Goal: Information Seeking & Learning: Learn about a topic

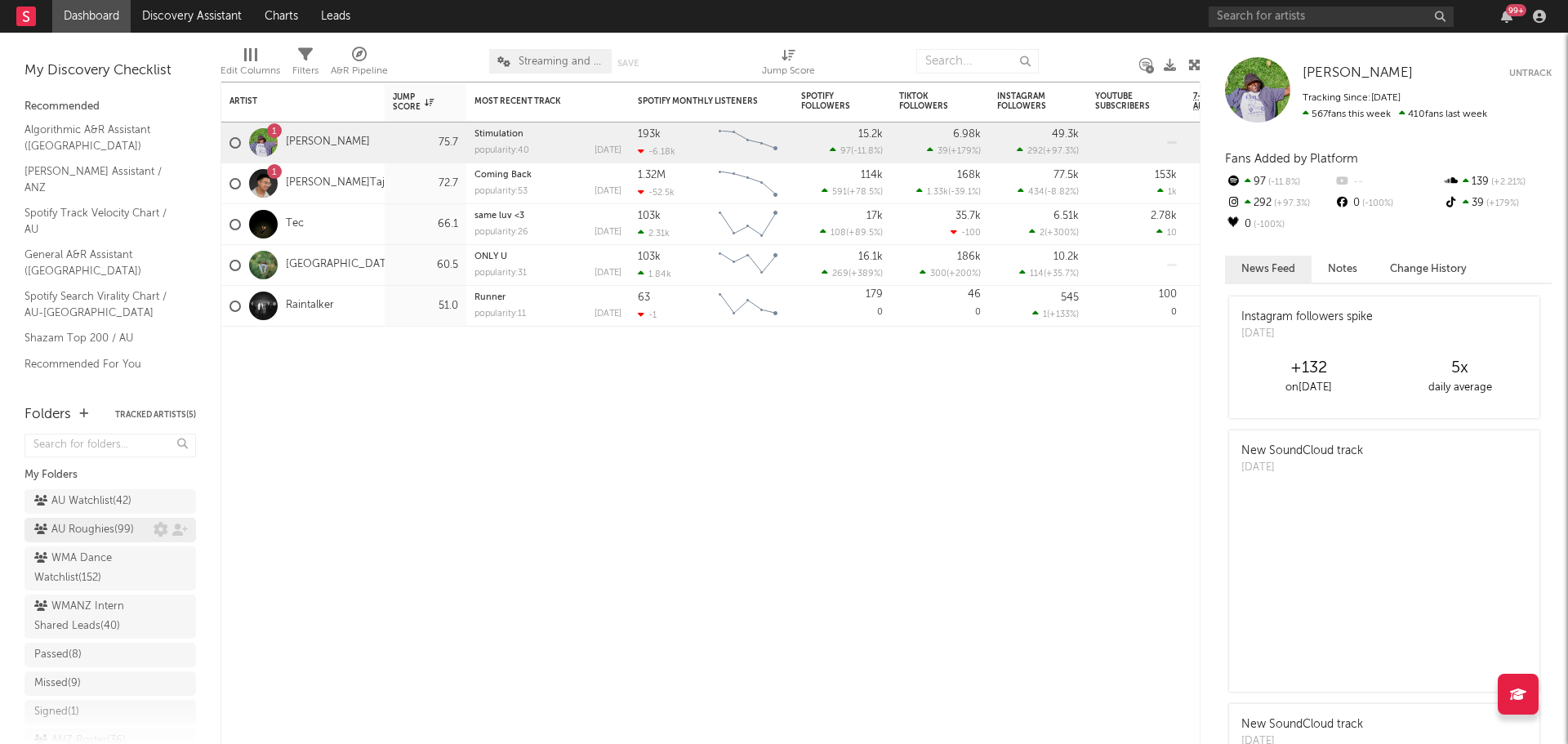
click at [96, 524] on div "AU Roughies ( 99 )" at bounding box center [84, 530] width 100 height 19
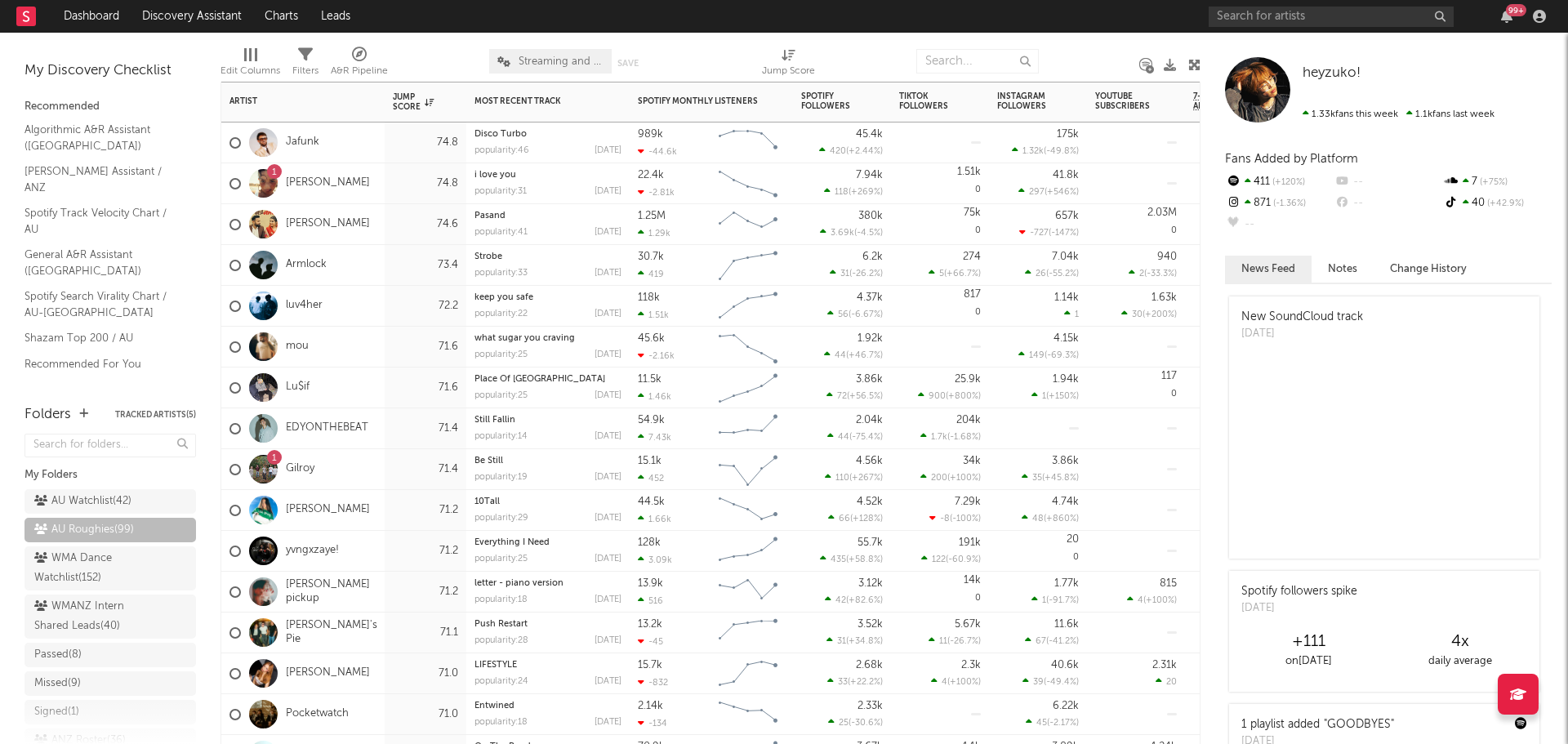
click at [380, 353] on div "mou" at bounding box center [303, 347] width 164 height 41
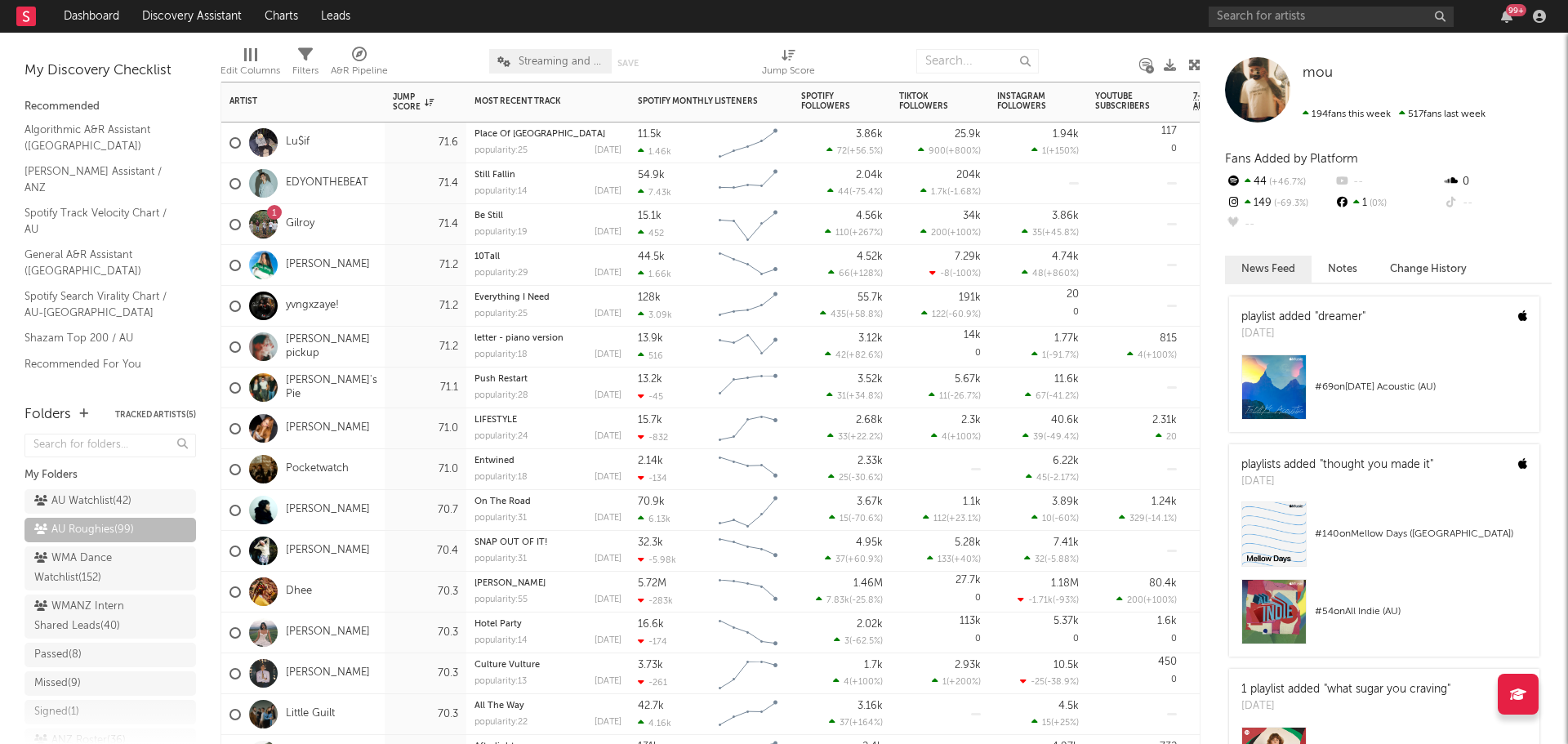
click at [389, 348] on div "71.2" at bounding box center [425, 347] width 81 height 41
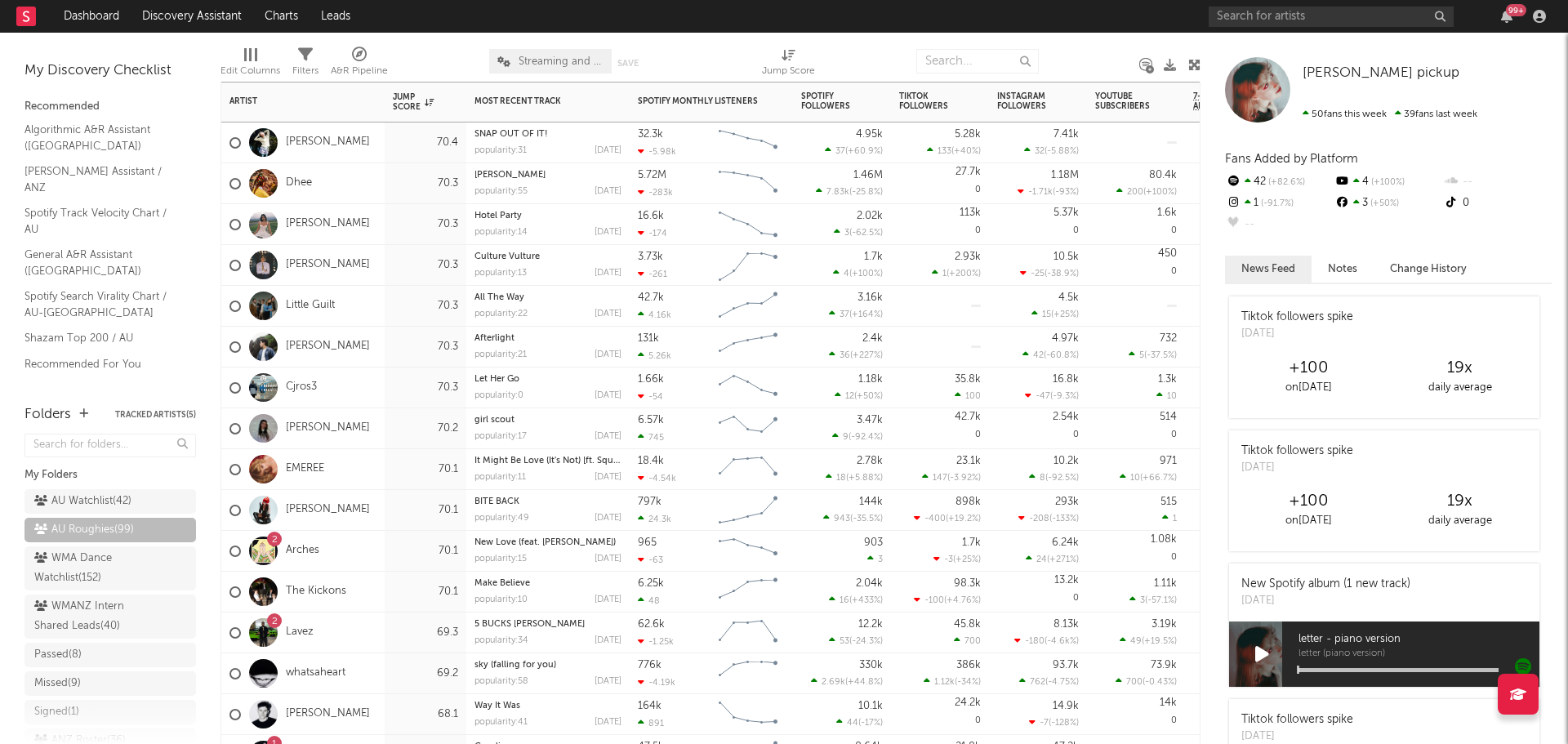
click at [371, 549] on div "2 Arches" at bounding box center [303, 551] width 164 height 41
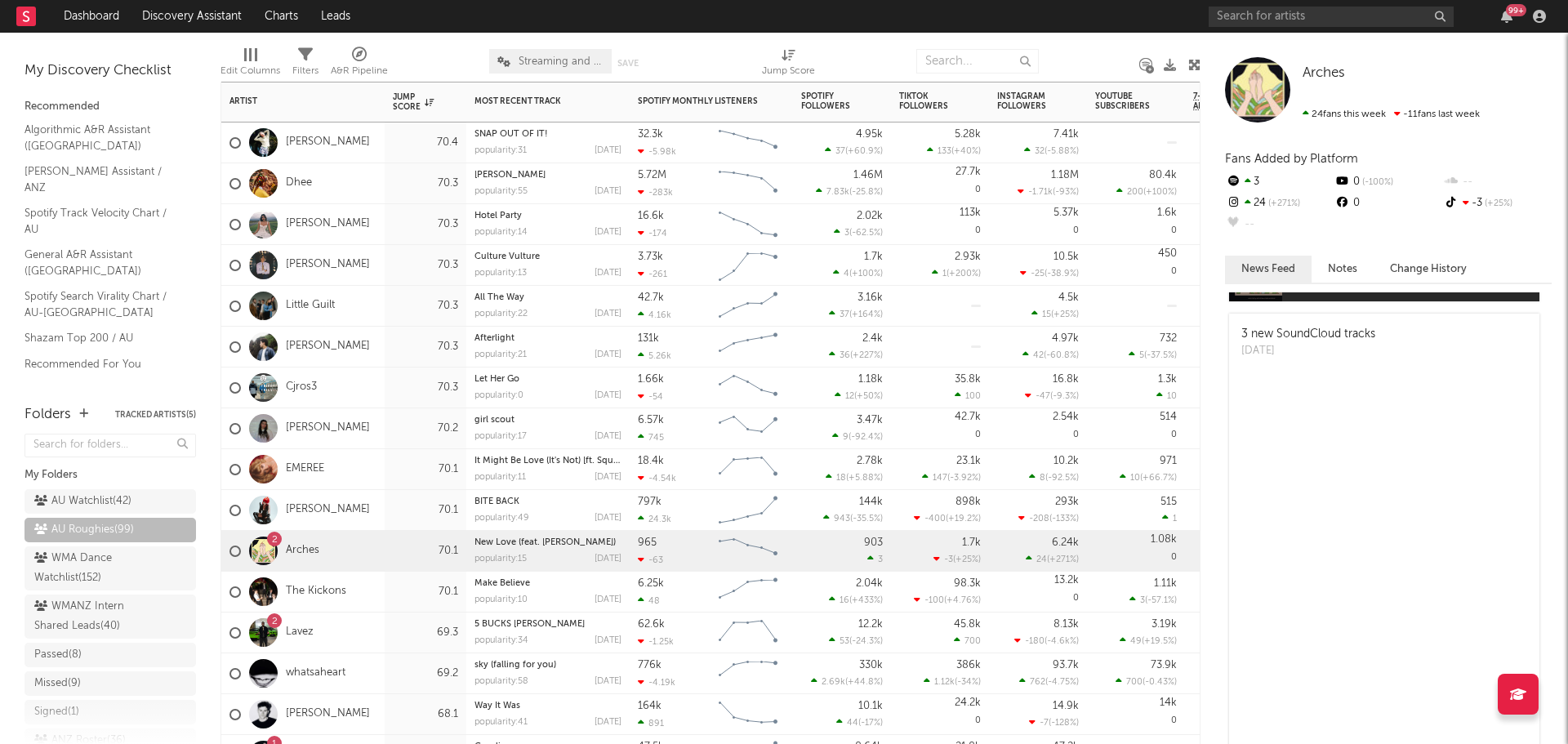
scroll to position [245, 0]
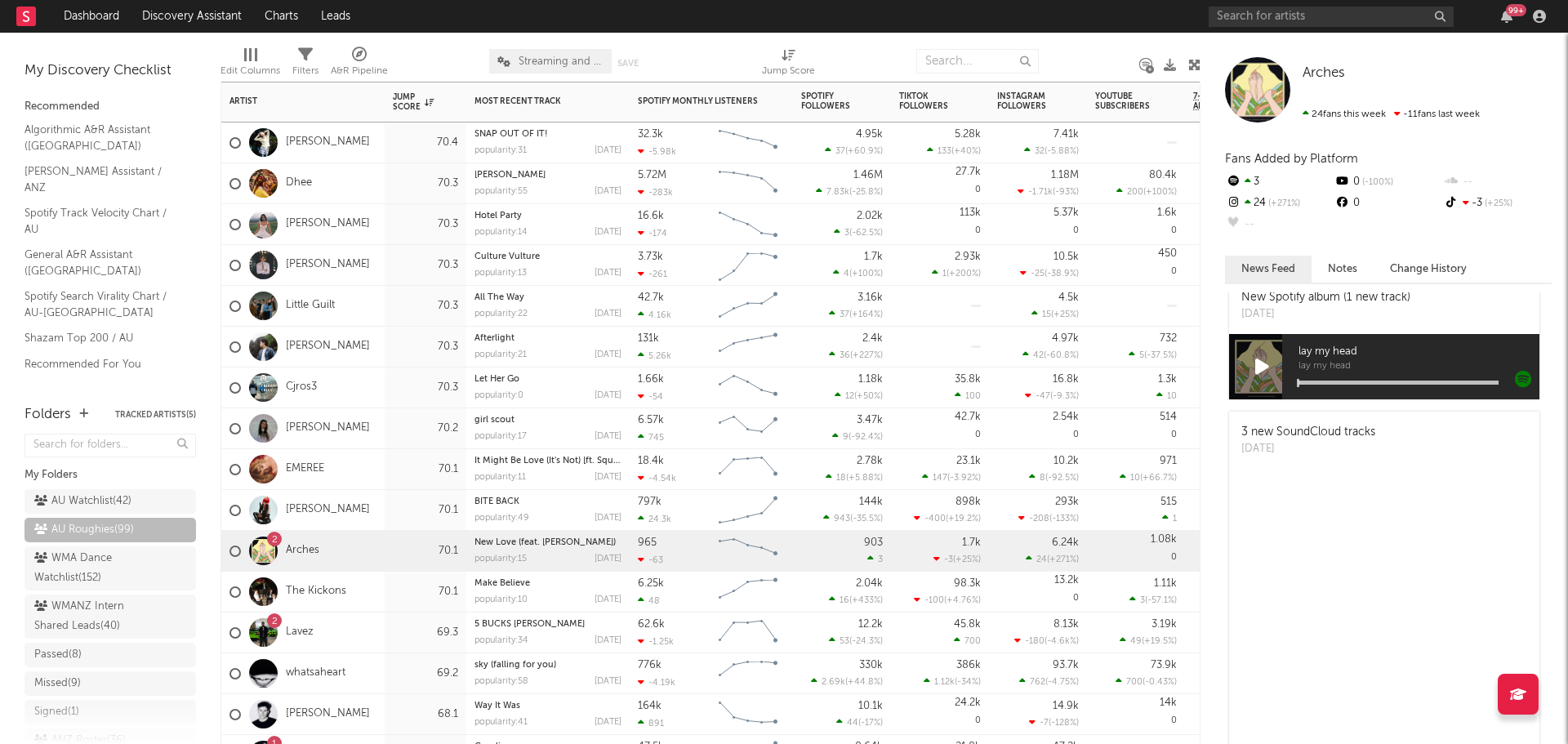
click at [348, 628] on div "2 Lavez" at bounding box center [303, 633] width 164 height 41
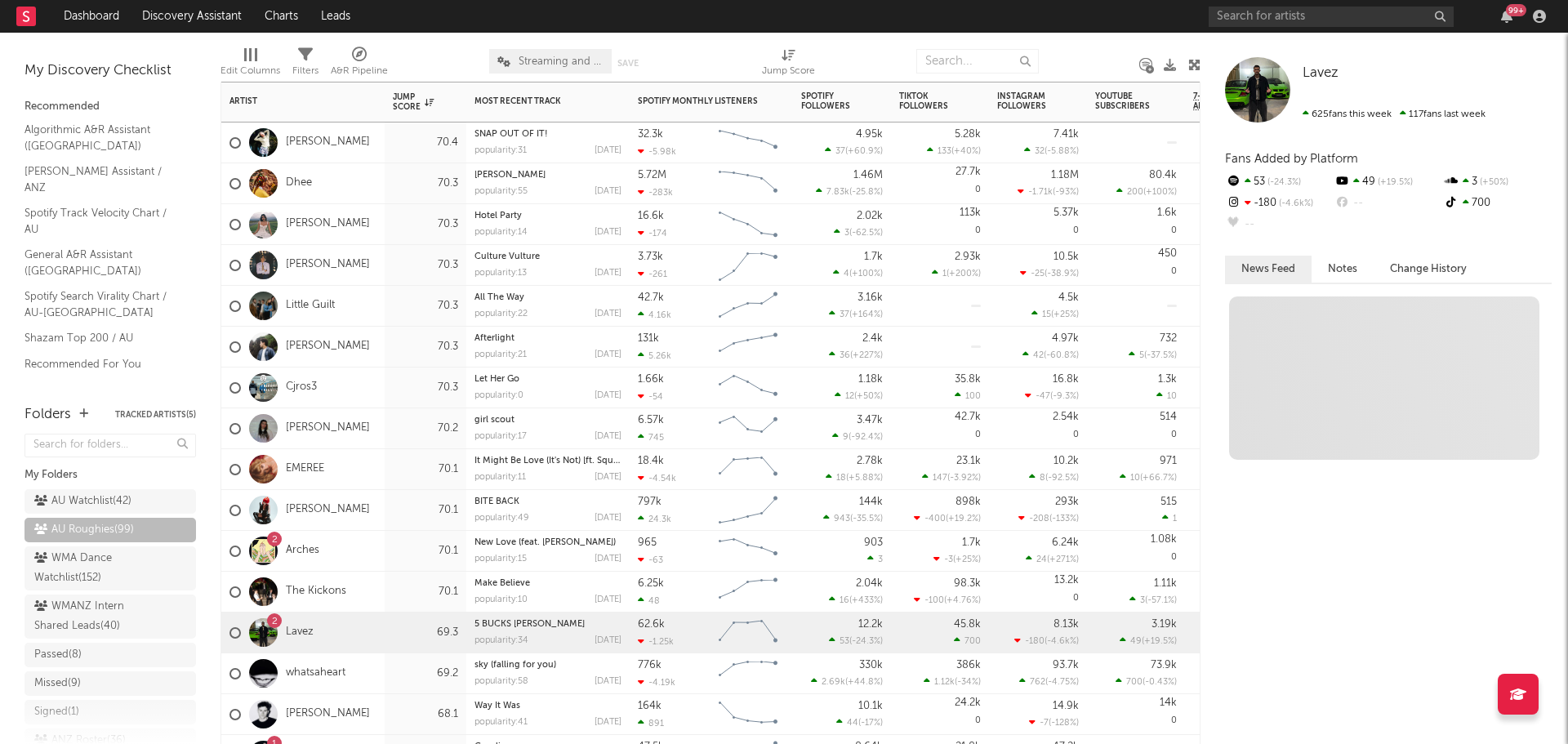
scroll to position [0, 0]
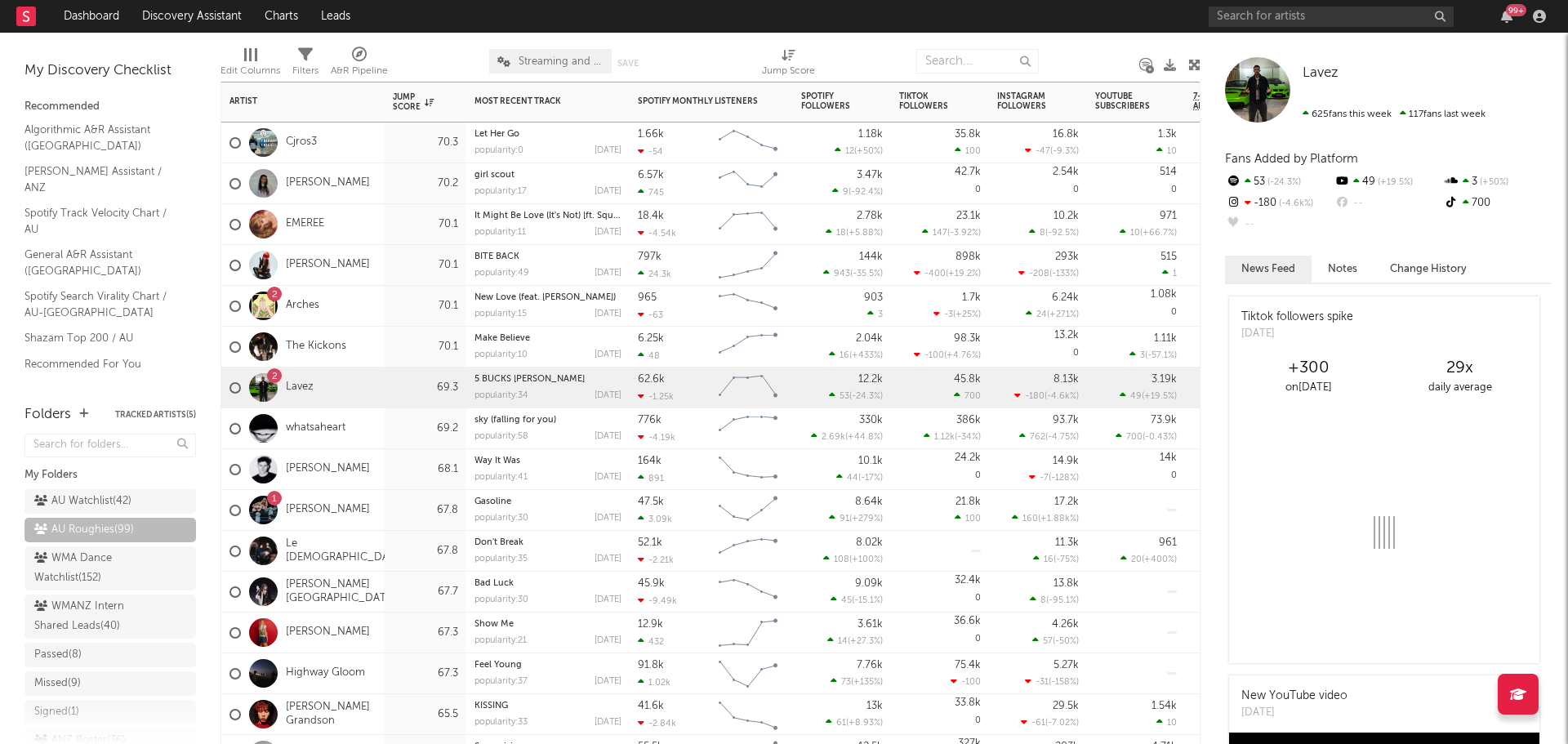
click at [378, 507] on div "1 Austin Mackay" at bounding box center [303, 510] width 164 height 41
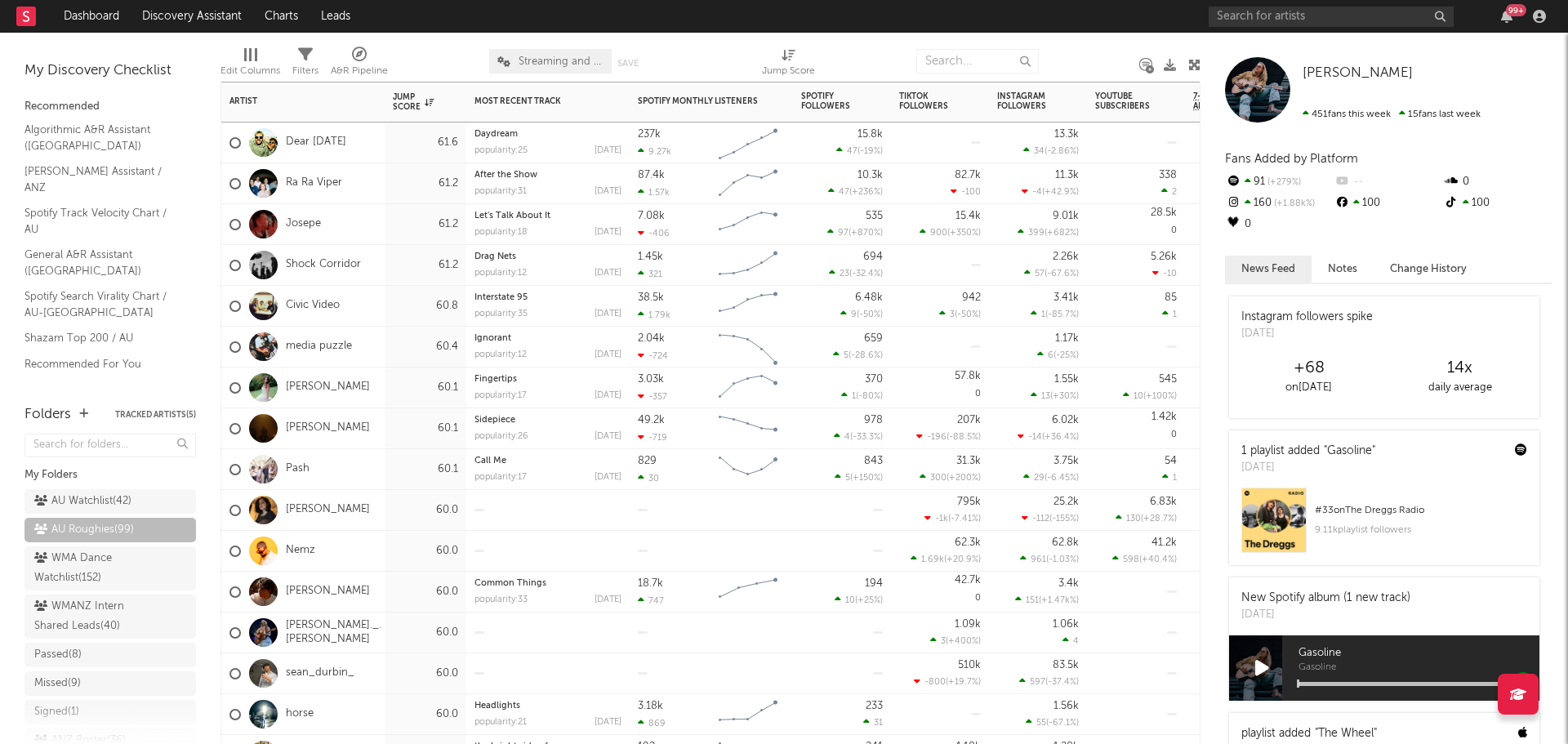
click at [357, 469] on div "Pash" at bounding box center [303, 470] width 164 height 41
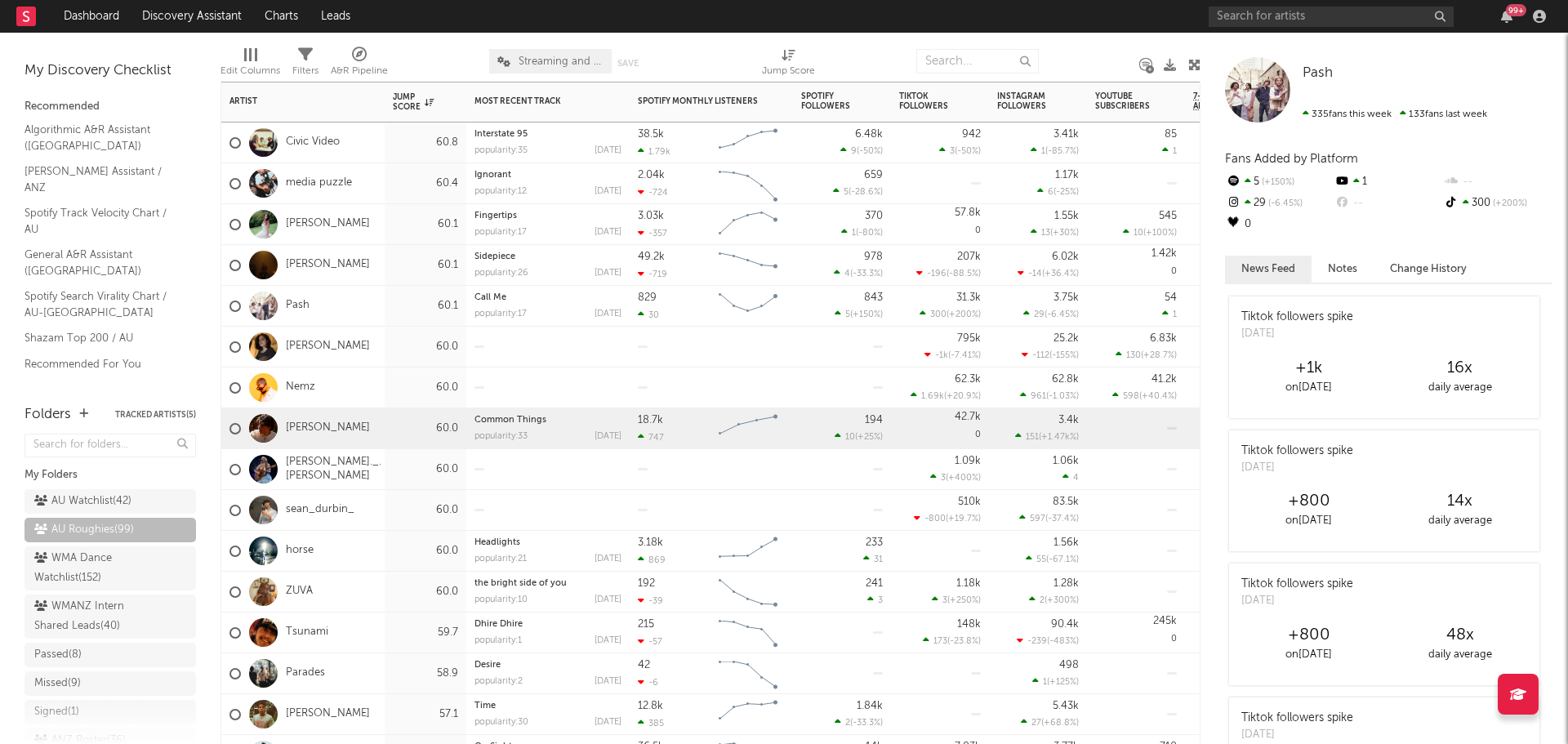
click at [363, 427] on div "Kye Arnot" at bounding box center [303, 429] width 164 height 41
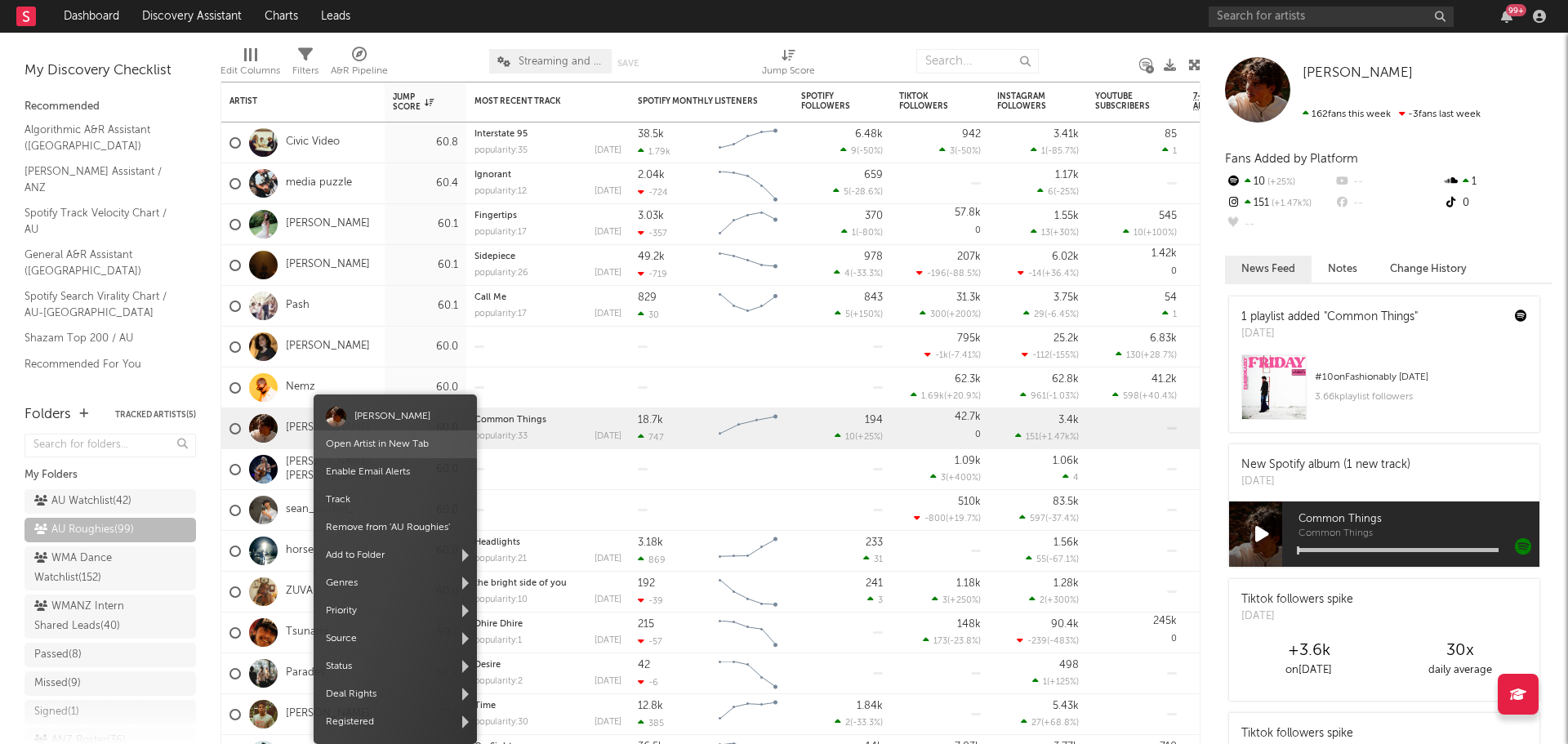
click at [356, 444] on link "Open Artist in New Tab" at bounding box center [377, 445] width 103 height 10
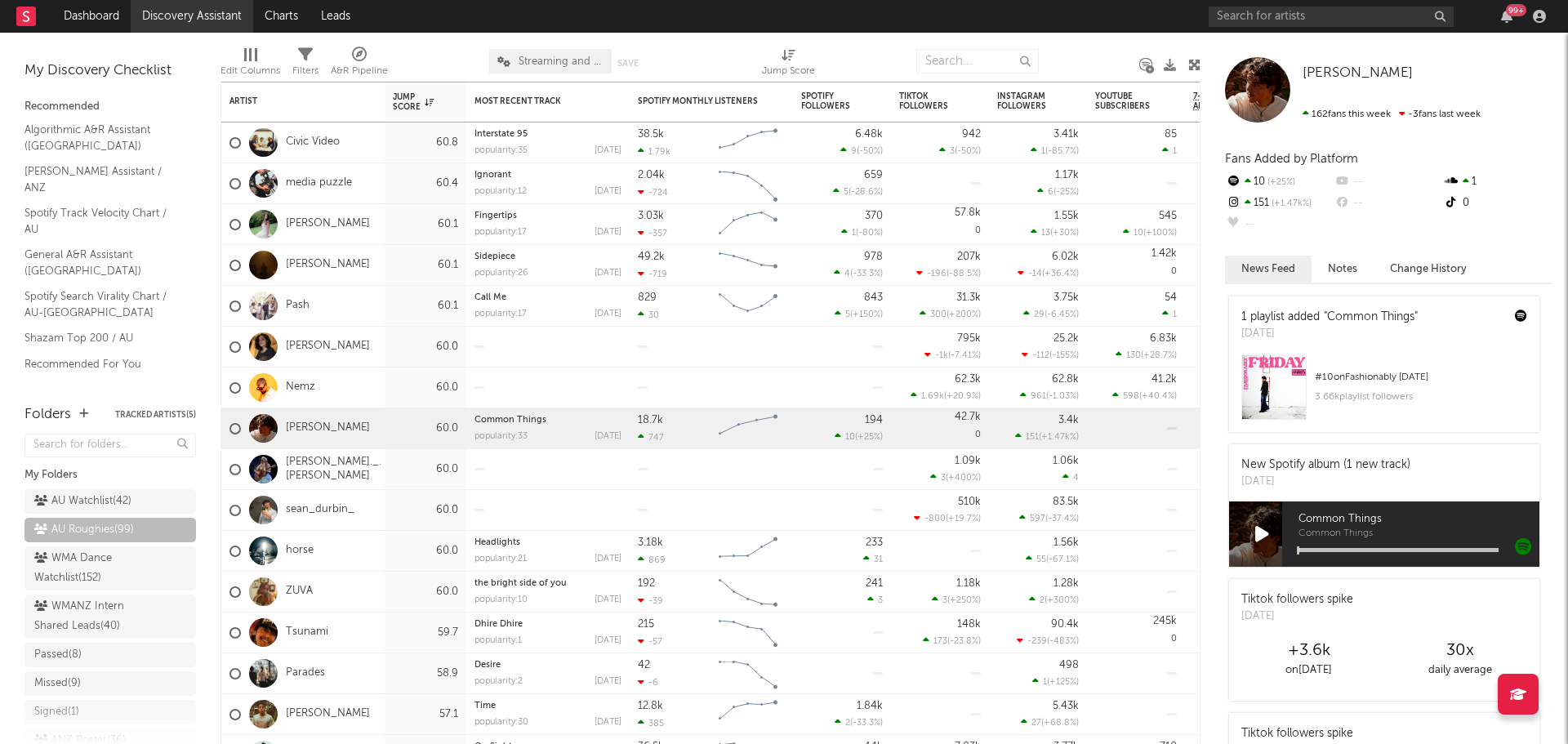
click at [179, 20] on link "Discovery Assistant" at bounding box center [192, 16] width 122 height 33
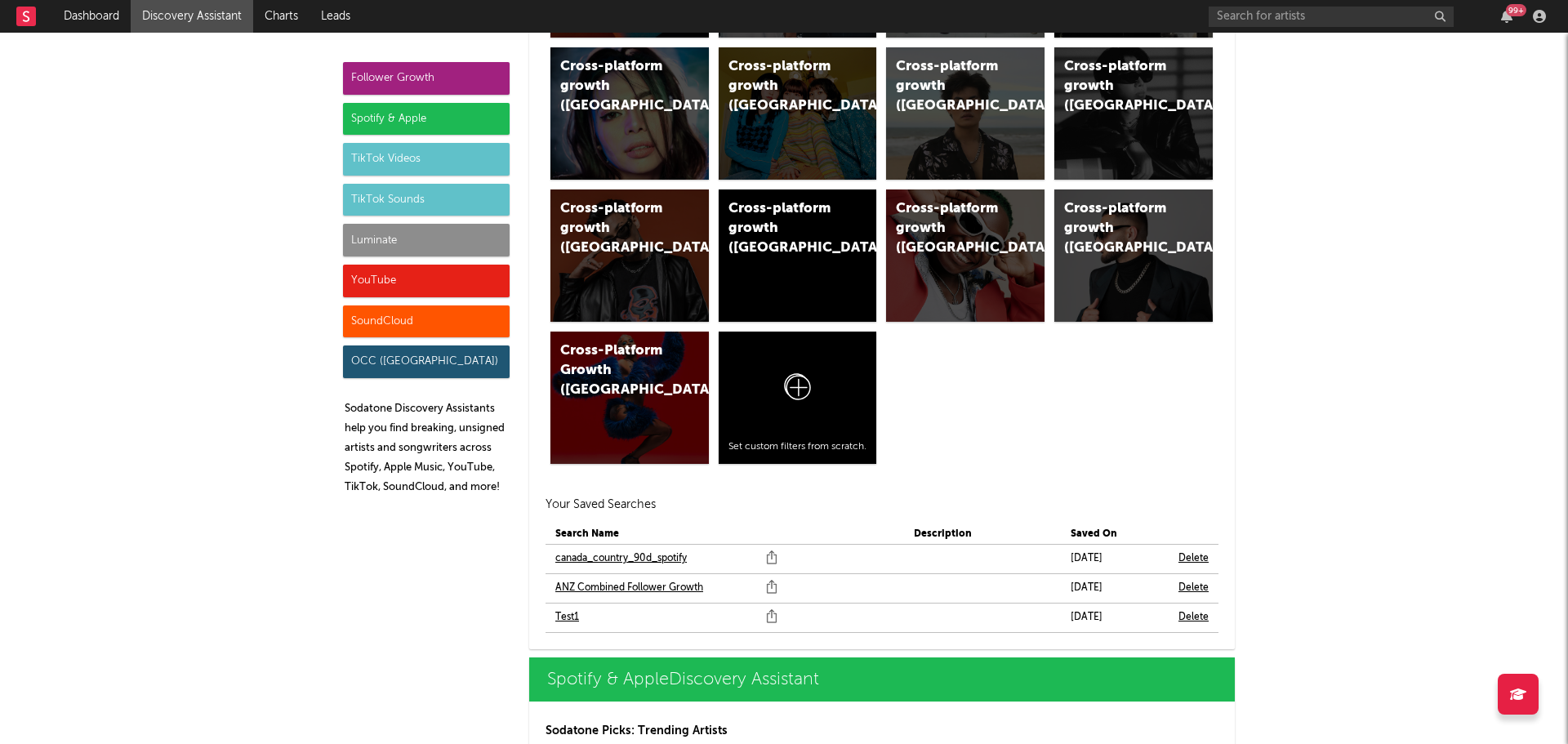
scroll to position [1308, 0]
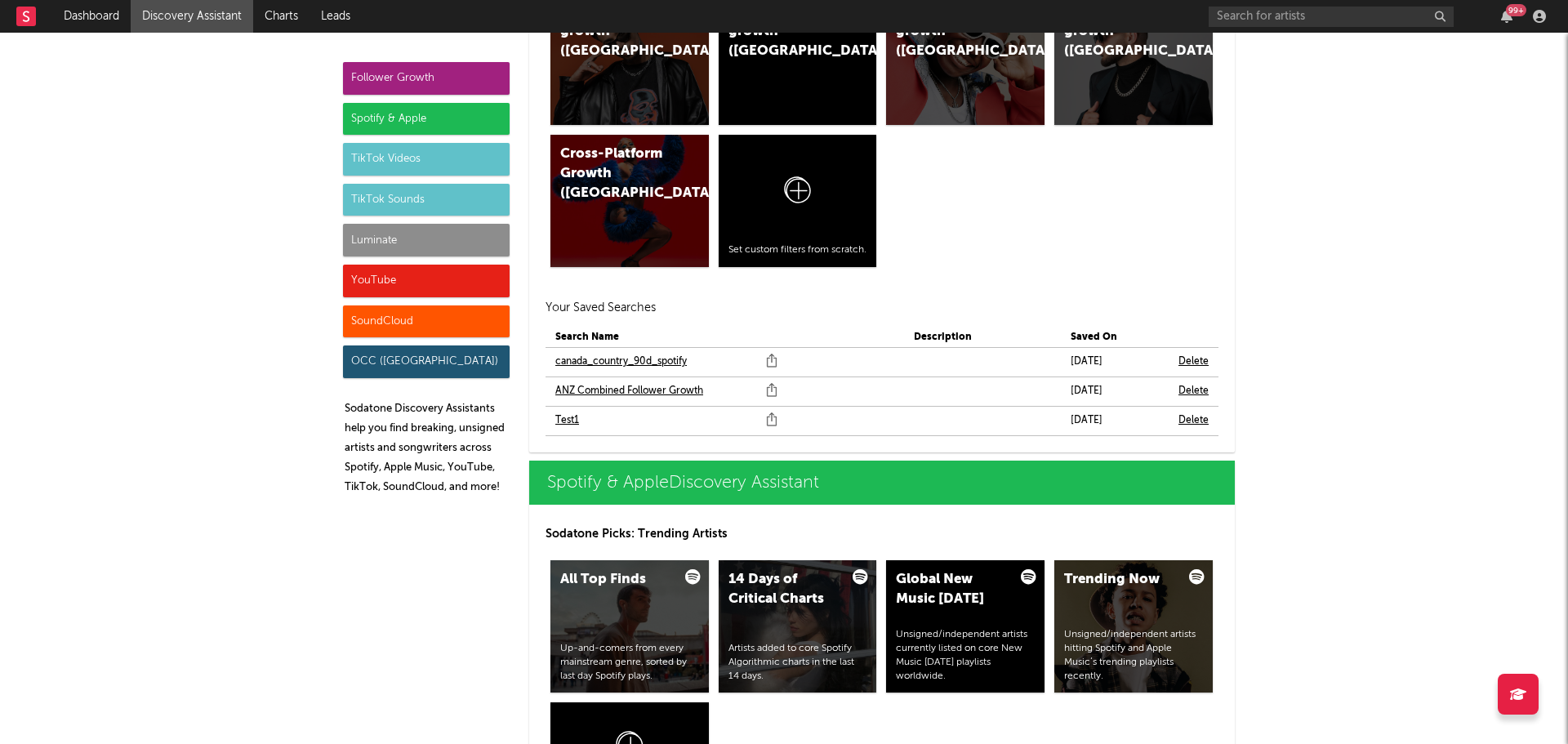
click at [618, 387] on link "ANZ Combined Follower Growth" at bounding box center [629, 391] width 148 height 19
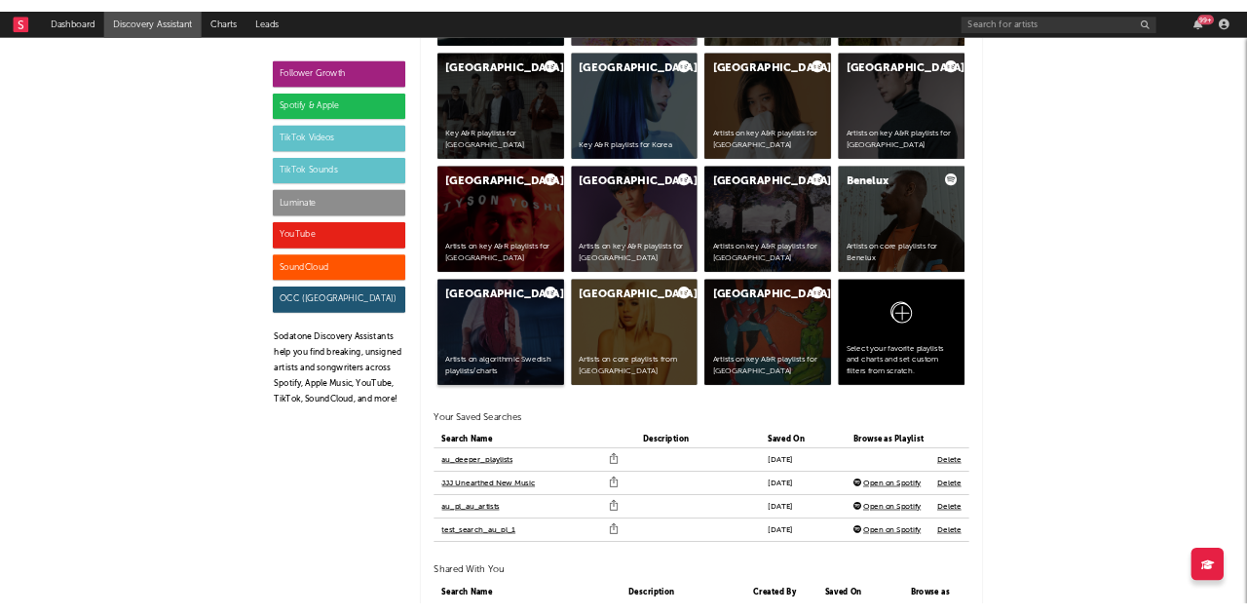
scroll to position [4091, 0]
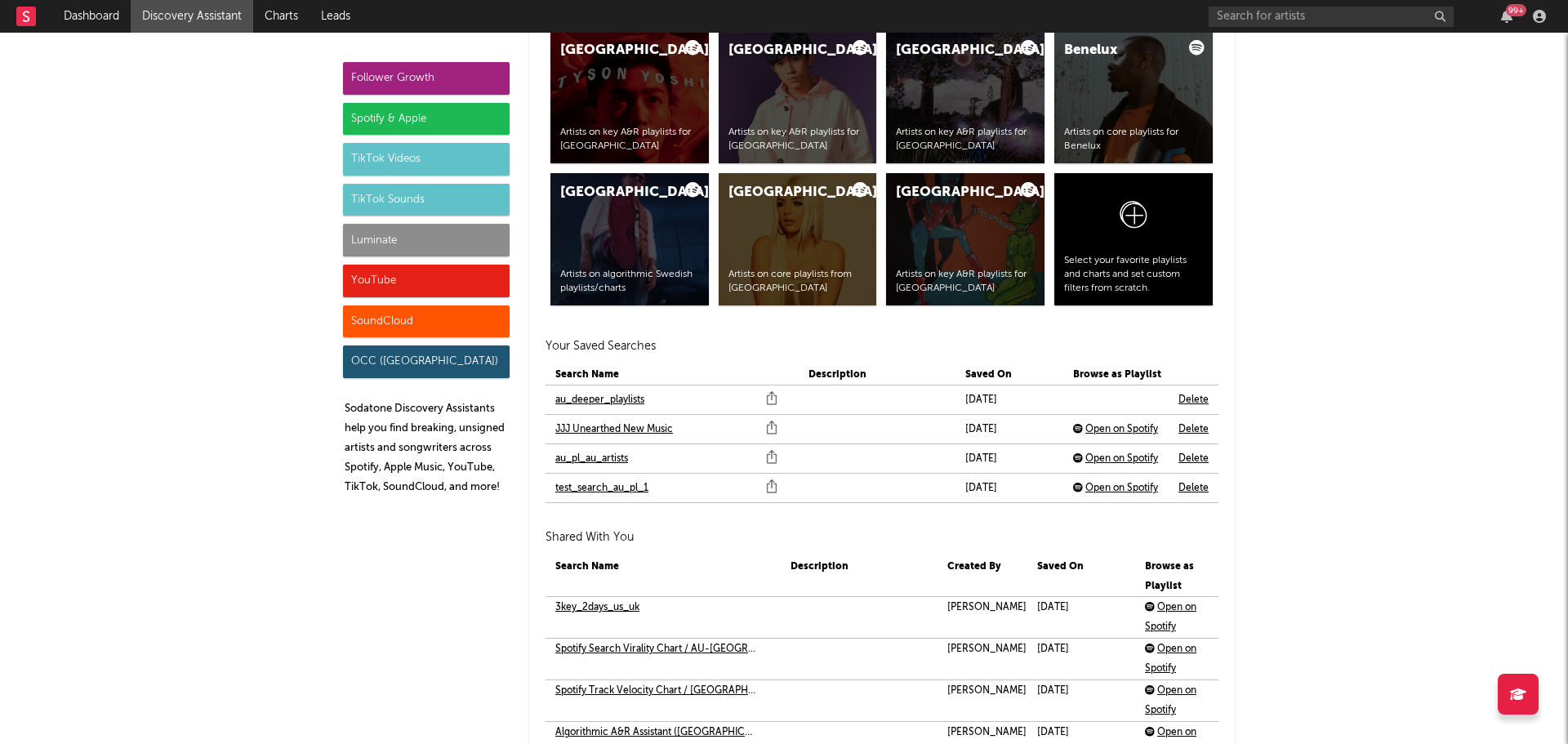
click at [595, 402] on link "au_deeper_playlists" at bounding box center [600, 400] width 89 height 19
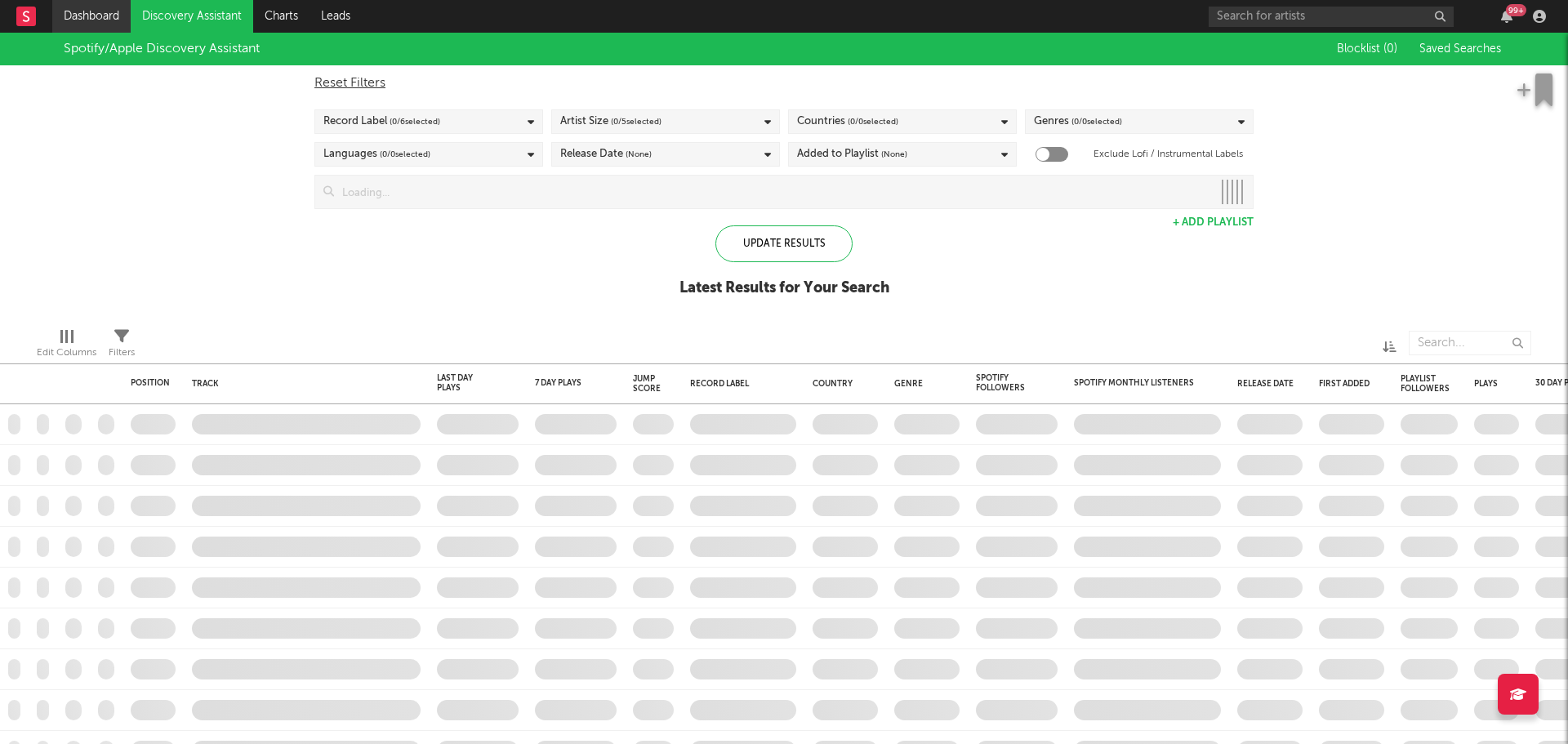
checkbox input "true"
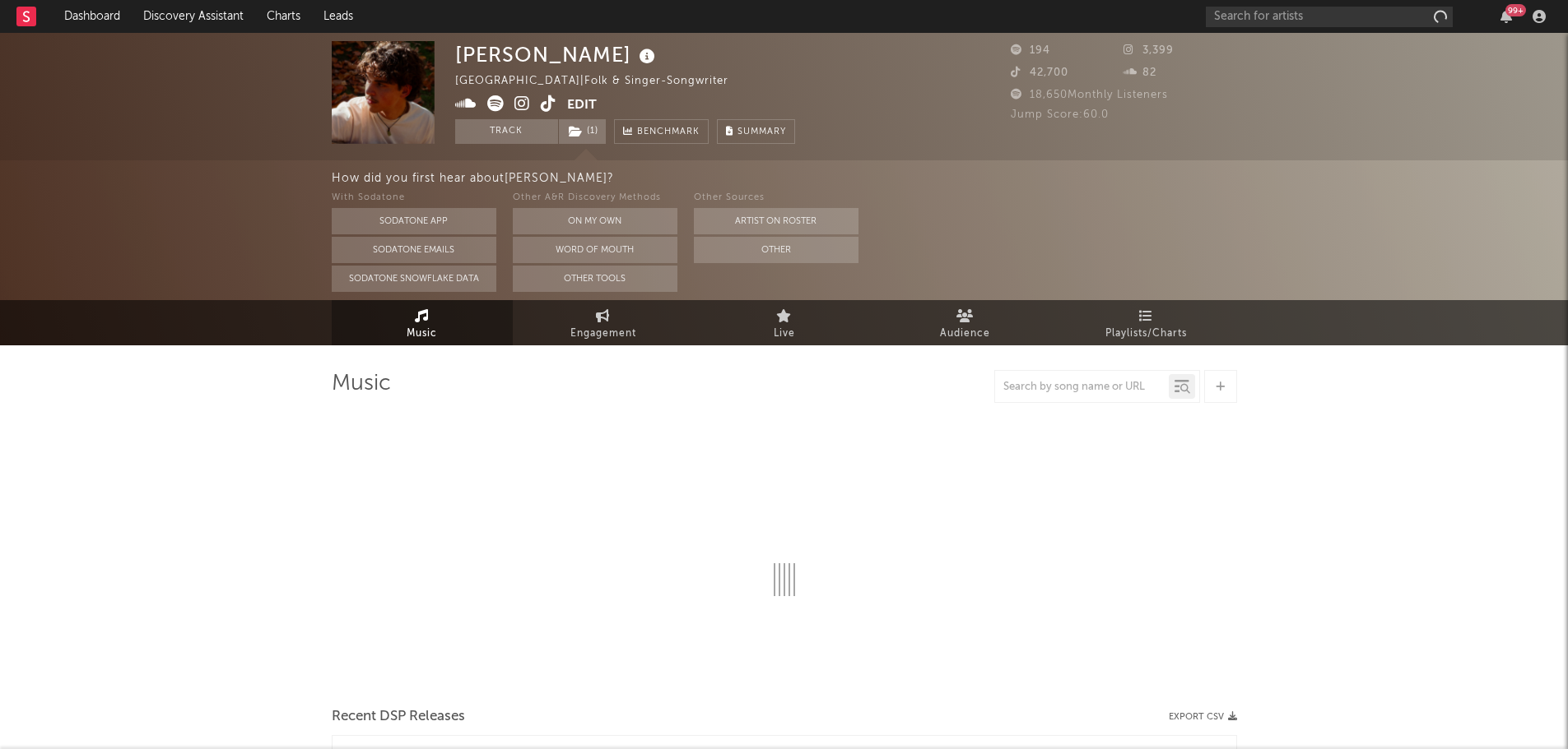
select select "1w"
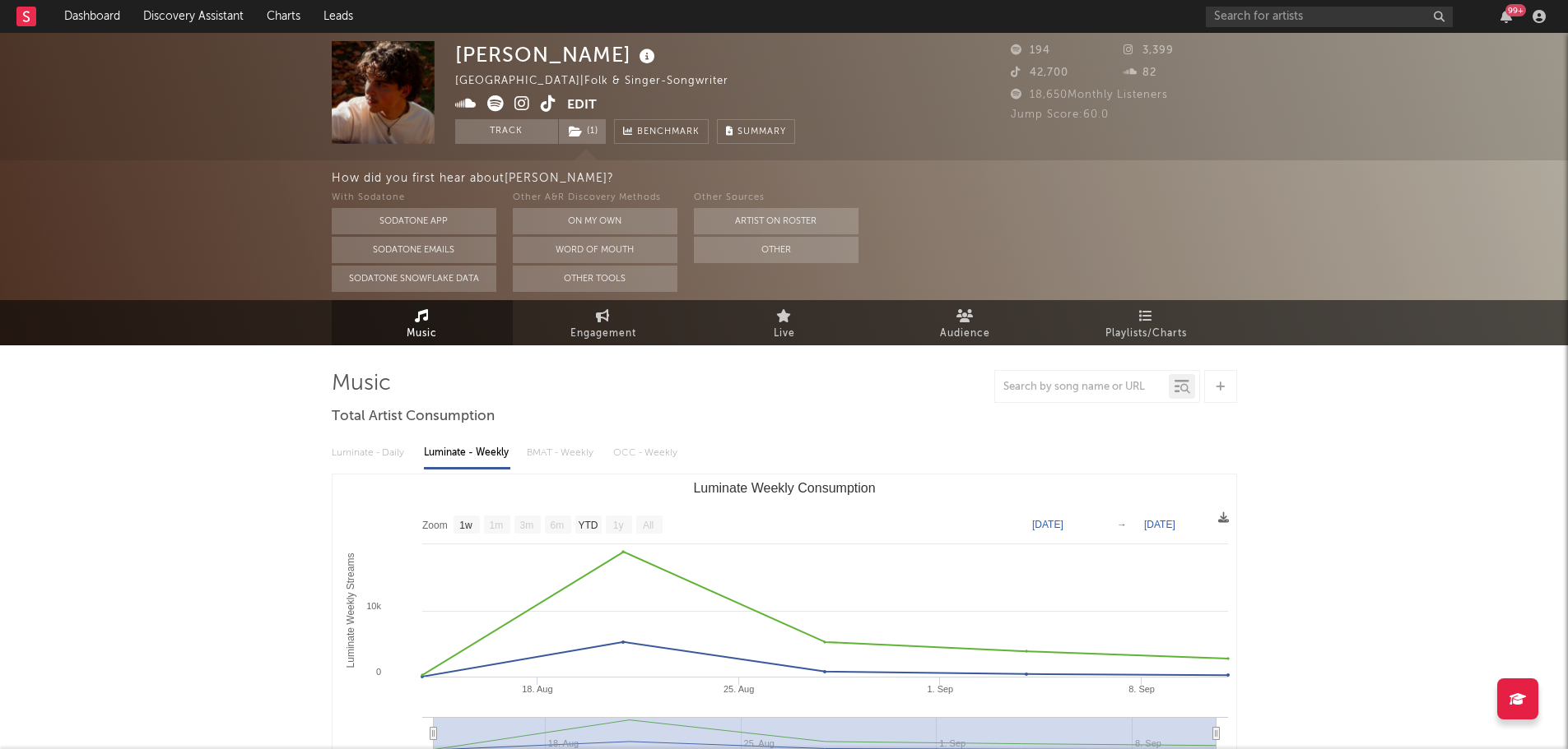
click at [635, 56] on icon at bounding box center [647, 57] width 24 height 23
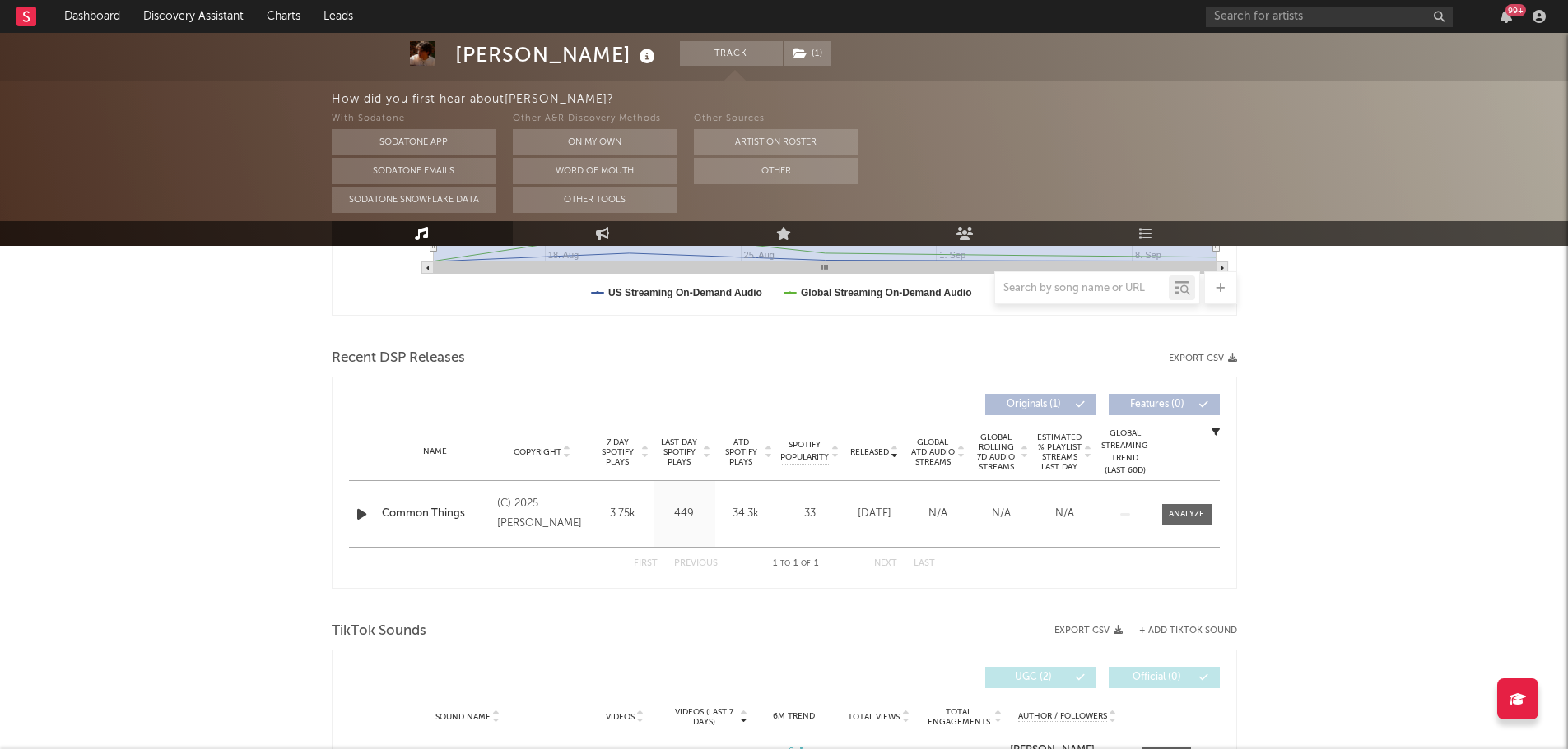
scroll to position [493, 0]
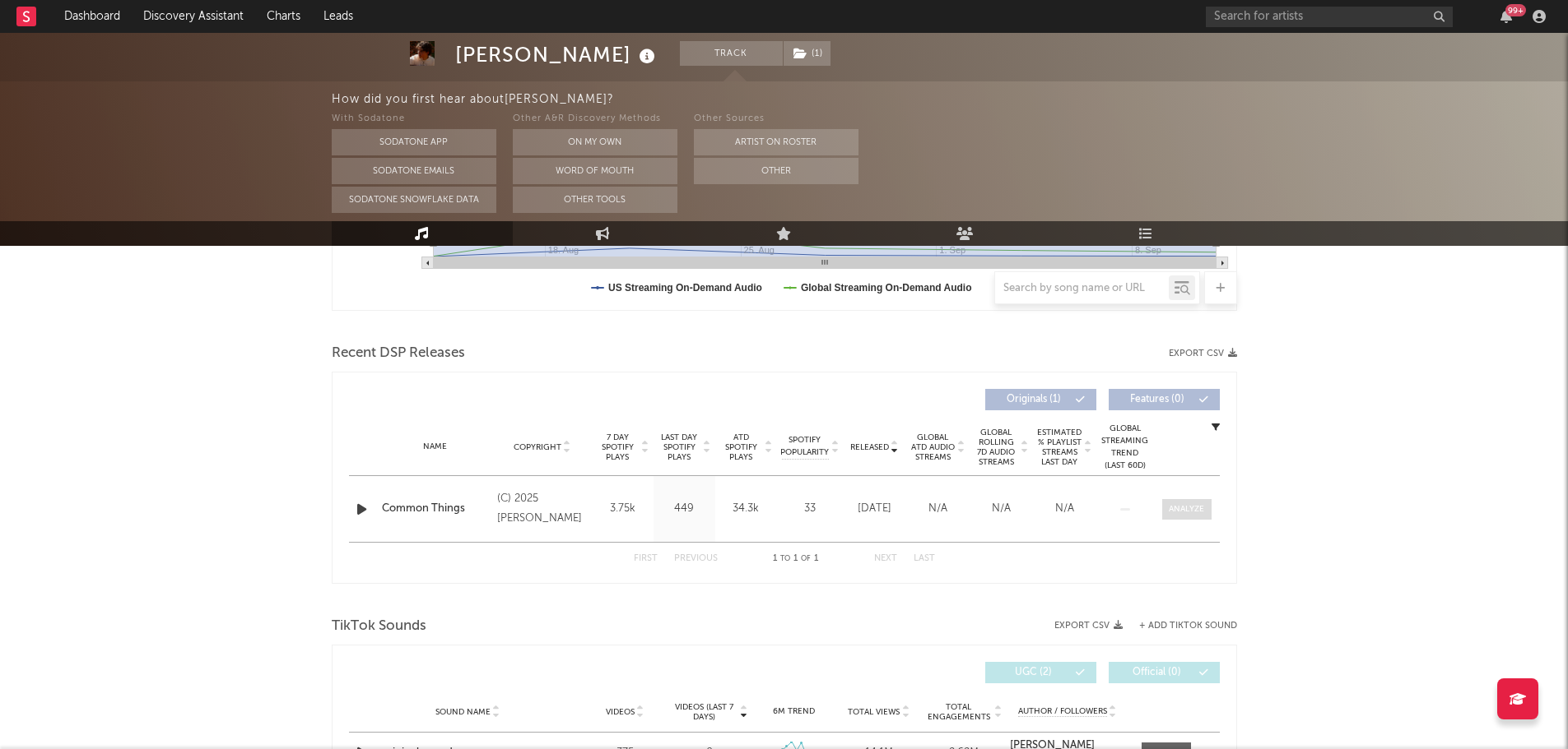
click at [1184, 512] on div at bounding box center [1186, 509] width 35 height 13
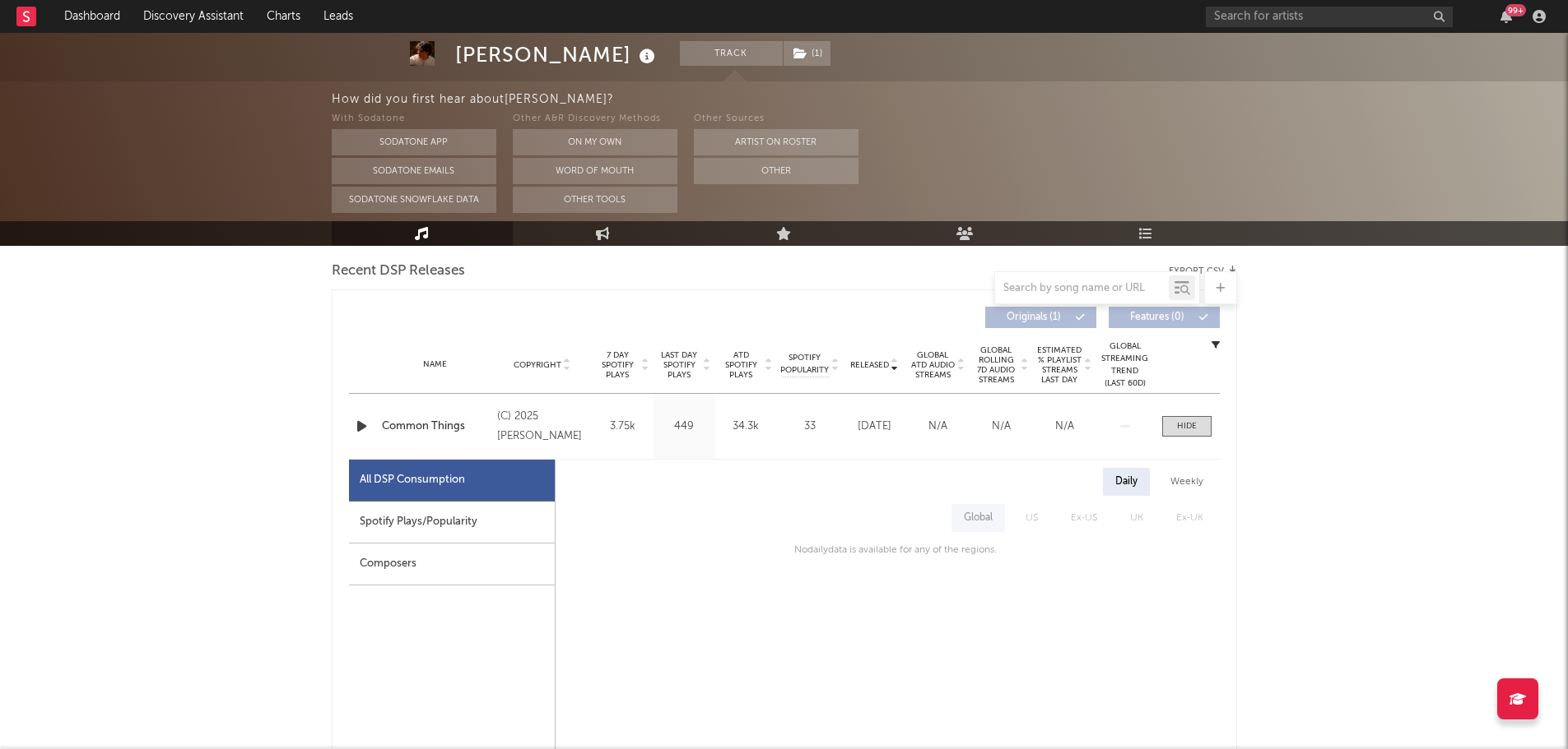
scroll to position [658, 0]
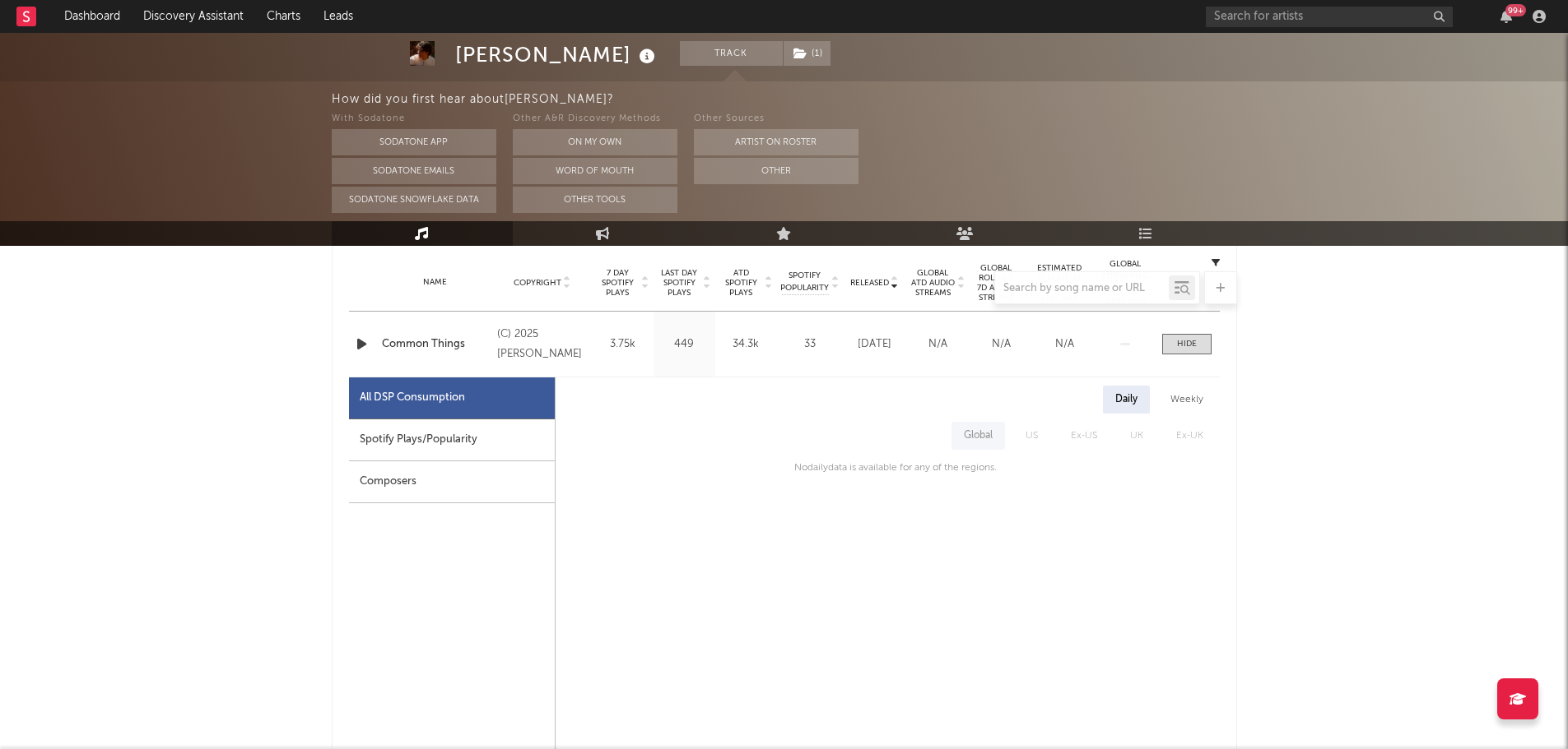
click at [394, 443] on div "Spotify Plays/Popularity" at bounding box center [452, 441] width 206 height 42
select select "1w"
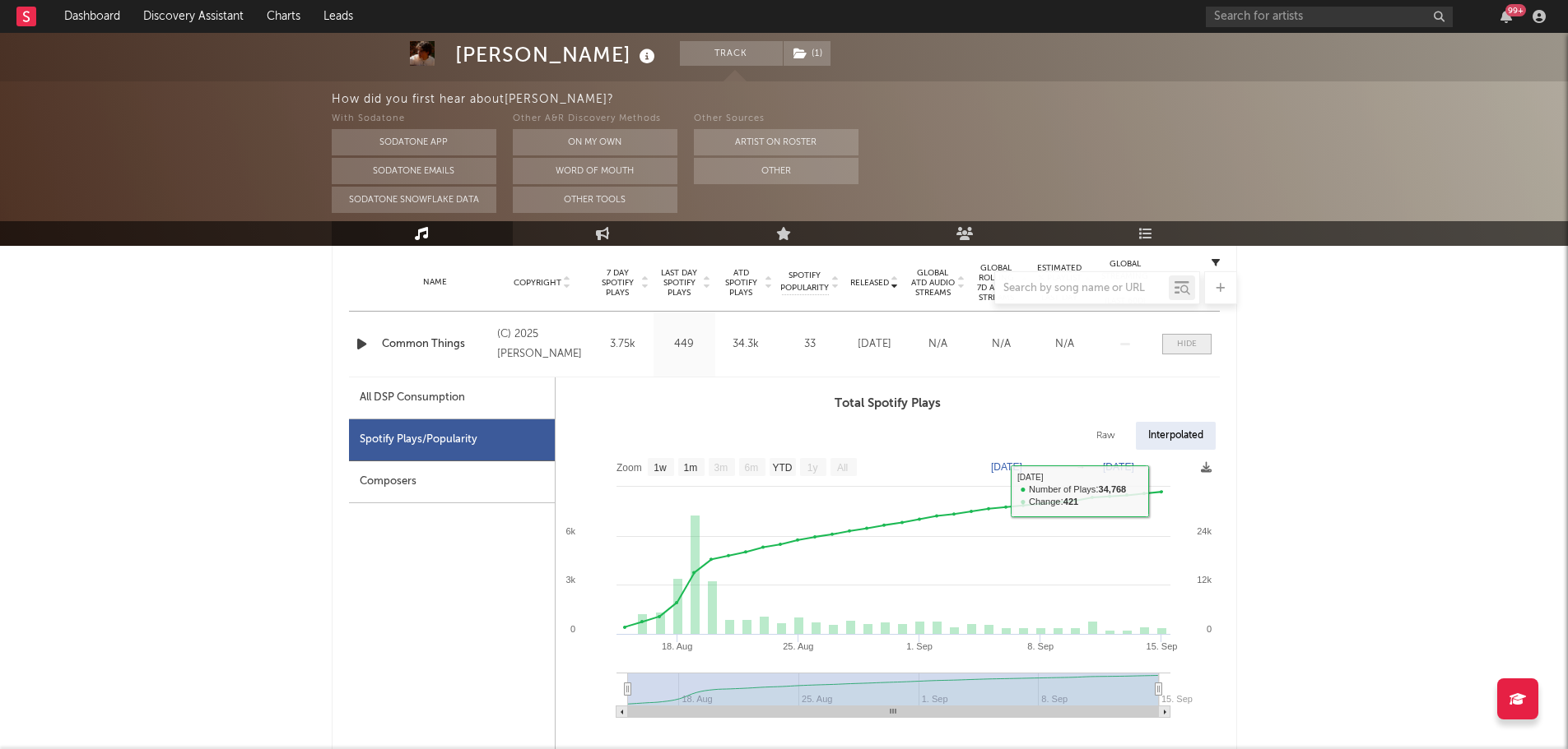
click at [1200, 346] on span at bounding box center [1187, 345] width 49 height 20
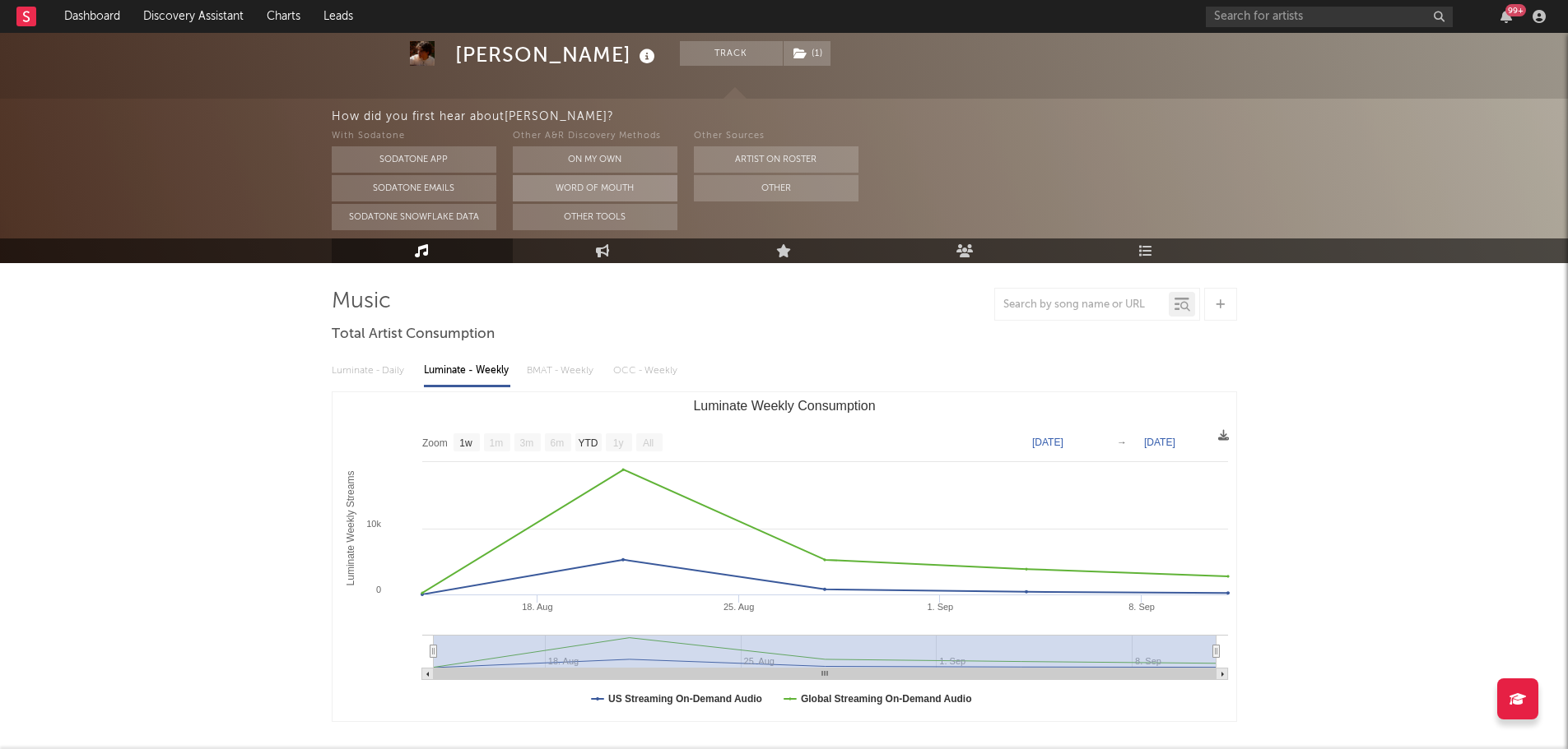
scroll to position [0, 0]
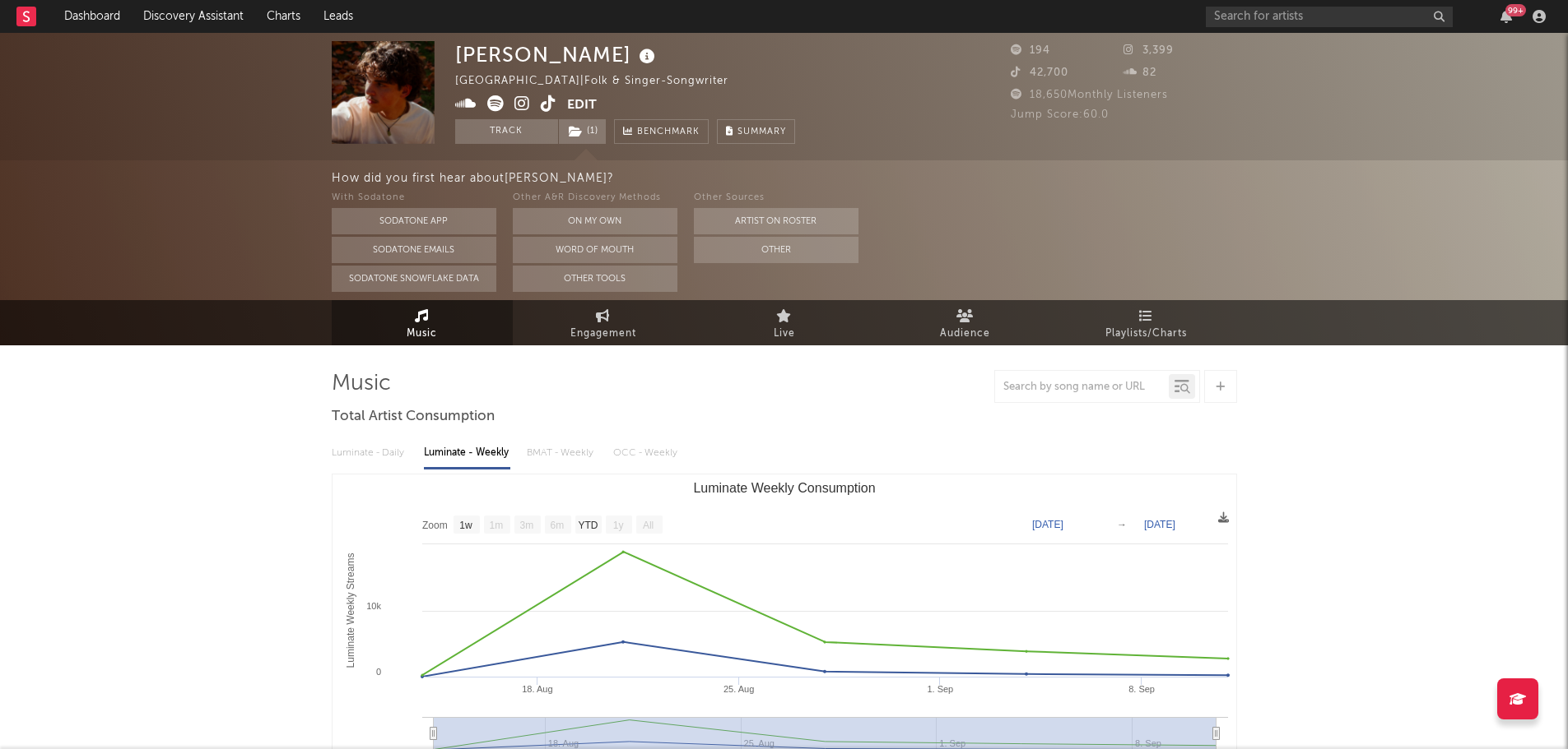
click at [549, 105] on icon at bounding box center [548, 103] width 16 height 16
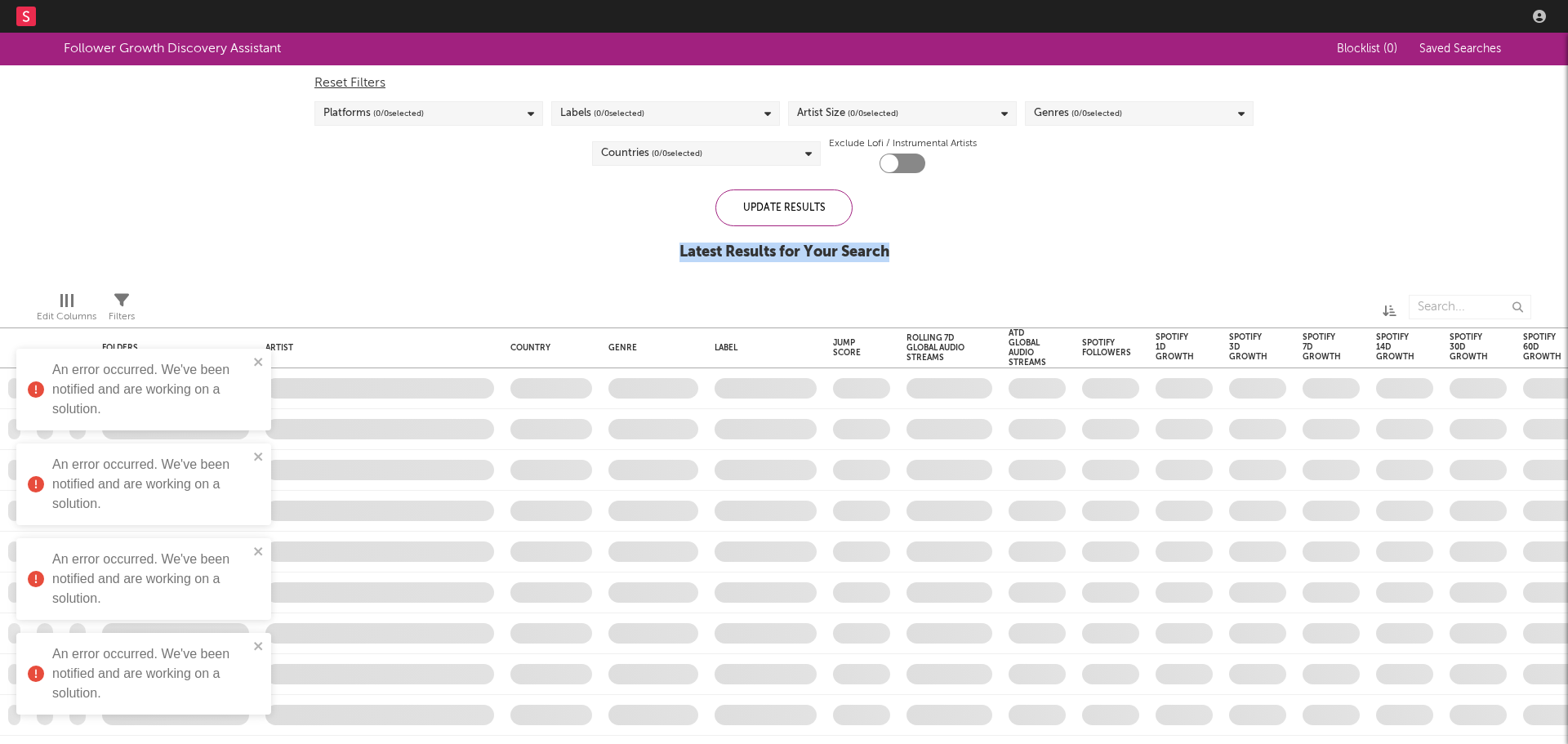
drag, startPoint x: 673, startPoint y: 247, endPoint x: 903, endPoint y: 247, distance: 230.0
click at [903, 247] on div "Follower Growth Discovery Assistant Blocklist ( 0 ) Saved Searches Reset Filter…" at bounding box center [784, 155] width 1568 height 246
drag, startPoint x: 906, startPoint y: 247, endPoint x: 671, endPoint y: 251, distance: 235.0
click at [671, 251] on div "Follower Growth Discovery Assistant Blocklist ( 0 ) Saved Searches Reset Filter…" at bounding box center [784, 155] width 1568 height 246
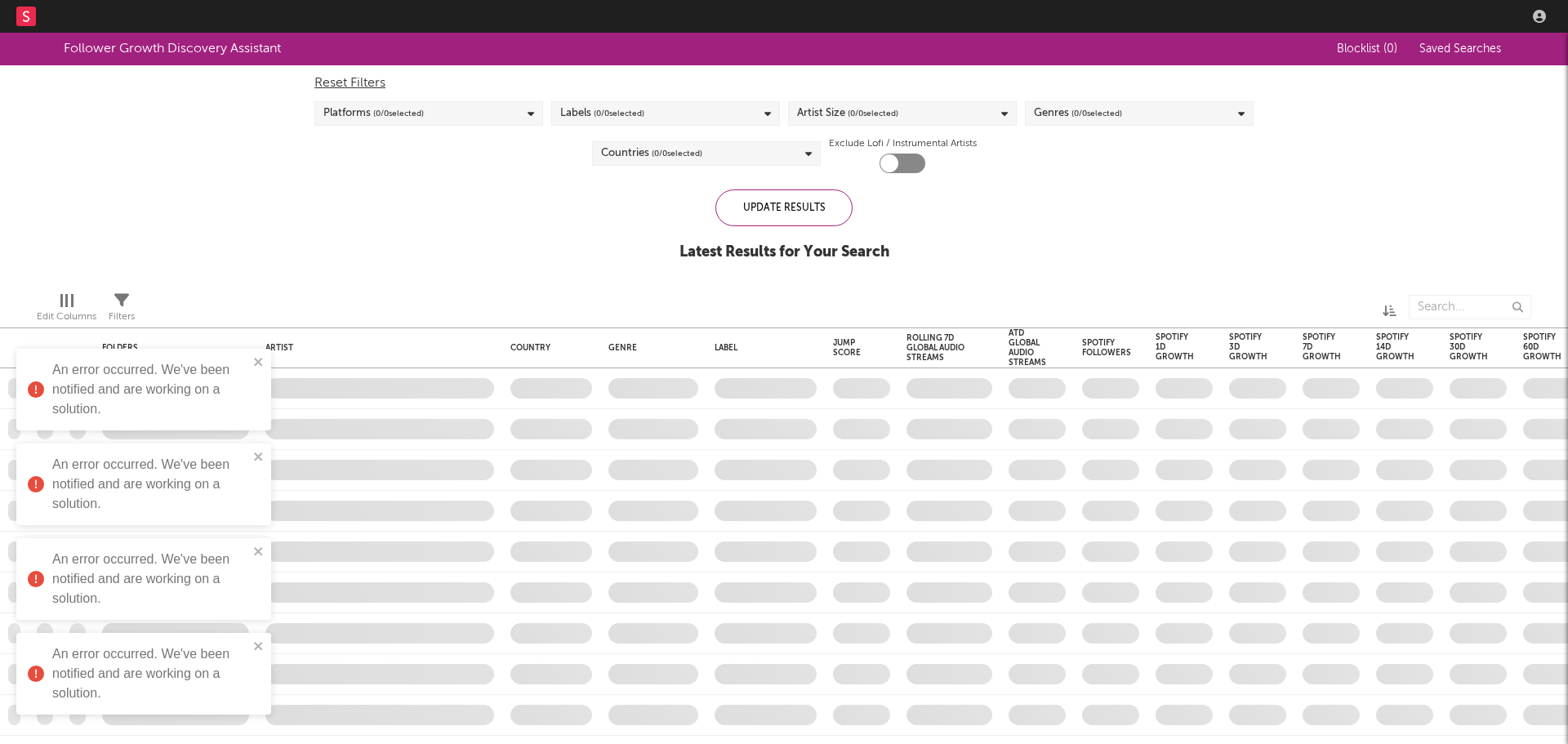
click at [569, 255] on div "Follower Growth Discovery Assistant Blocklist ( 0 ) Saved Searches Reset Filter…" at bounding box center [784, 155] width 1568 height 246
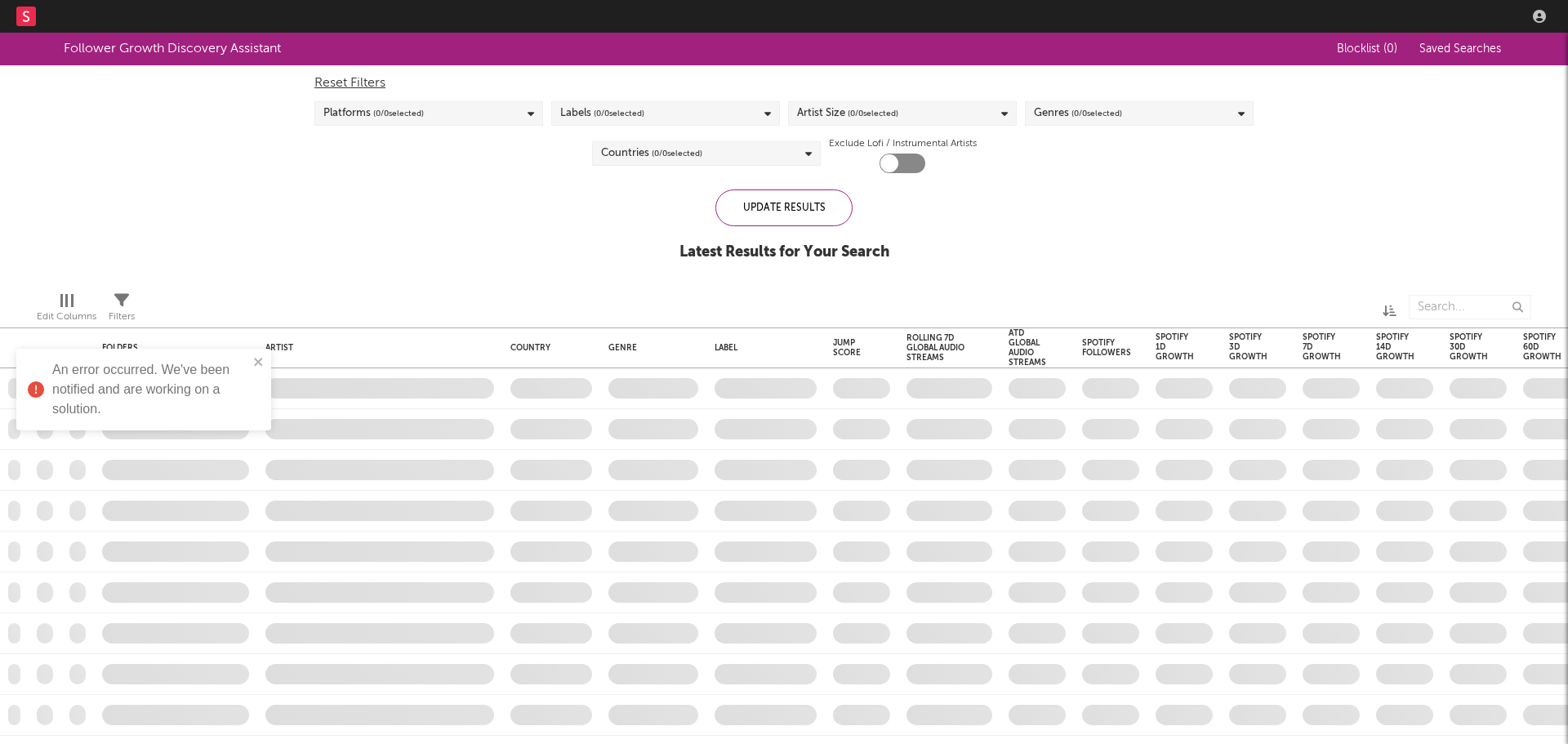
click at [261, 257] on div "Follower Growth Discovery Assistant Blocklist ( 0 ) Saved Searches Reset Filter…" at bounding box center [784, 155] width 1568 height 246
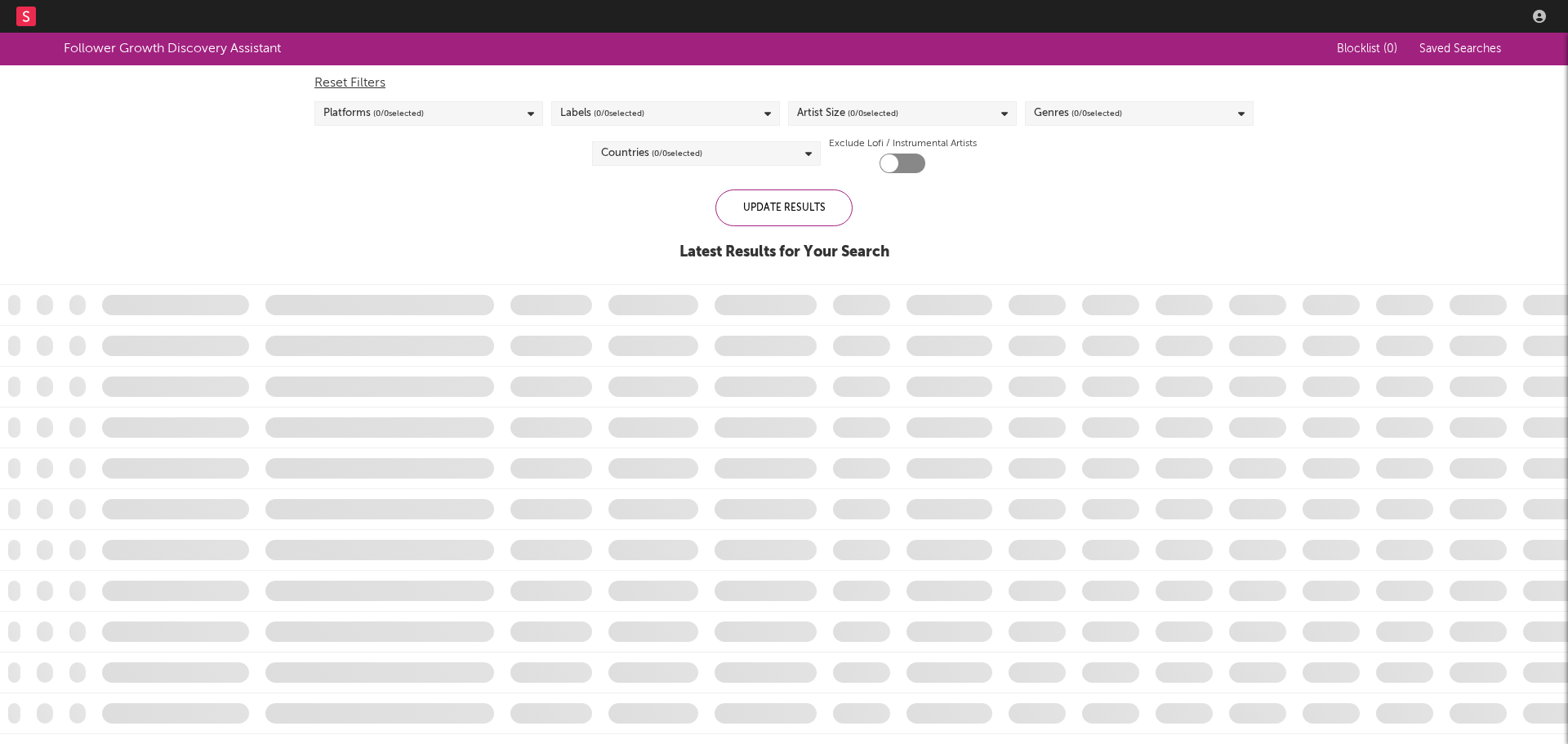
checkbox input "true"
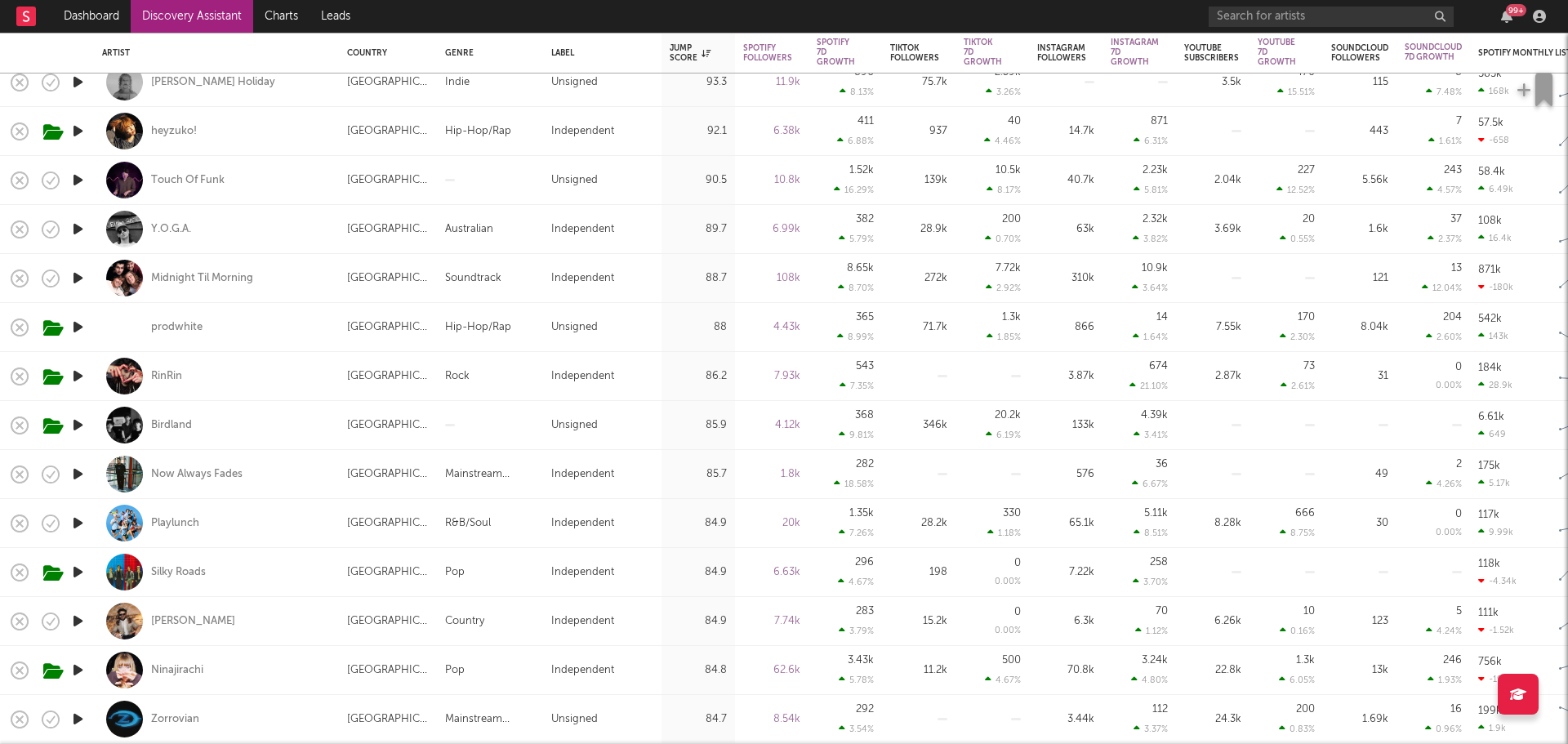
click at [75, 475] on icon "button" at bounding box center [78, 474] width 17 height 20
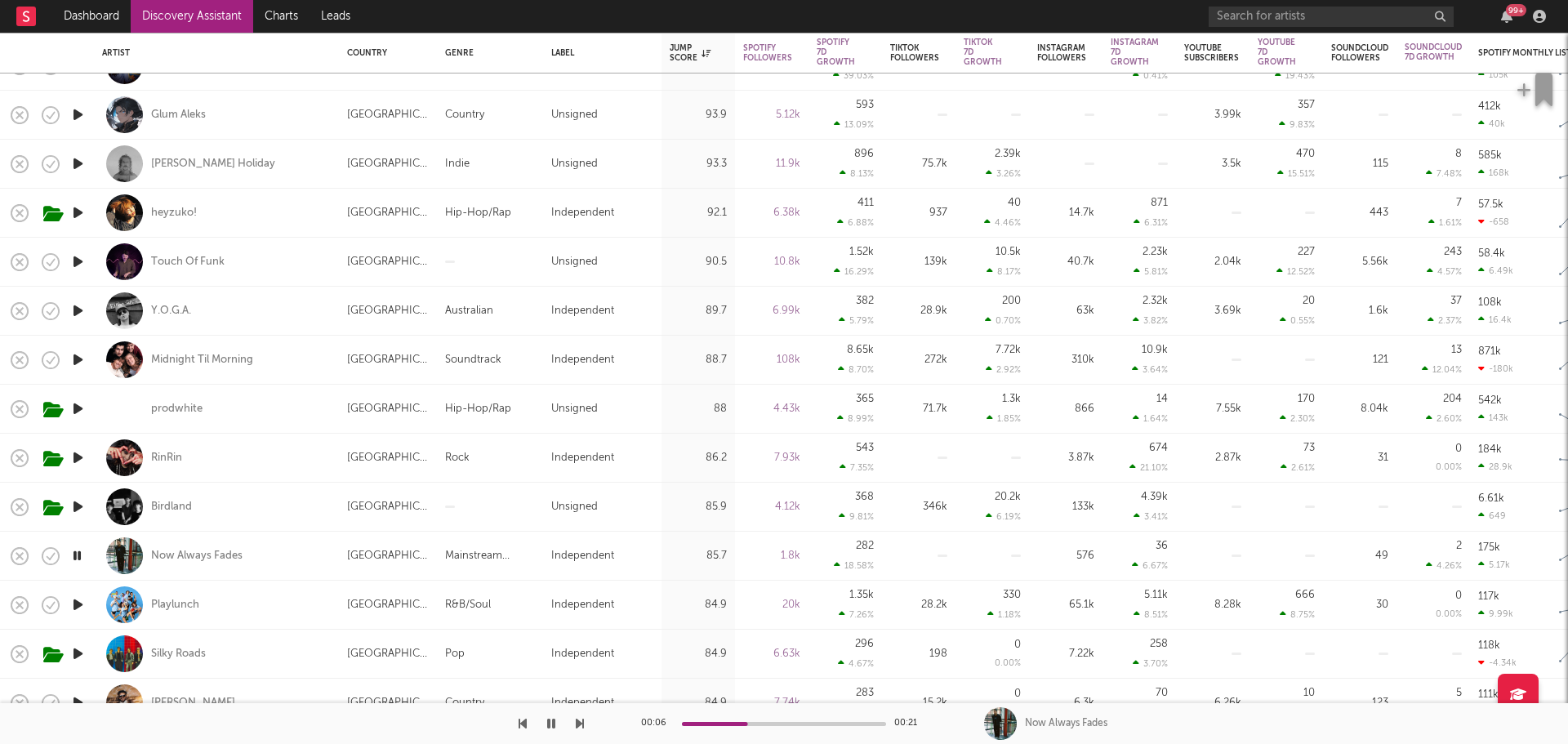
click at [280, 554] on div "Now Always Fades" at bounding box center [216, 555] width 229 height 48
select select "1w"
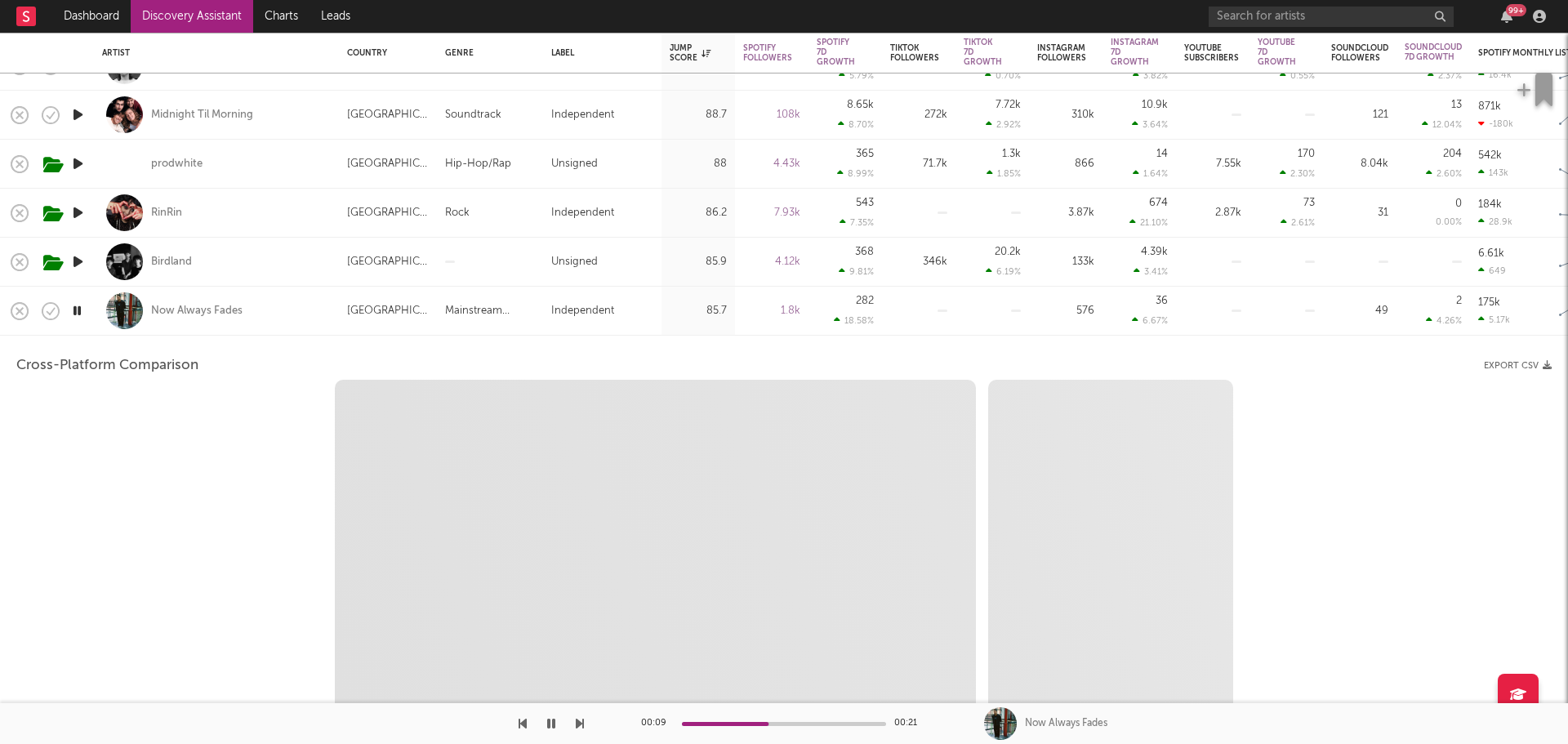
select select "1w"
click at [77, 310] on icon "button" at bounding box center [77, 310] width 16 height 20
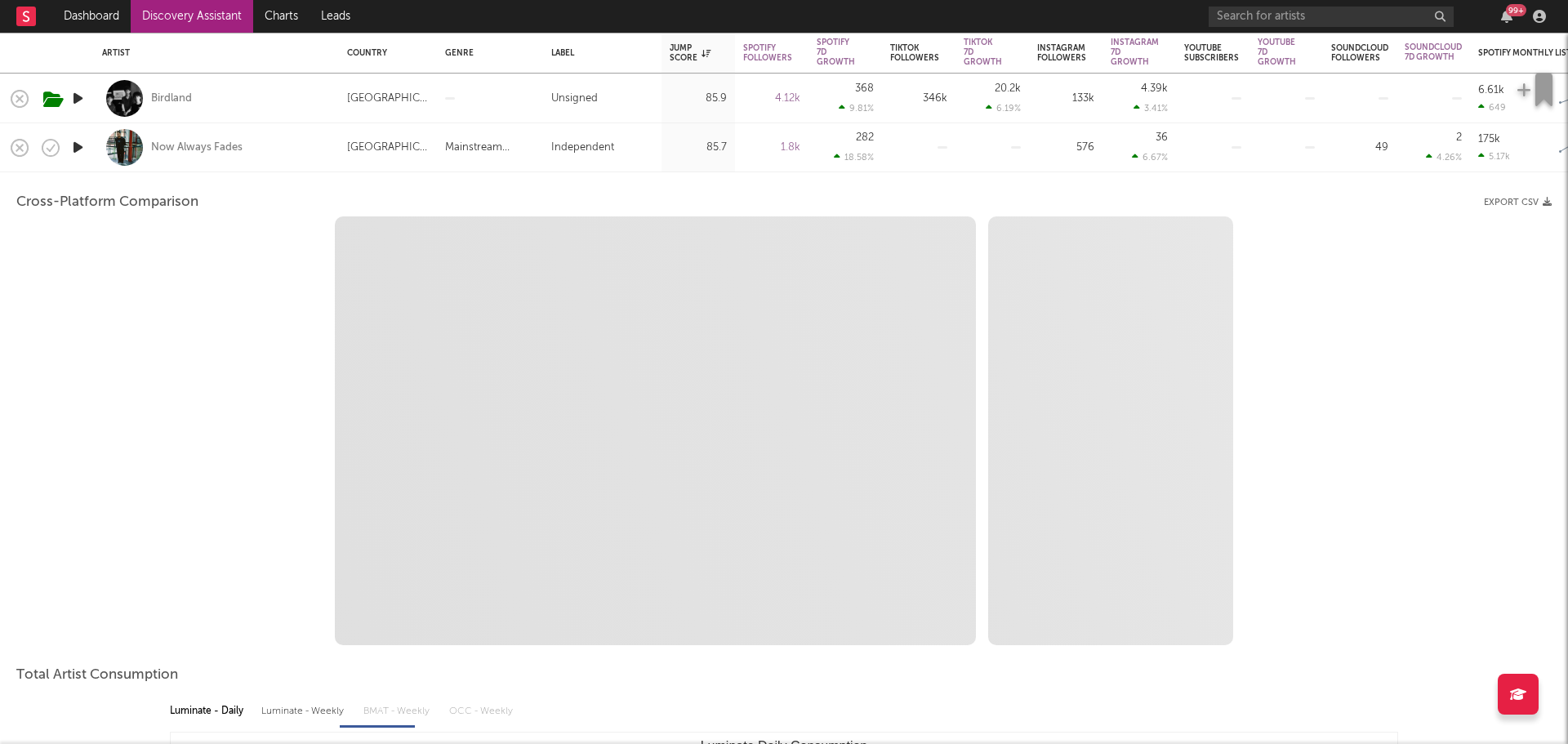
click at [288, 151] on div "Now Always Fades" at bounding box center [216, 147] width 229 height 48
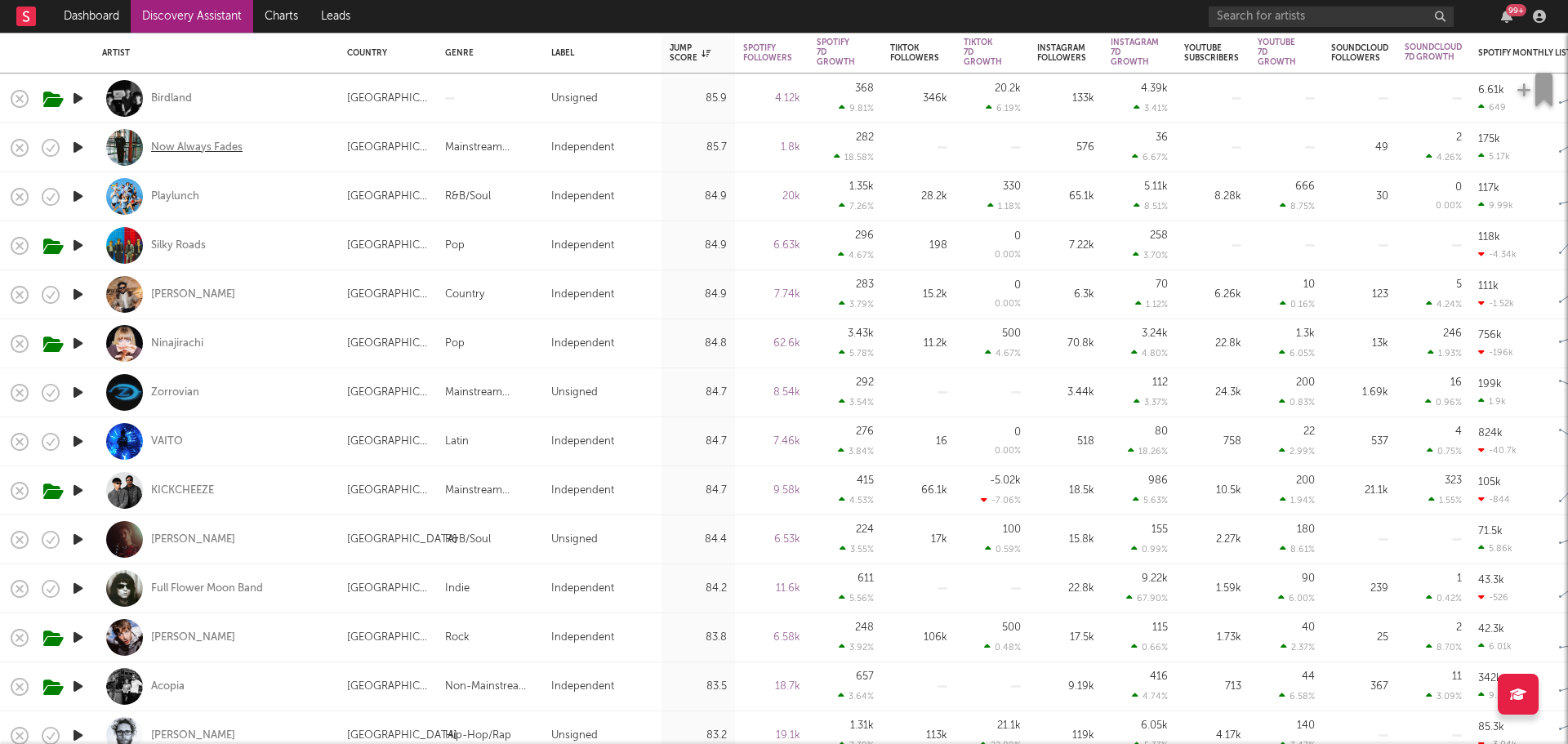
click at [210, 149] on div "Now Always Fades" at bounding box center [196, 148] width 91 height 15
click at [77, 245] on icon "button" at bounding box center [78, 246] width 17 height 20
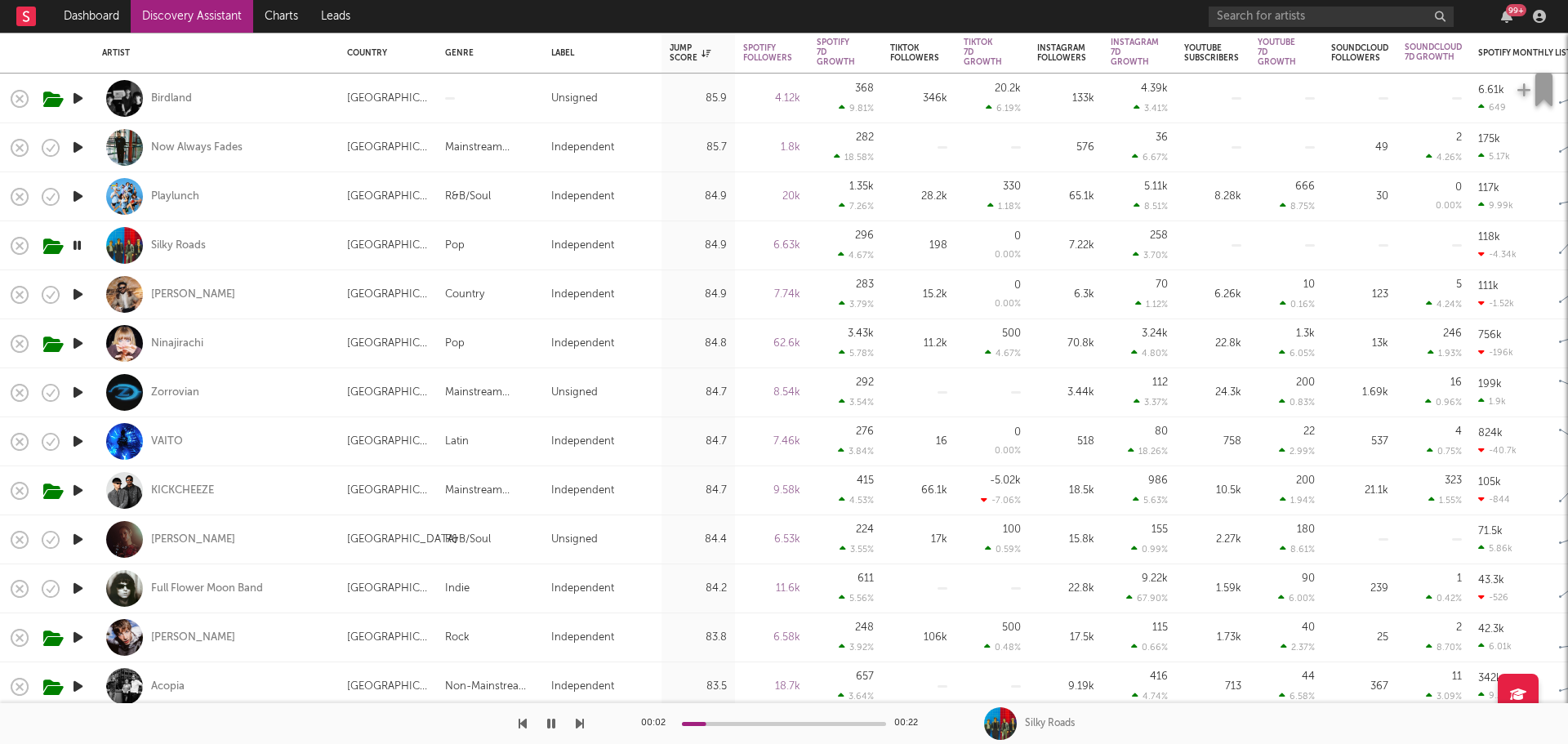
click at [77, 245] on icon "button" at bounding box center [77, 246] width 16 height 20
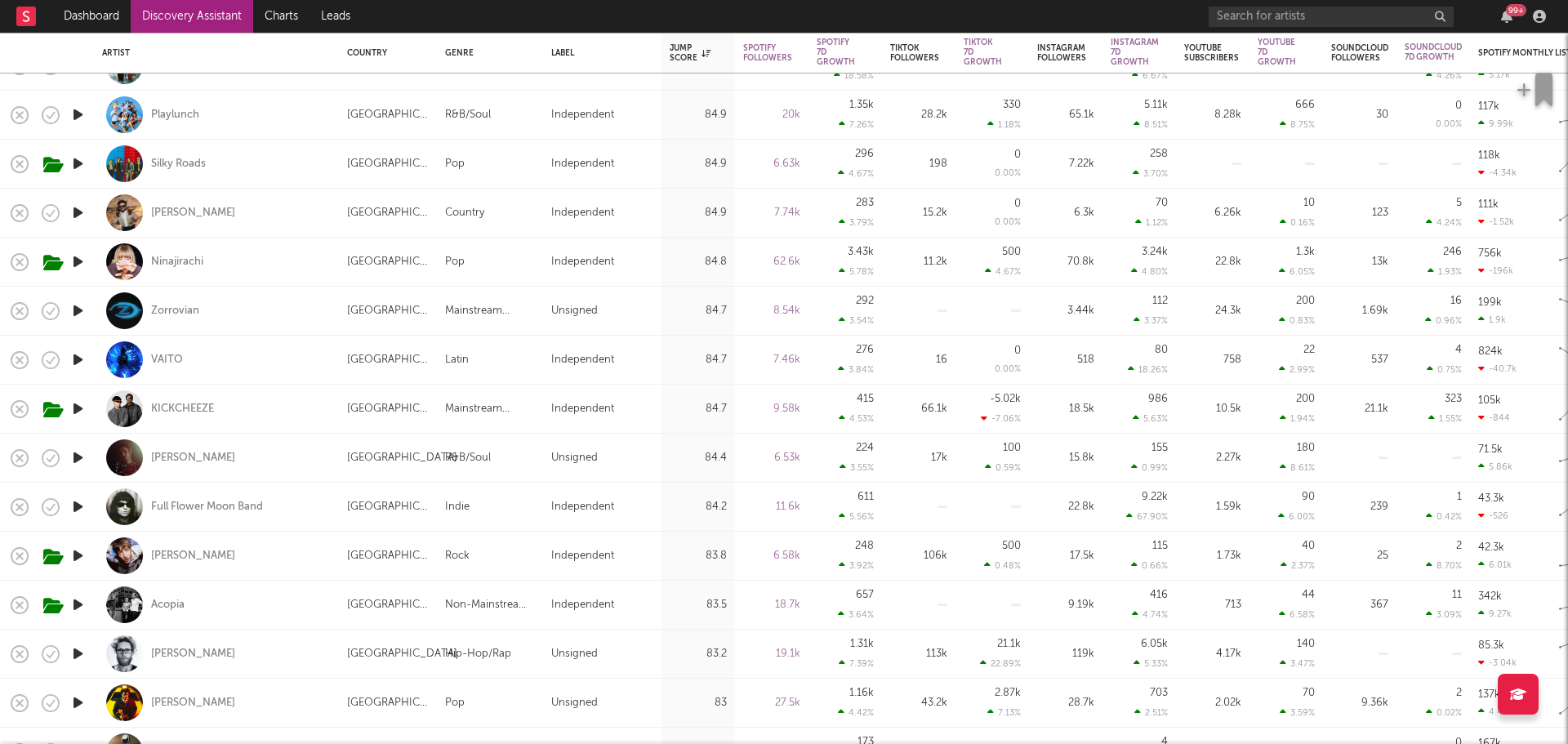
click at [79, 504] on icon "button" at bounding box center [78, 507] width 17 height 20
click at [237, 507] on div "Full Flower Moon Band" at bounding box center [206, 507] width 112 height 15
click at [76, 507] on icon "button" at bounding box center [77, 507] width 16 height 20
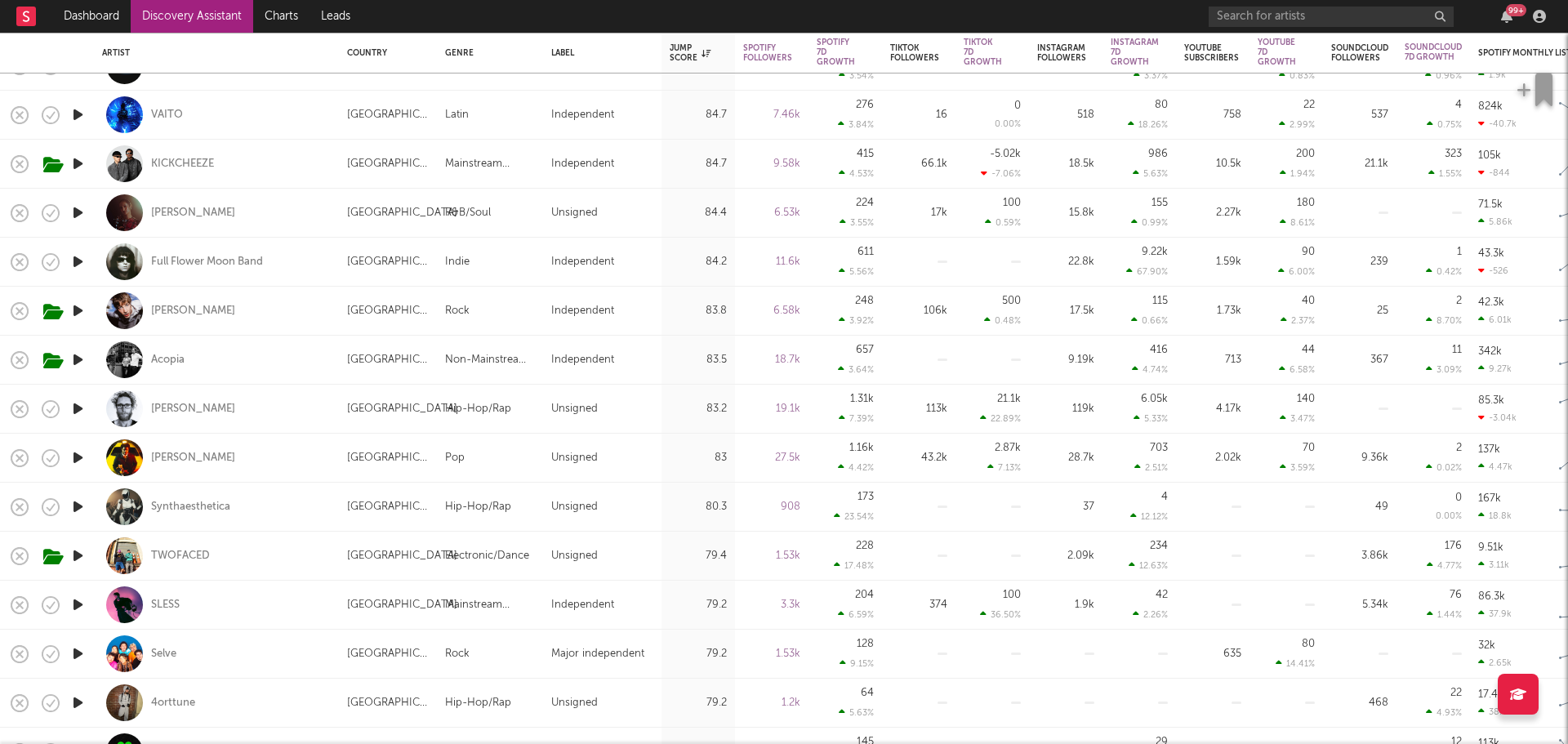
click at [79, 459] on icon "button" at bounding box center [78, 458] width 17 height 20
click at [77, 554] on icon "button" at bounding box center [78, 556] width 17 height 20
click at [77, 554] on icon "button" at bounding box center [77, 556] width 16 height 20
click at [78, 601] on icon "button" at bounding box center [78, 605] width 17 height 20
click at [78, 601] on icon "button" at bounding box center [77, 605] width 16 height 20
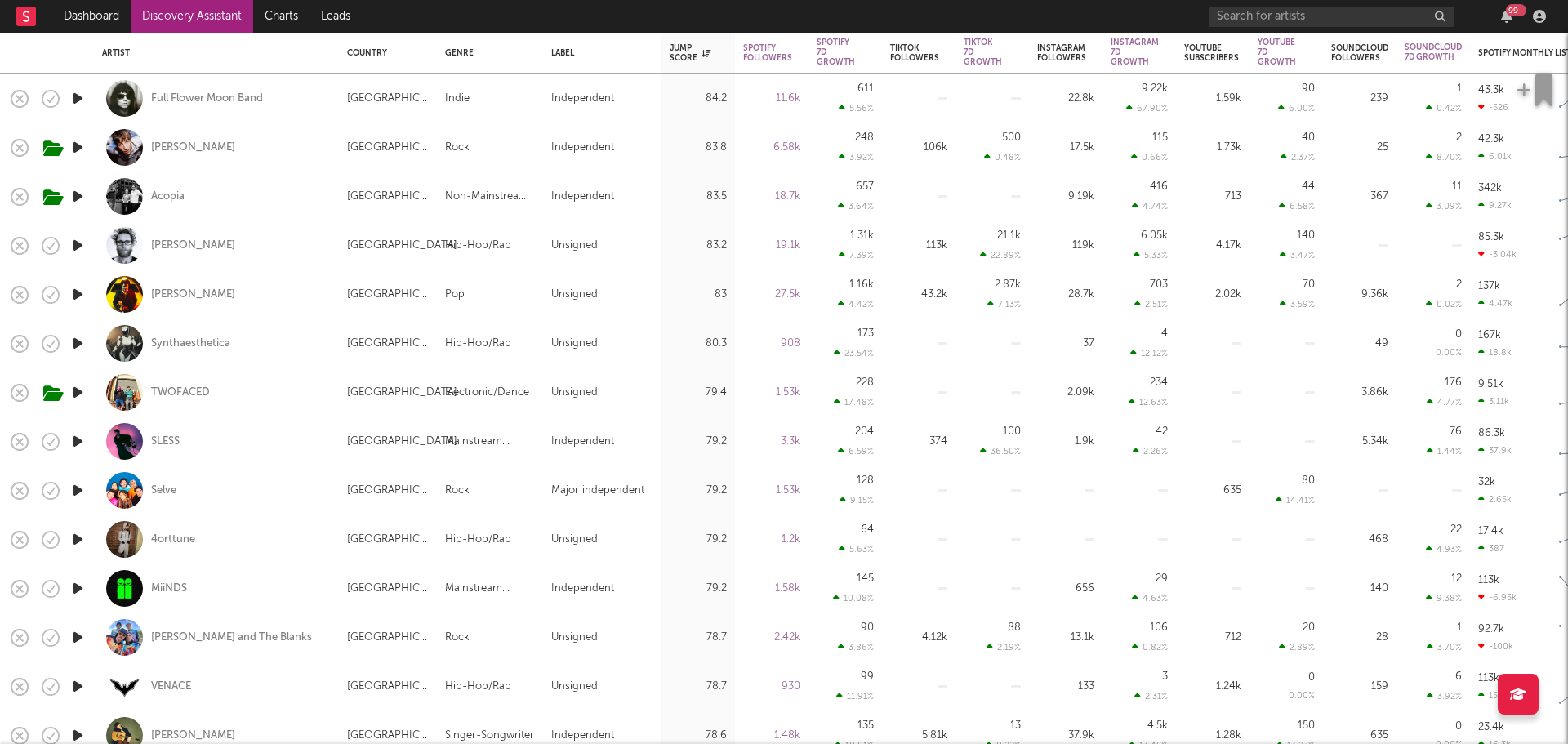
click at [80, 535] on icon "button" at bounding box center [78, 539] width 17 height 20
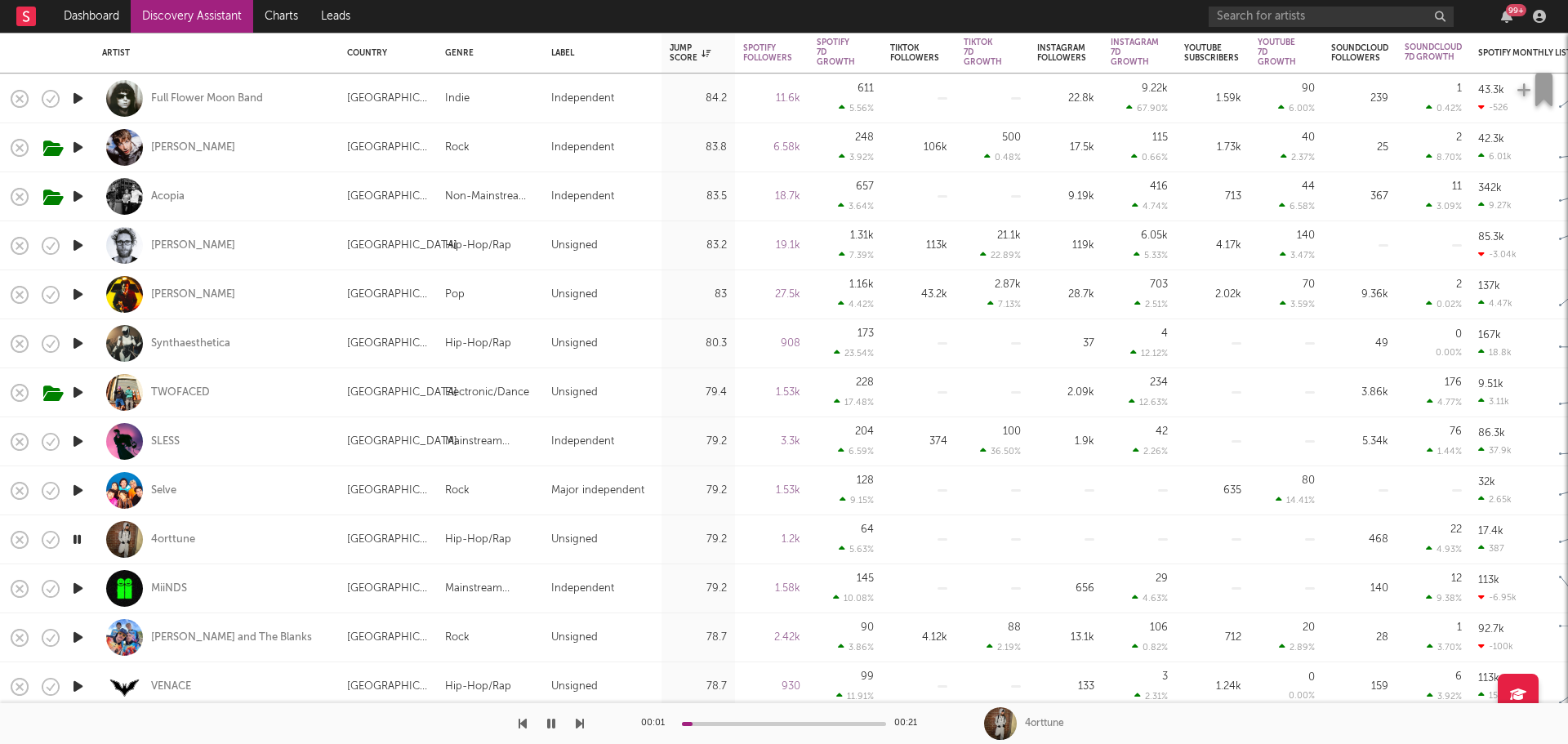
click at [79, 535] on icon "button" at bounding box center [77, 539] width 16 height 20
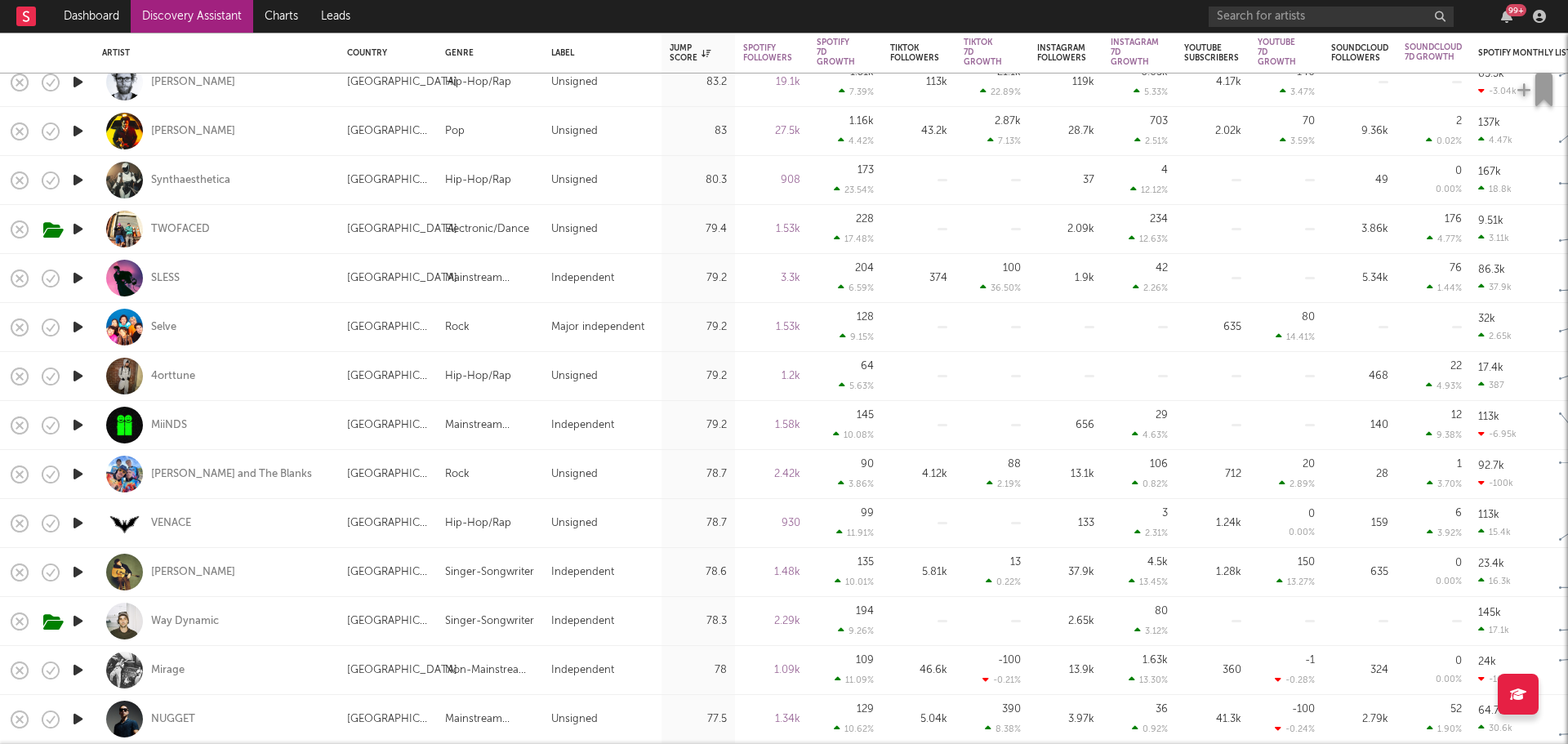
click at [76, 518] on icon "button" at bounding box center [78, 523] width 17 height 20
click at [76, 522] on icon "button" at bounding box center [77, 523] width 16 height 20
click at [78, 612] on icon "button" at bounding box center [78, 622] width 17 height 20
click at [77, 619] on icon "button" at bounding box center [77, 622] width 16 height 20
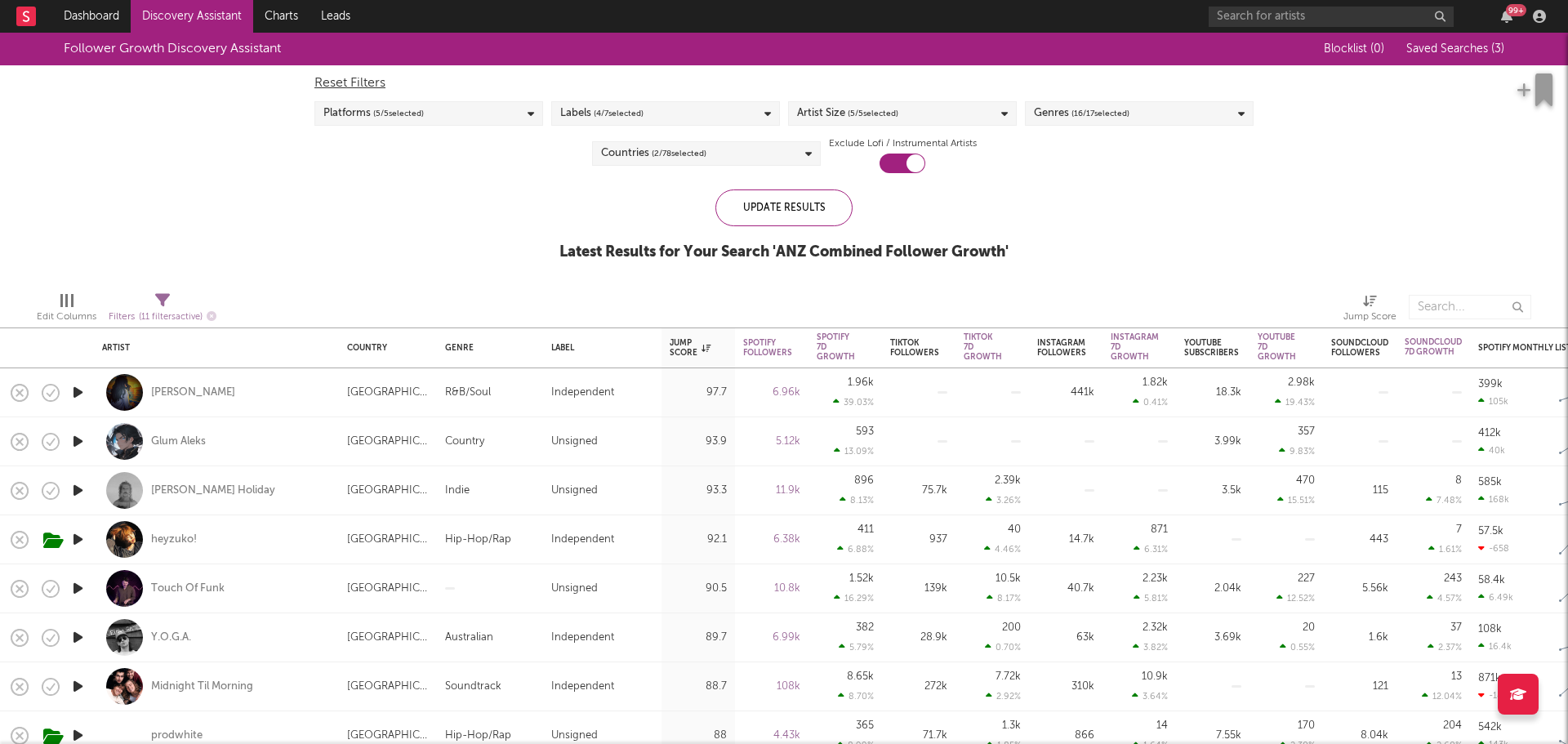
click at [77, 438] on icon "button" at bounding box center [78, 441] width 17 height 20
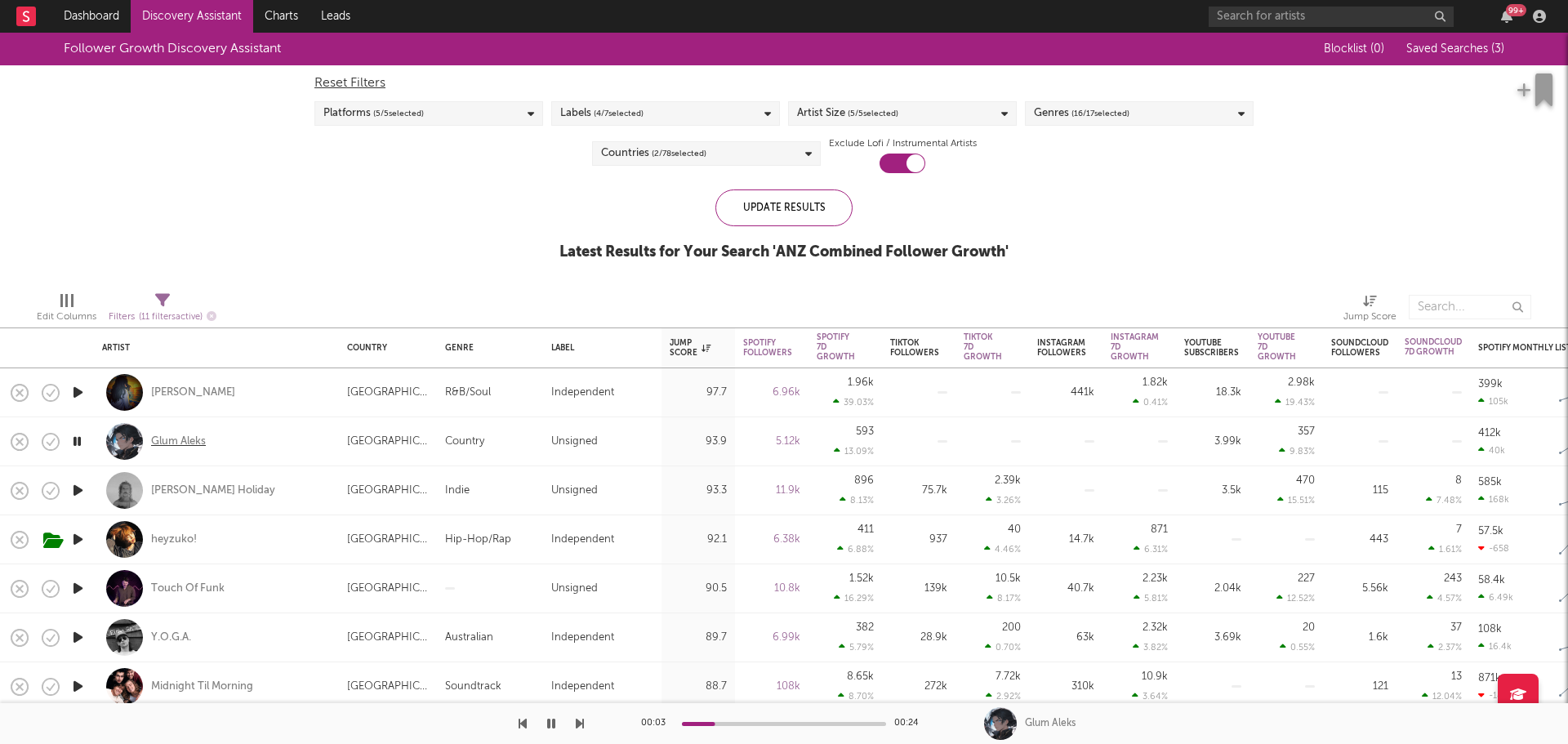
click at [168, 445] on div "Glum Aleks" at bounding box center [178, 442] width 55 height 15
click at [77, 437] on icon "button" at bounding box center [77, 441] width 16 height 20
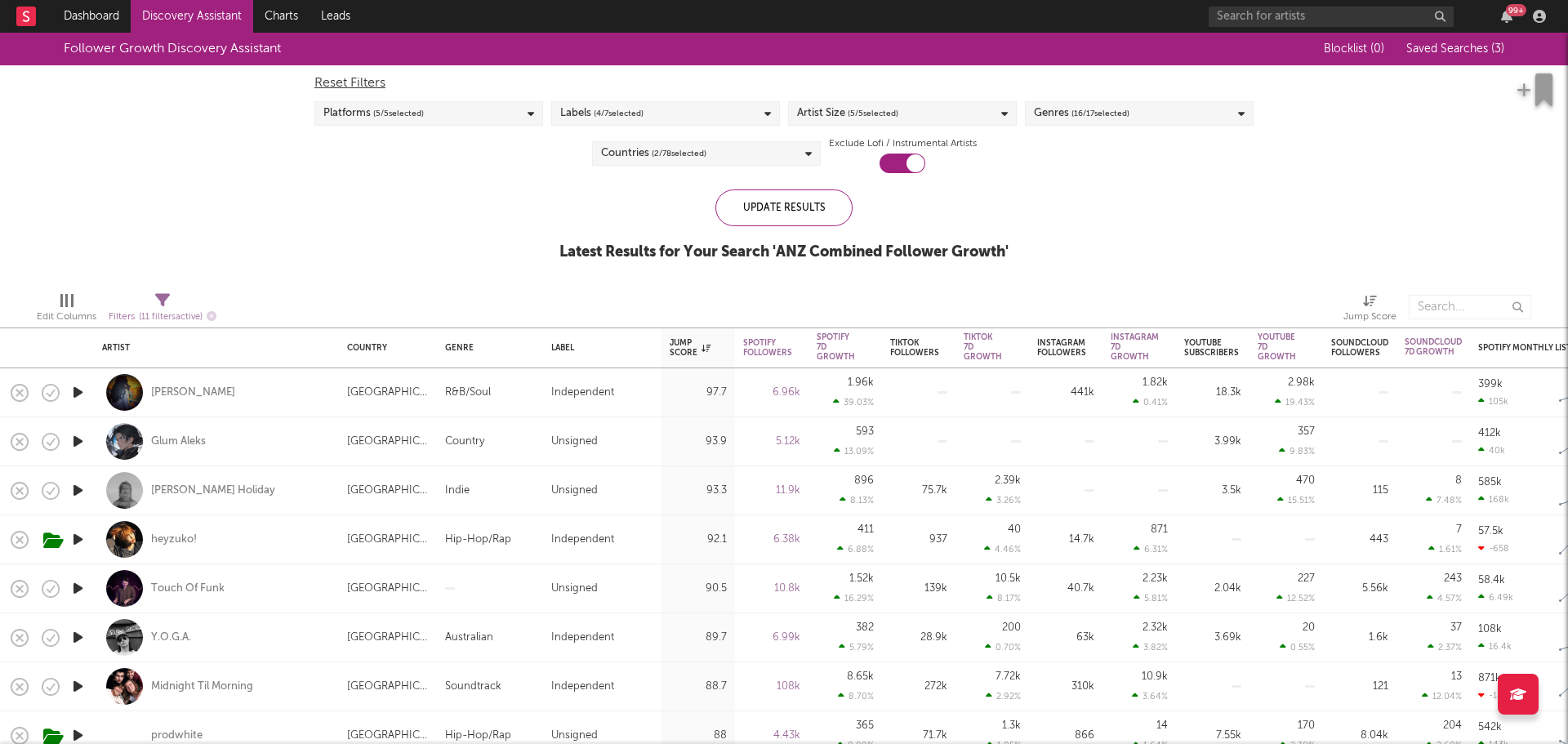
click at [84, 533] on icon "button" at bounding box center [78, 539] width 17 height 20
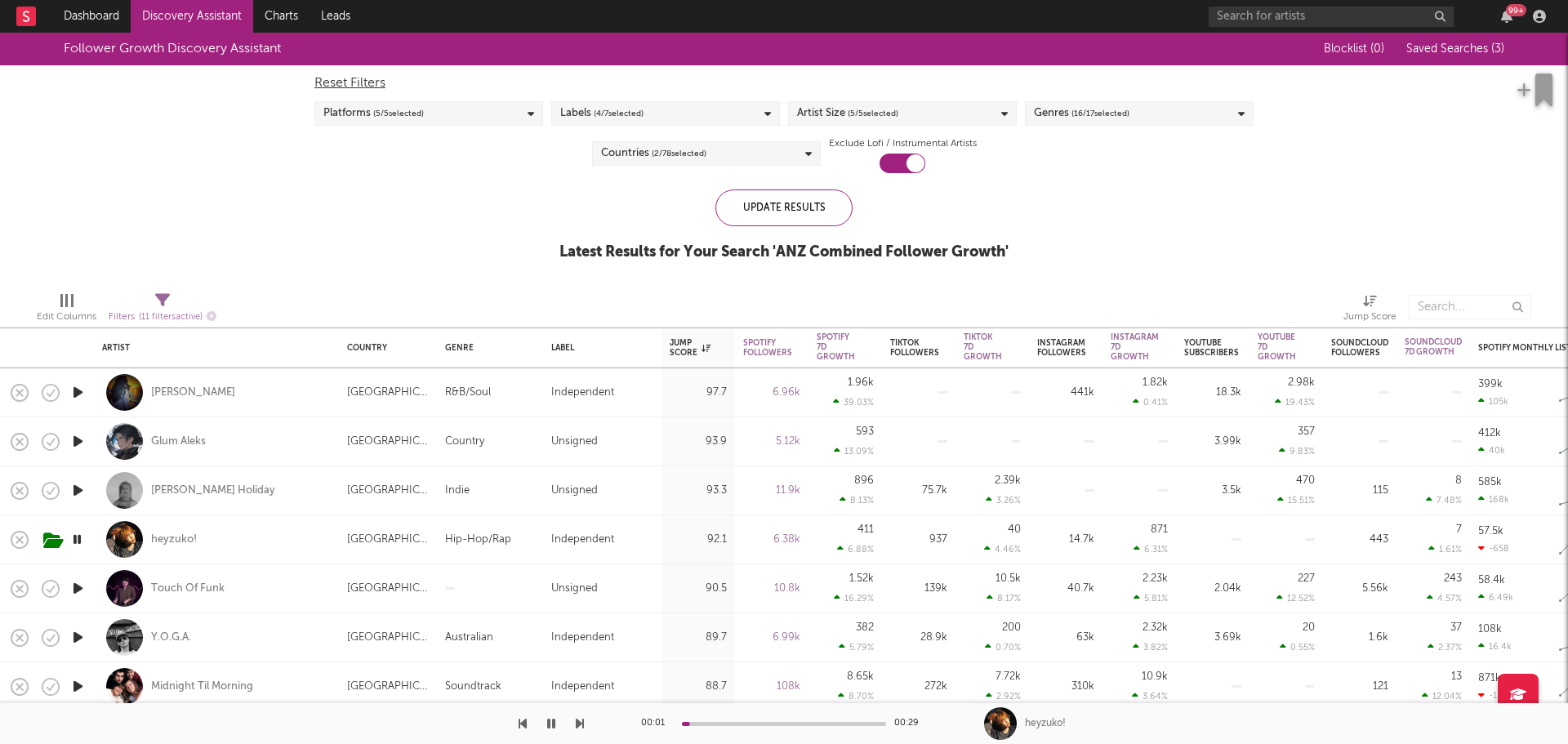
click at [80, 534] on icon "button" at bounding box center [77, 539] width 16 height 20
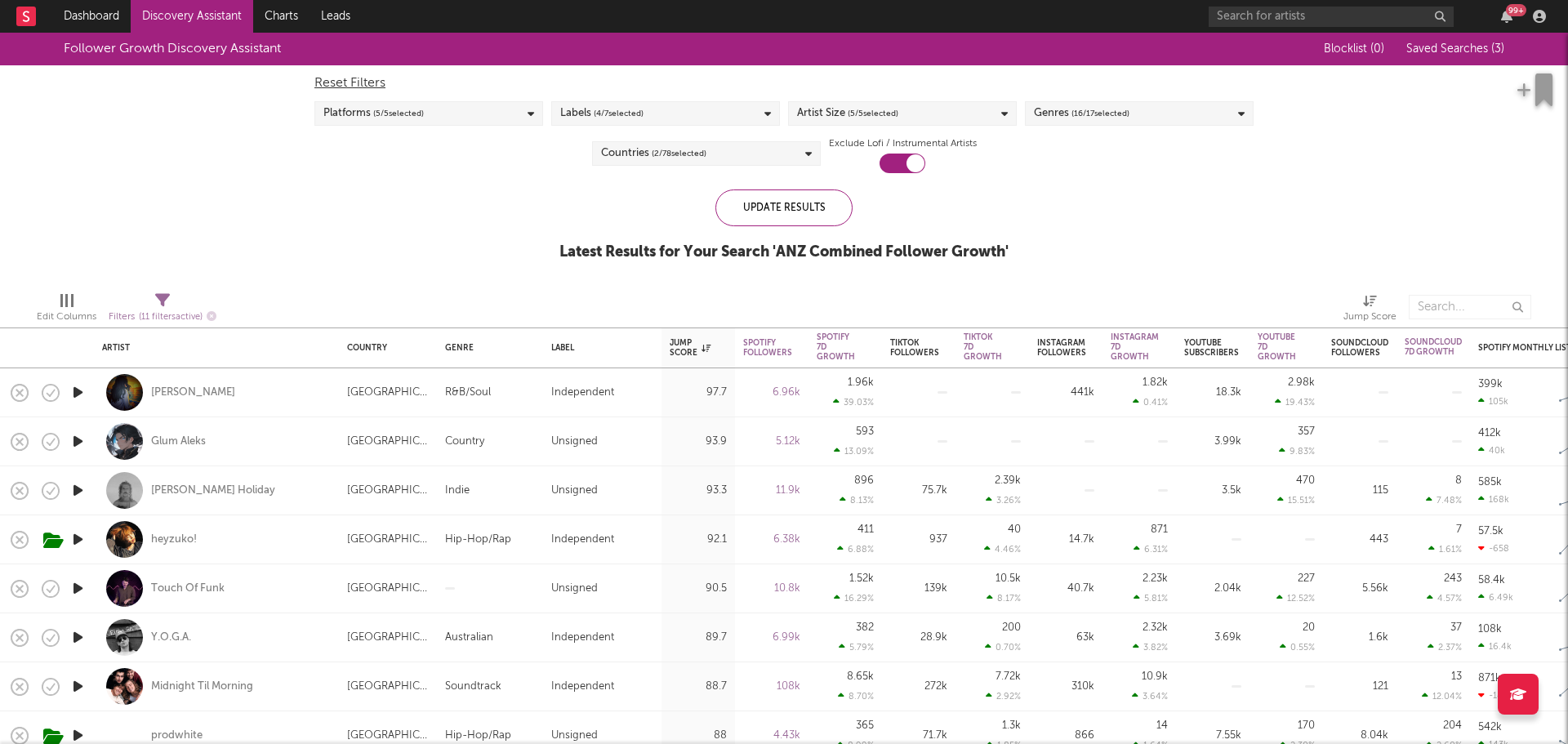
click at [78, 587] on icon "button" at bounding box center [78, 589] width 17 height 20
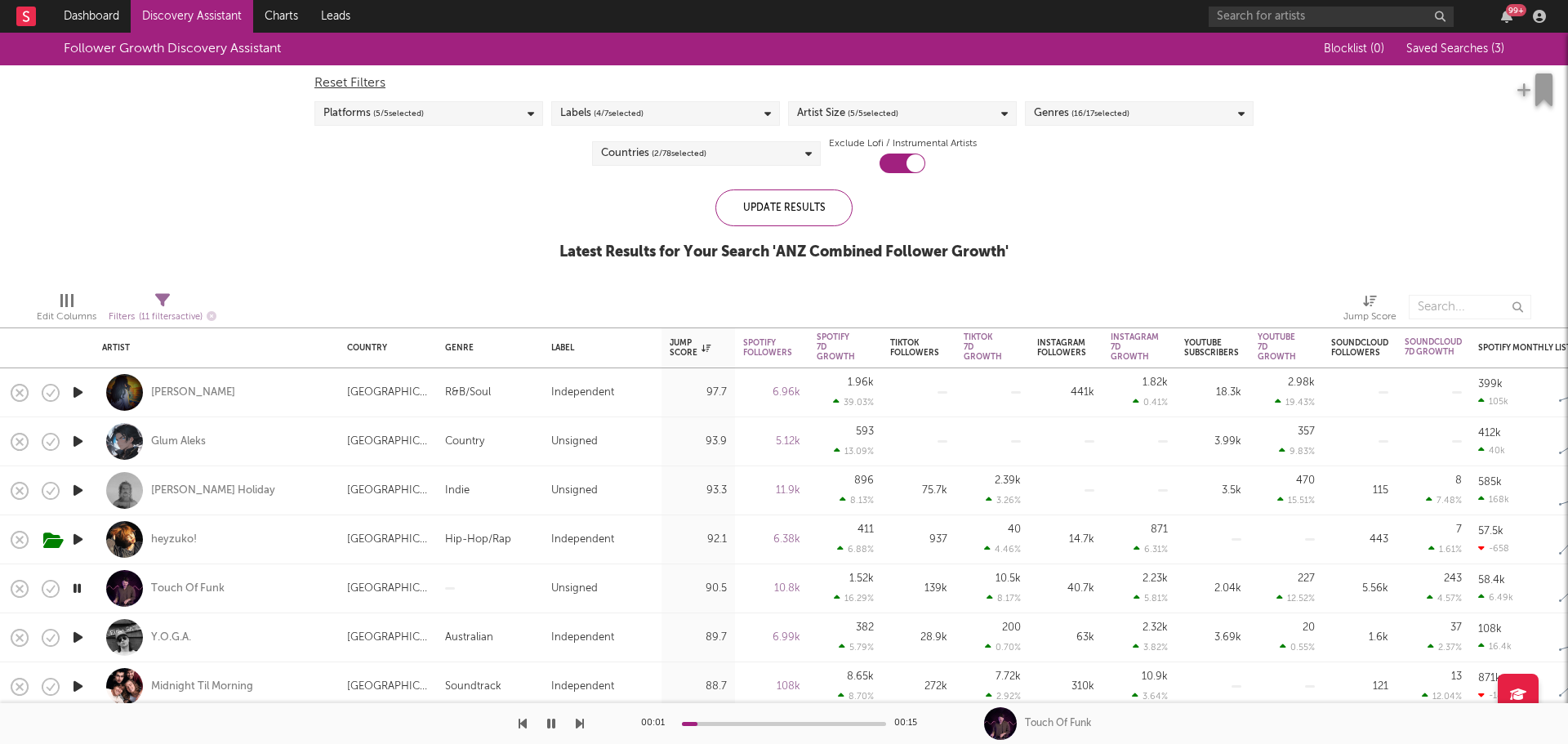
click at [77, 585] on icon "button" at bounding box center [77, 589] width 16 height 20
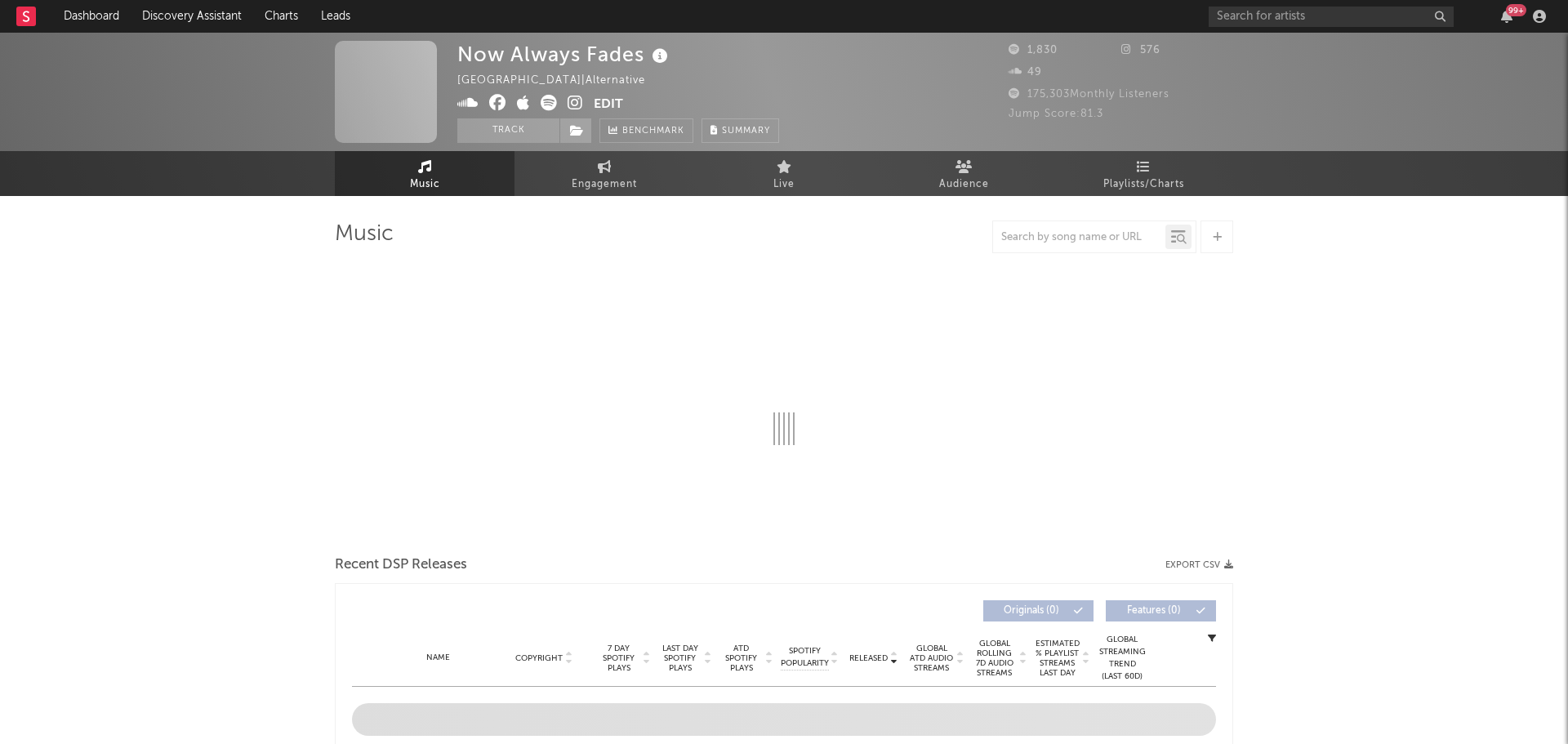
select select "1w"
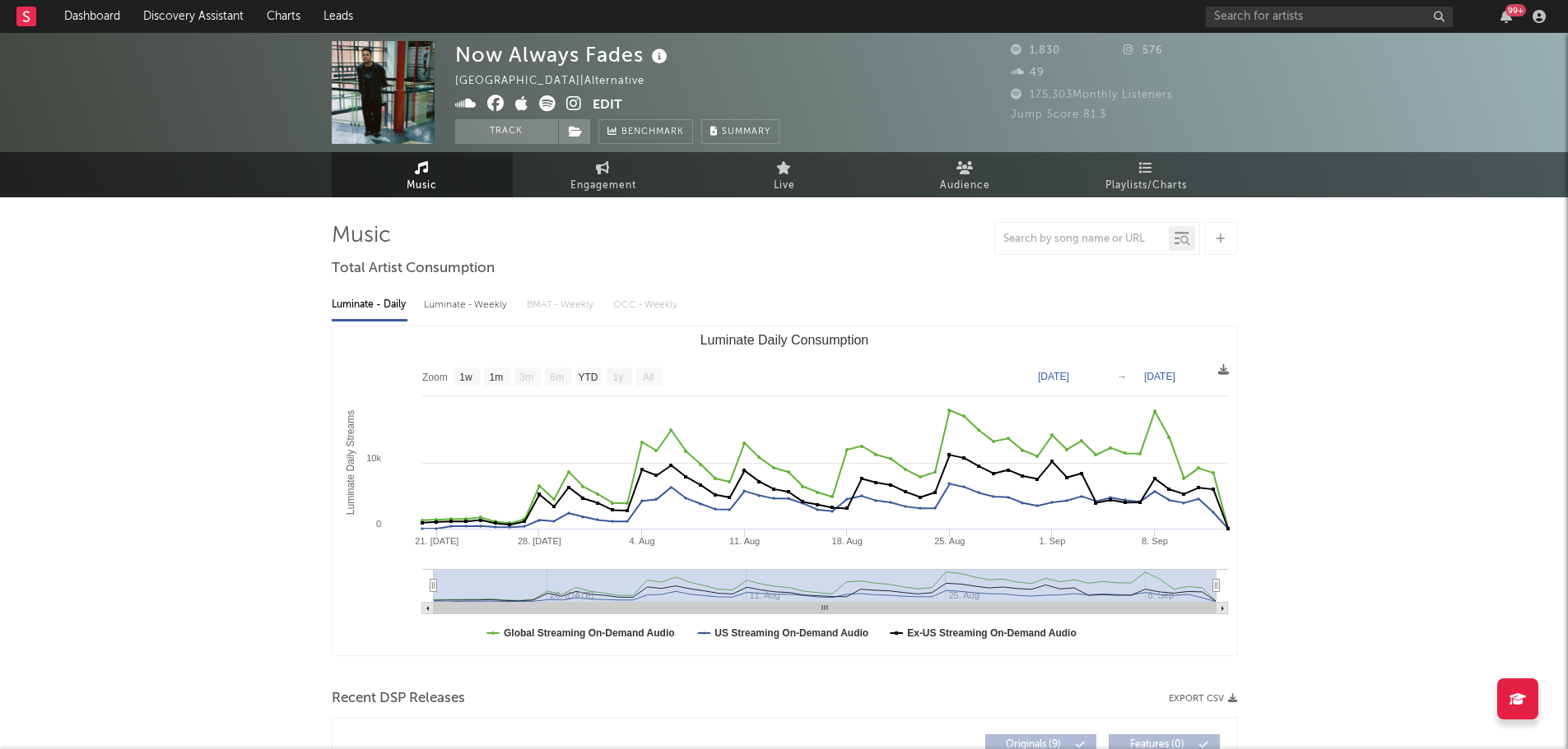
click at [656, 54] on icon at bounding box center [660, 57] width 24 height 23
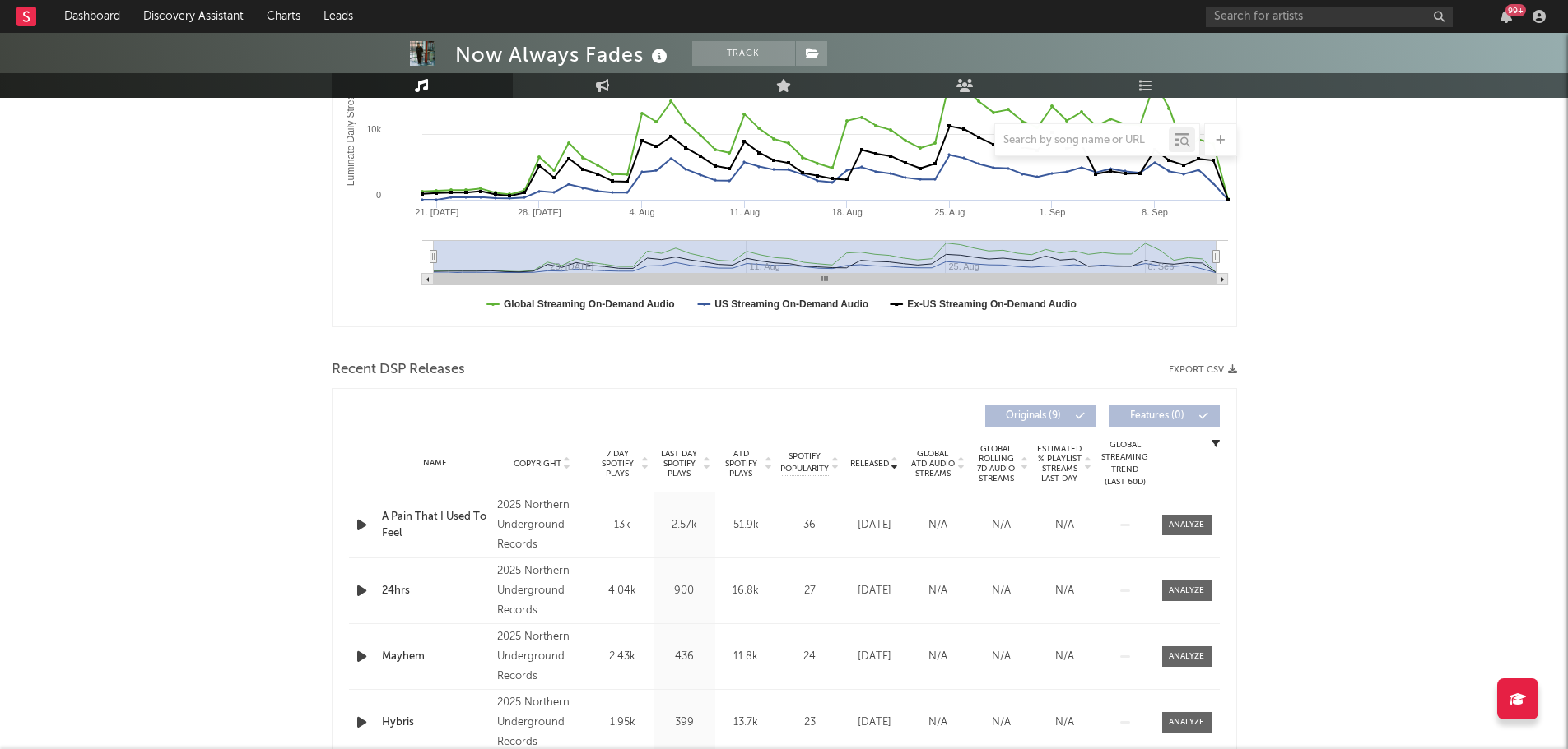
scroll to position [411, 0]
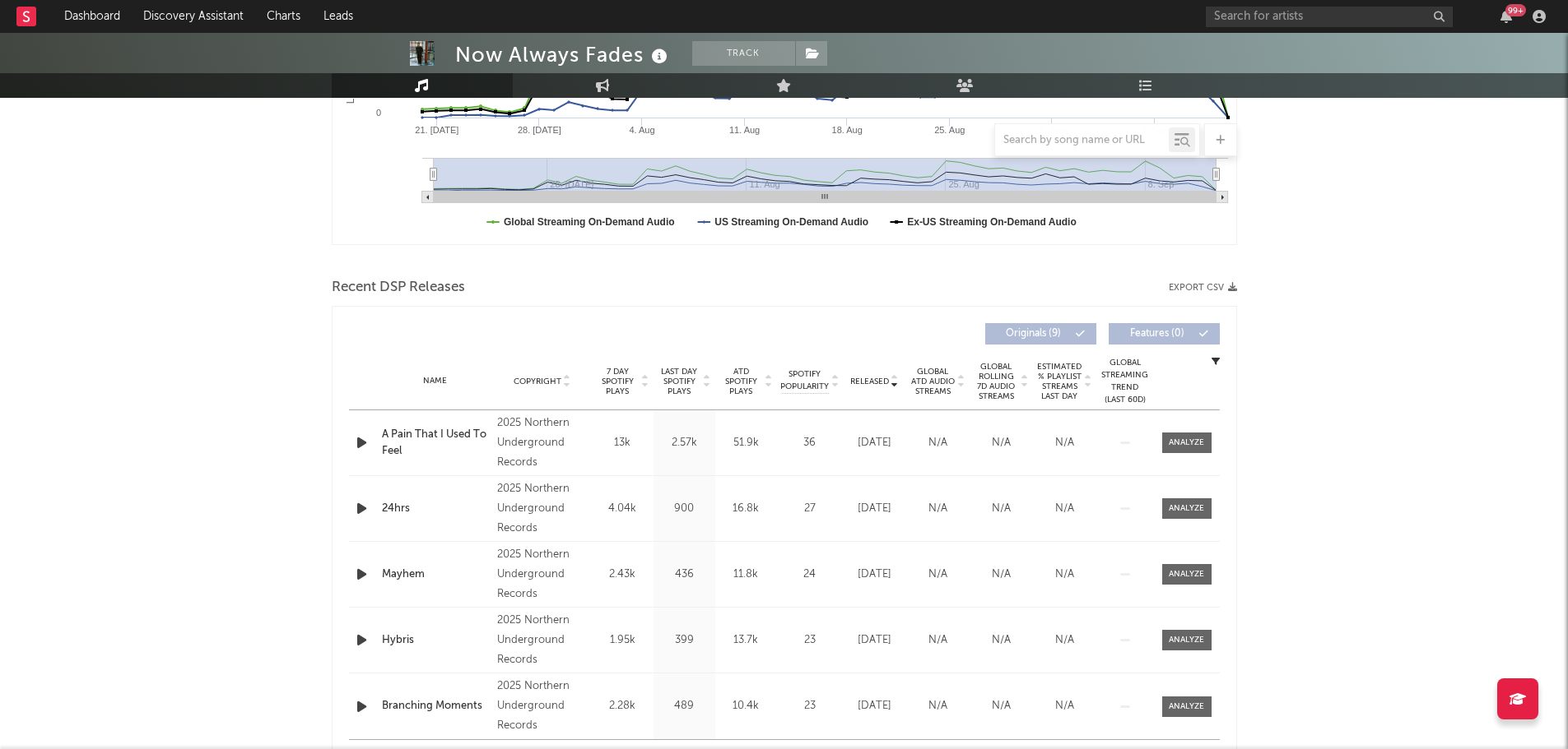
click at [673, 386] on span "Last Day Spotify Plays" at bounding box center [679, 381] width 44 height 30
click at [361, 444] on icon "button" at bounding box center [362, 442] width 17 height 20
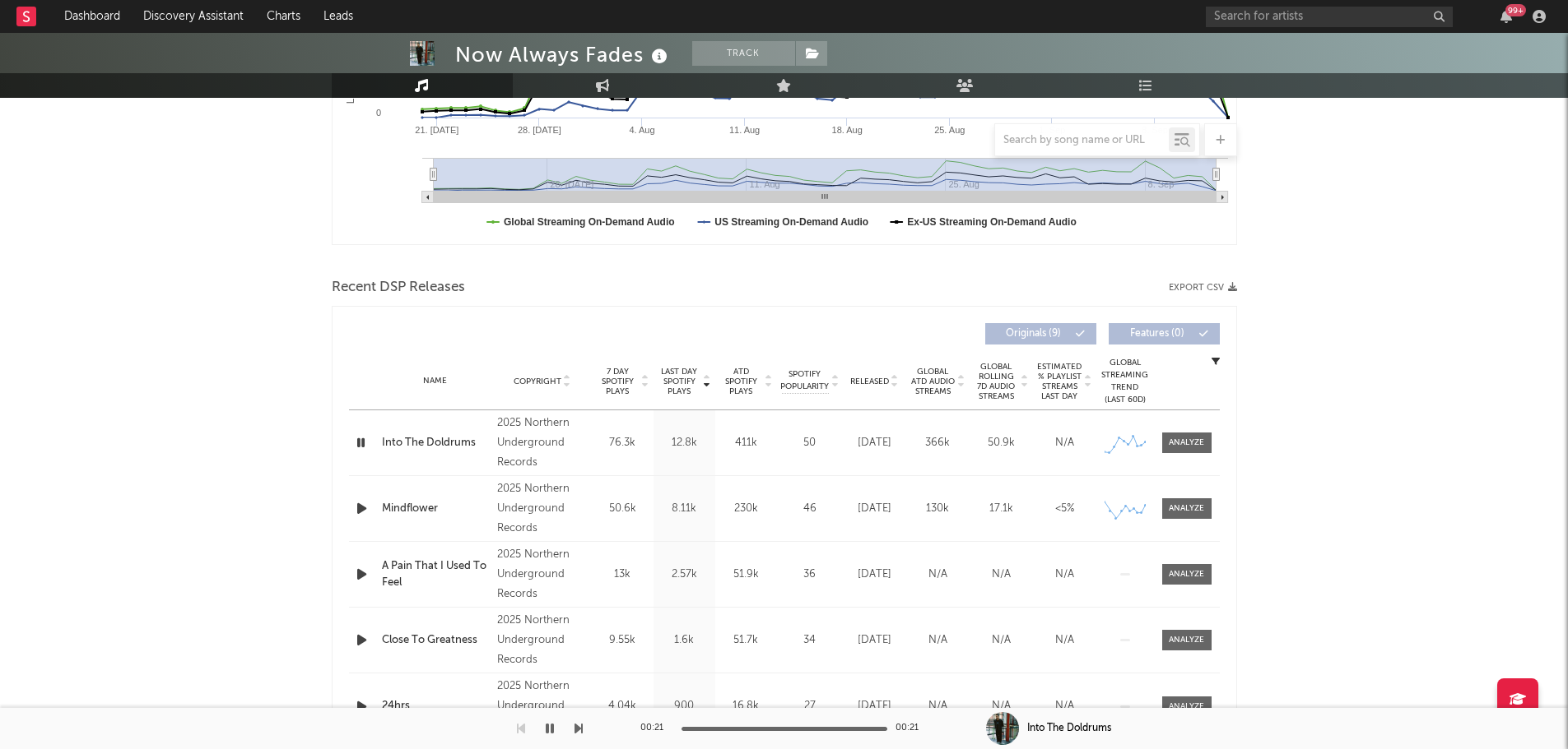
click at [362, 446] on icon "button" at bounding box center [361, 442] width 16 height 20
click at [357, 504] on icon "button" at bounding box center [362, 508] width 17 height 20
click at [741, 730] on div at bounding box center [785, 729] width 206 height 4
click at [362, 506] on icon "button" at bounding box center [361, 508] width 16 height 20
click at [359, 641] on icon "button" at bounding box center [362, 640] width 17 height 20
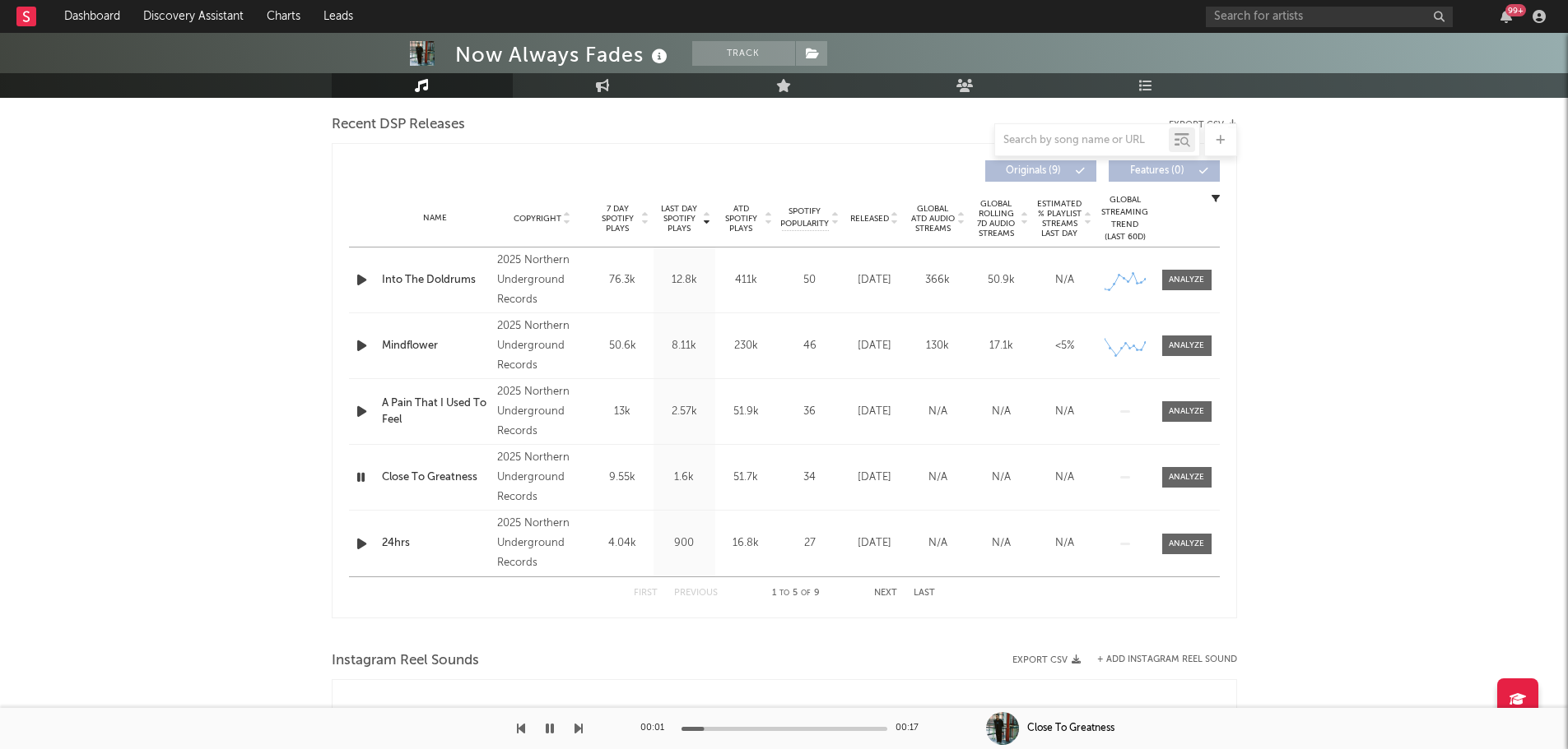
scroll to position [576, 0]
click at [663, 63] on icon at bounding box center [660, 57] width 24 height 23
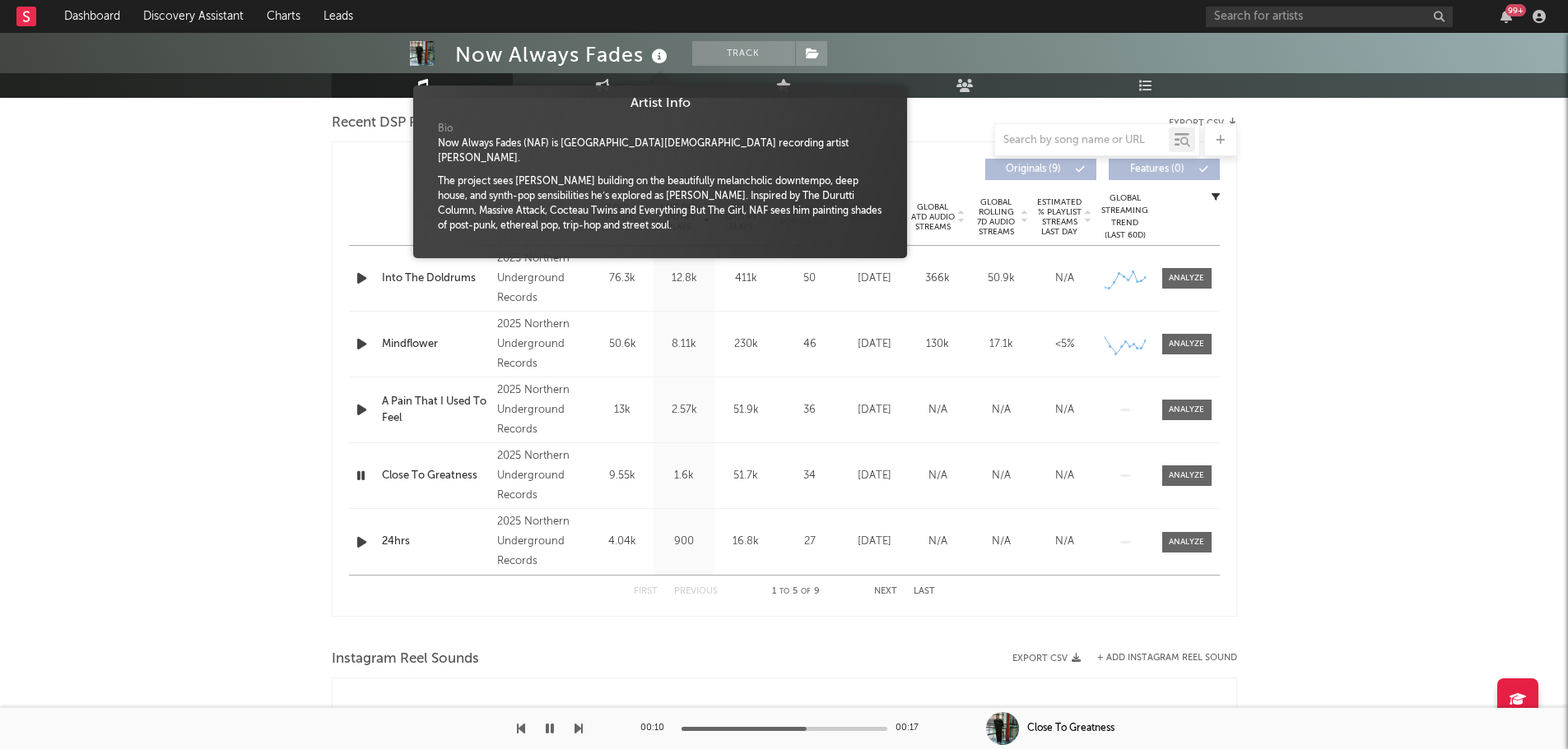
click at [663, 63] on icon at bounding box center [660, 57] width 24 height 23
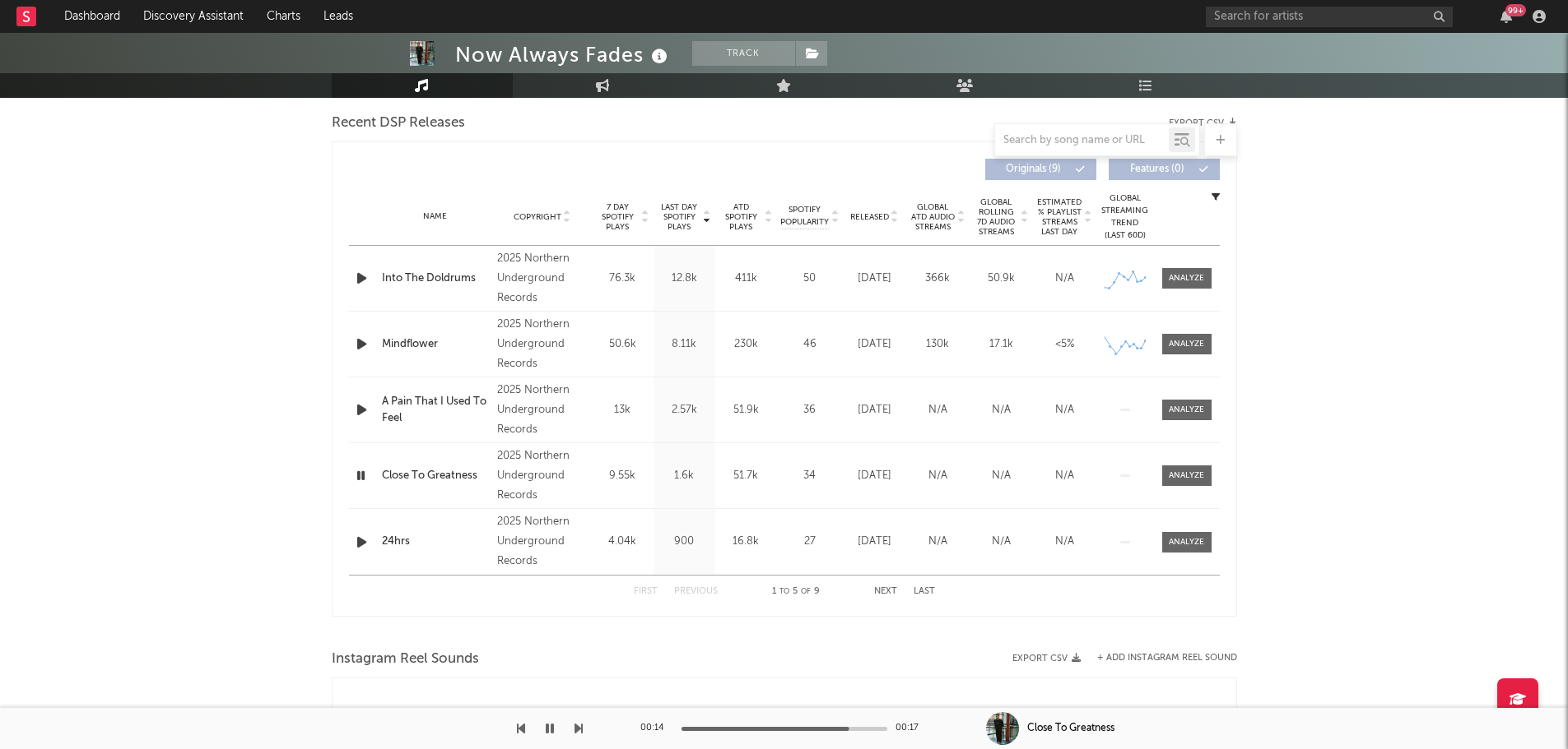
click at [362, 541] on icon "button" at bounding box center [362, 542] width 17 height 20
click at [360, 276] on icon "button" at bounding box center [362, 279] width 17 height 20
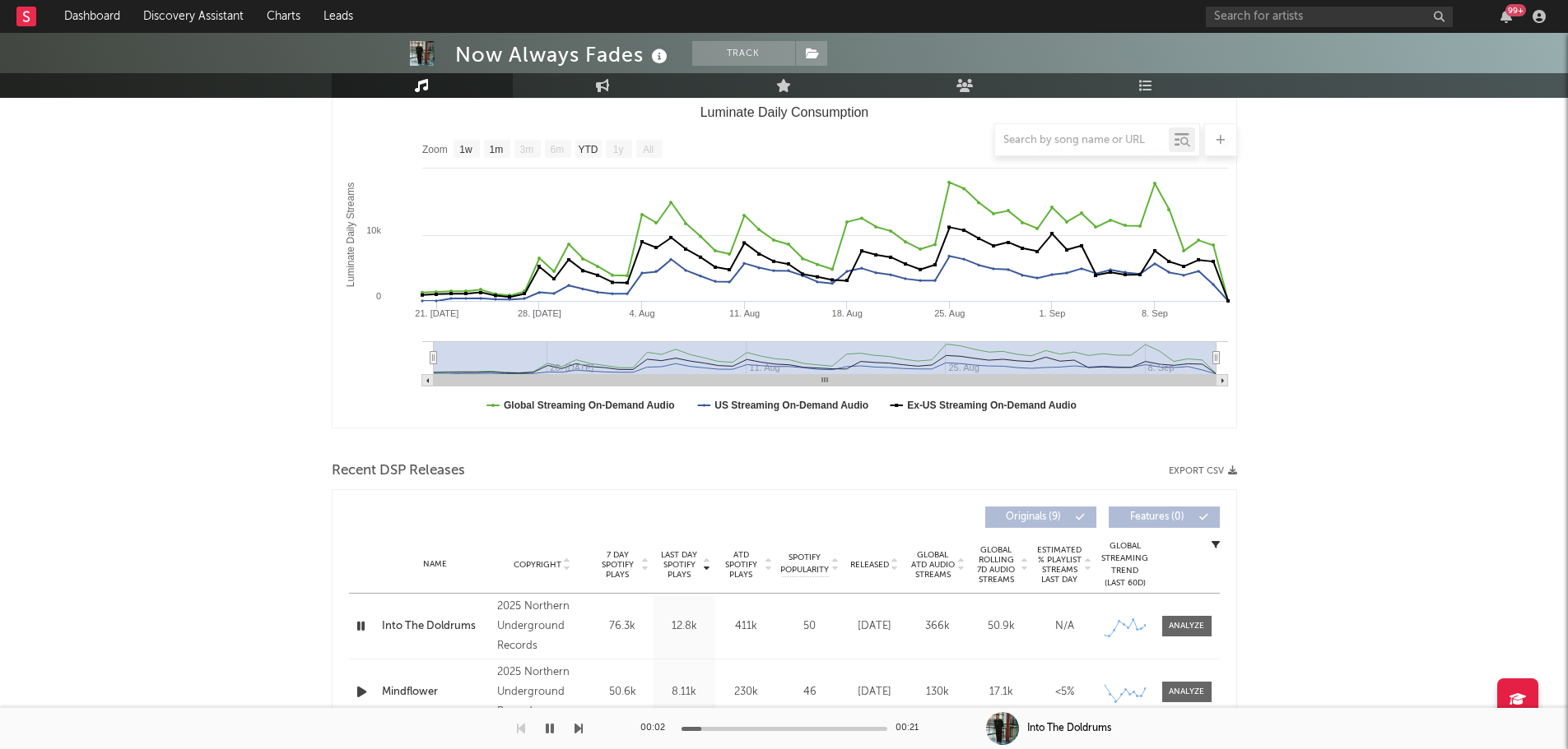
scroll to position [0, 0]
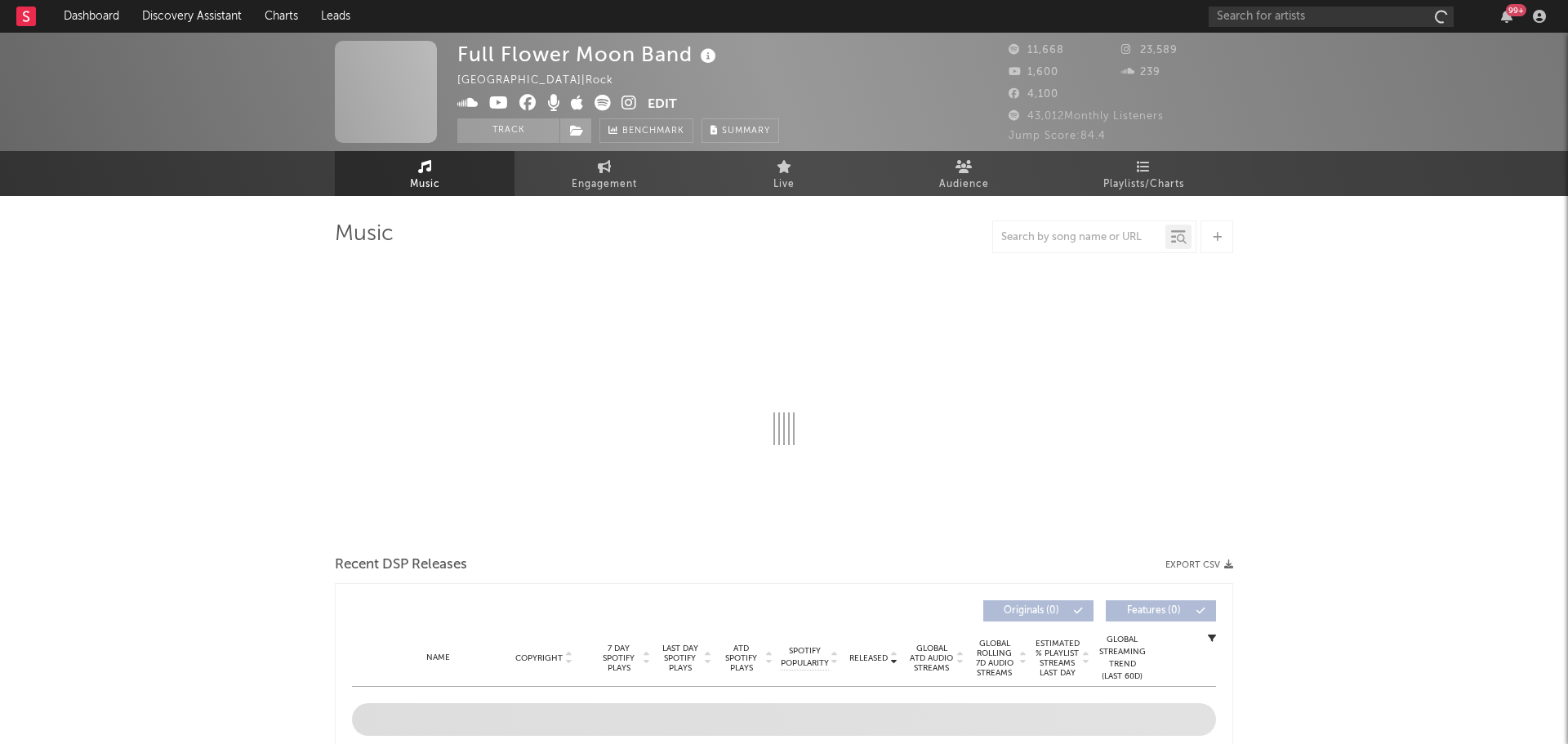
select select "6m"
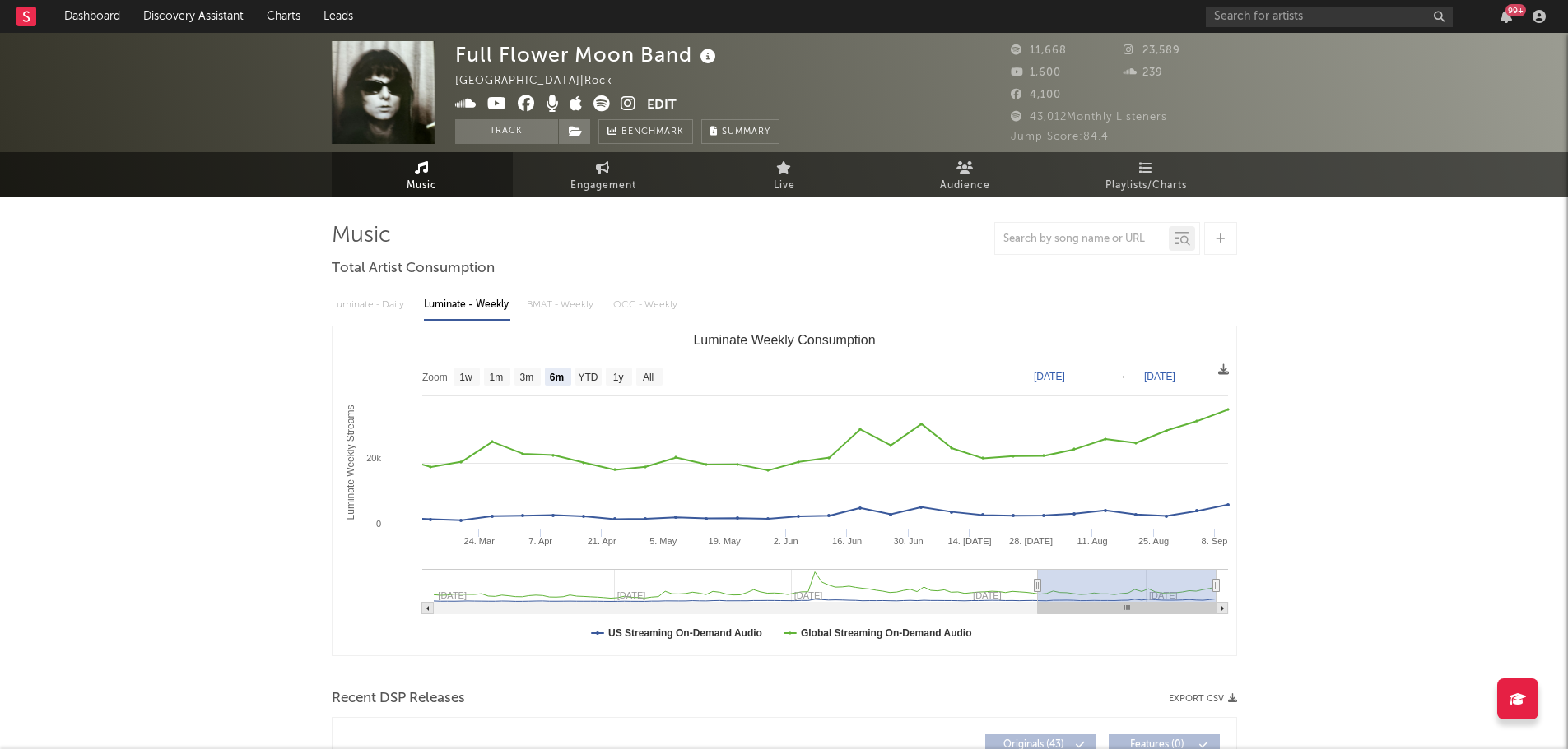
click at [706, 59] on icon at bounding box center [708, 57] width 24 height 23
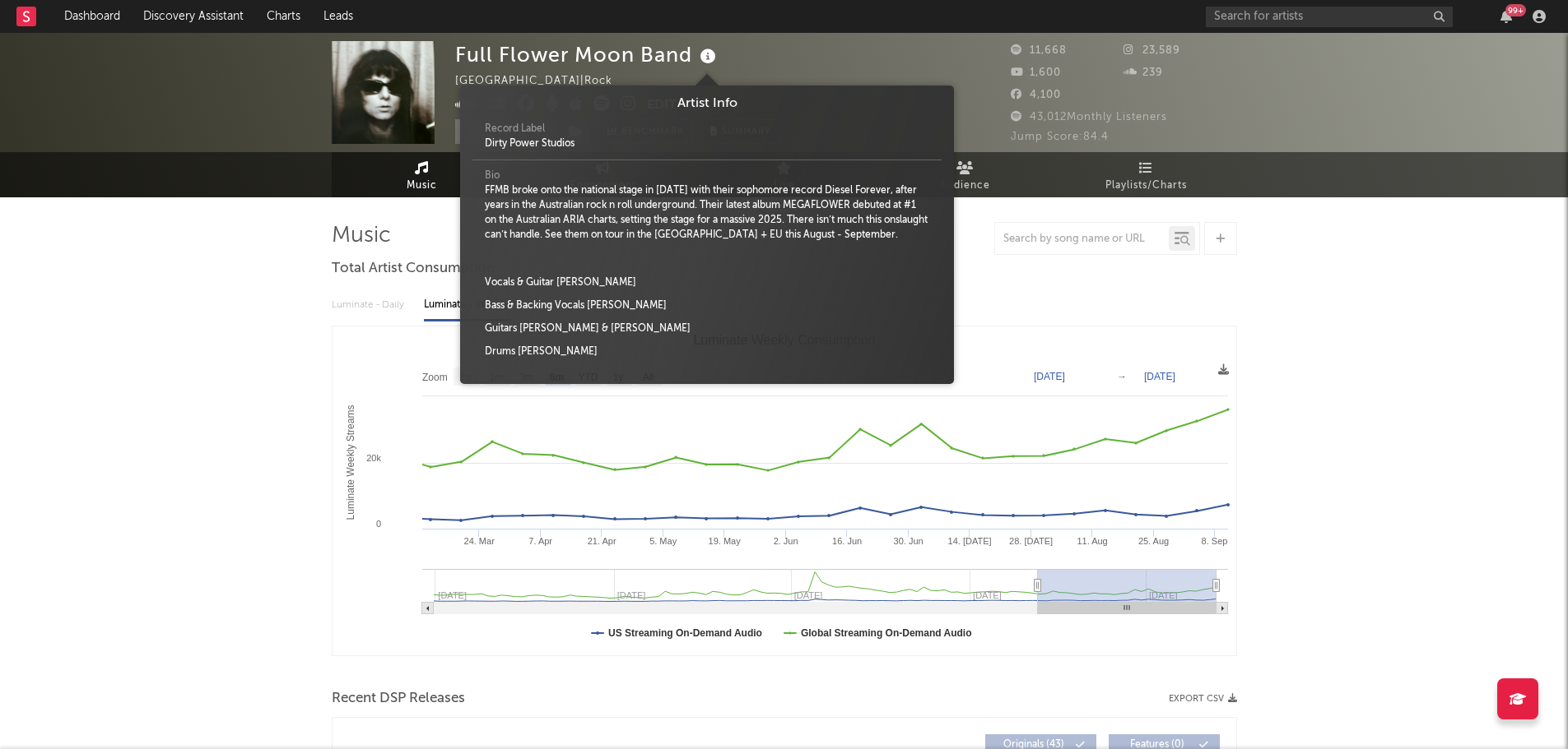
click at [706, 59] on icon at bounding box center [708, 57] width 24 height 23
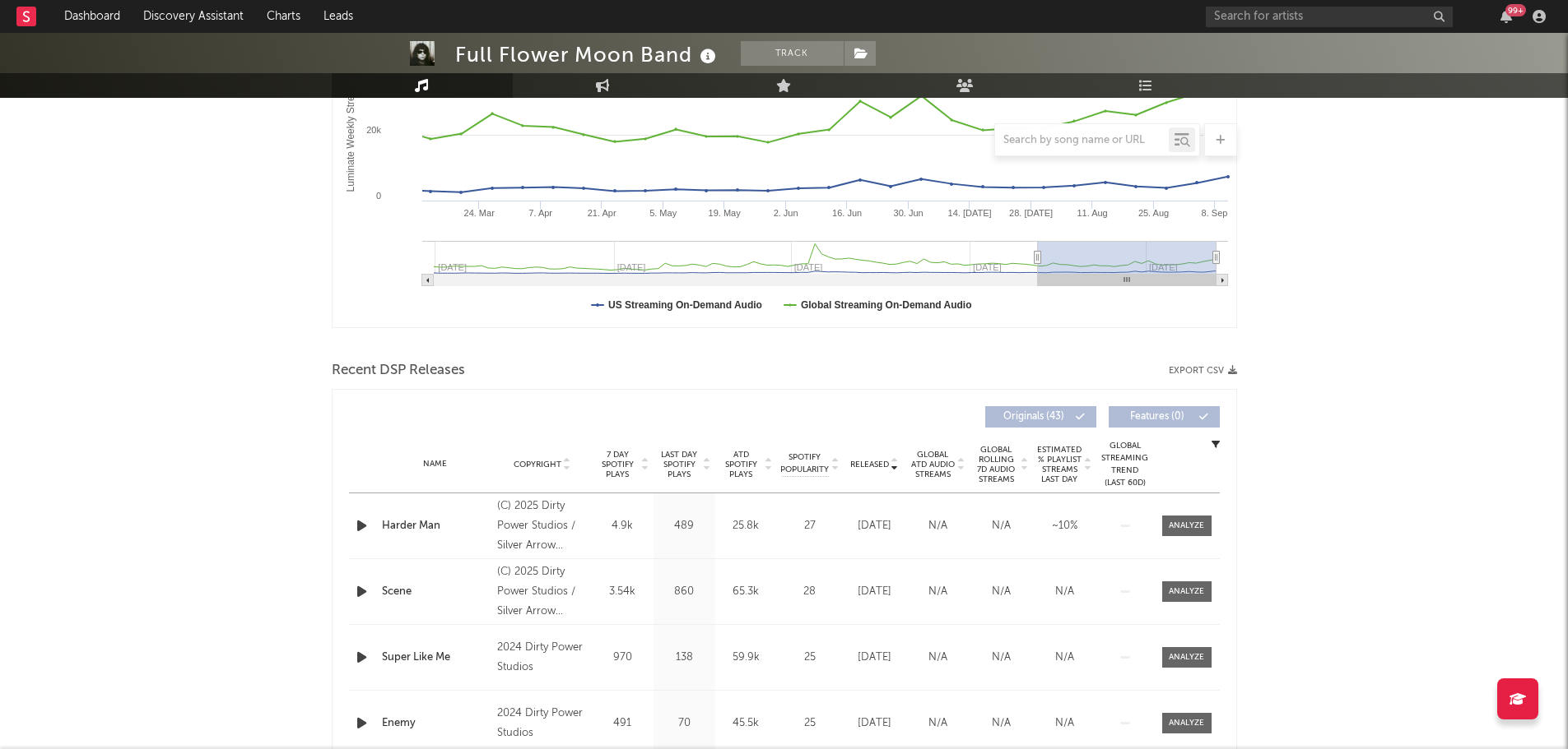
scroll to position [329, 0]
click at [358, 525] on icon "button" at bounding box center [362, 525] width 17 height 20
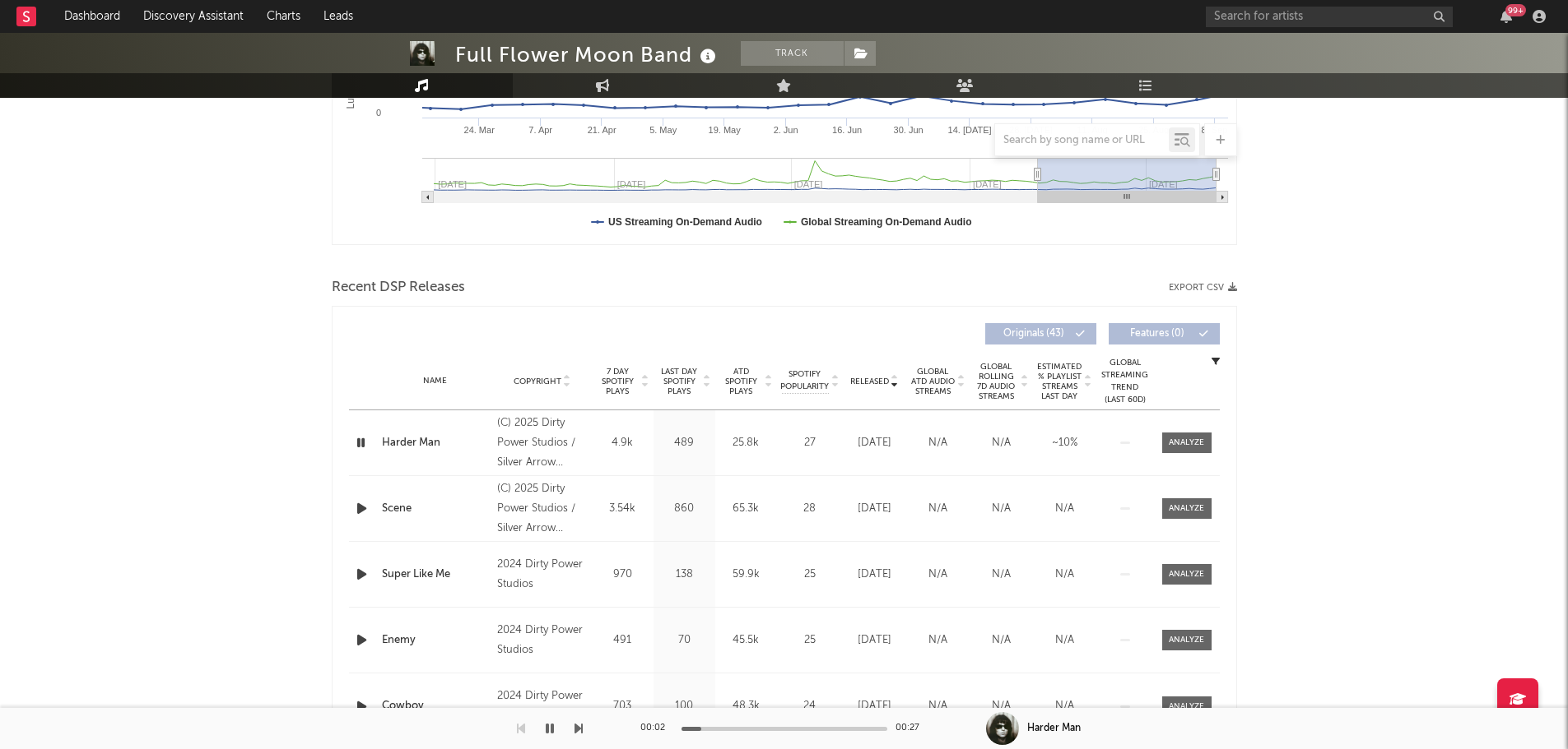
click at [681, 382] on span "Last Day Spotify Plays" at bounding box center [679, 381] width 44 height 30
click at [361, 437] on icon "button" at bounding box center [362, 442] width 17 height 20
click at [747, 725] on div "00:00 00:29" at bounding box center [784, 729] width 288 height 41
click at [747, 727] on div at bounding box center [785, 729] width 206 height 4
click at [270, 413] on div "Full Flower Moon Band Track [GEOGRAPHIC_DATA] | Rock Edit Track Benchmark Summa…" at bounding box center [784, 665] width 1568 height 2088
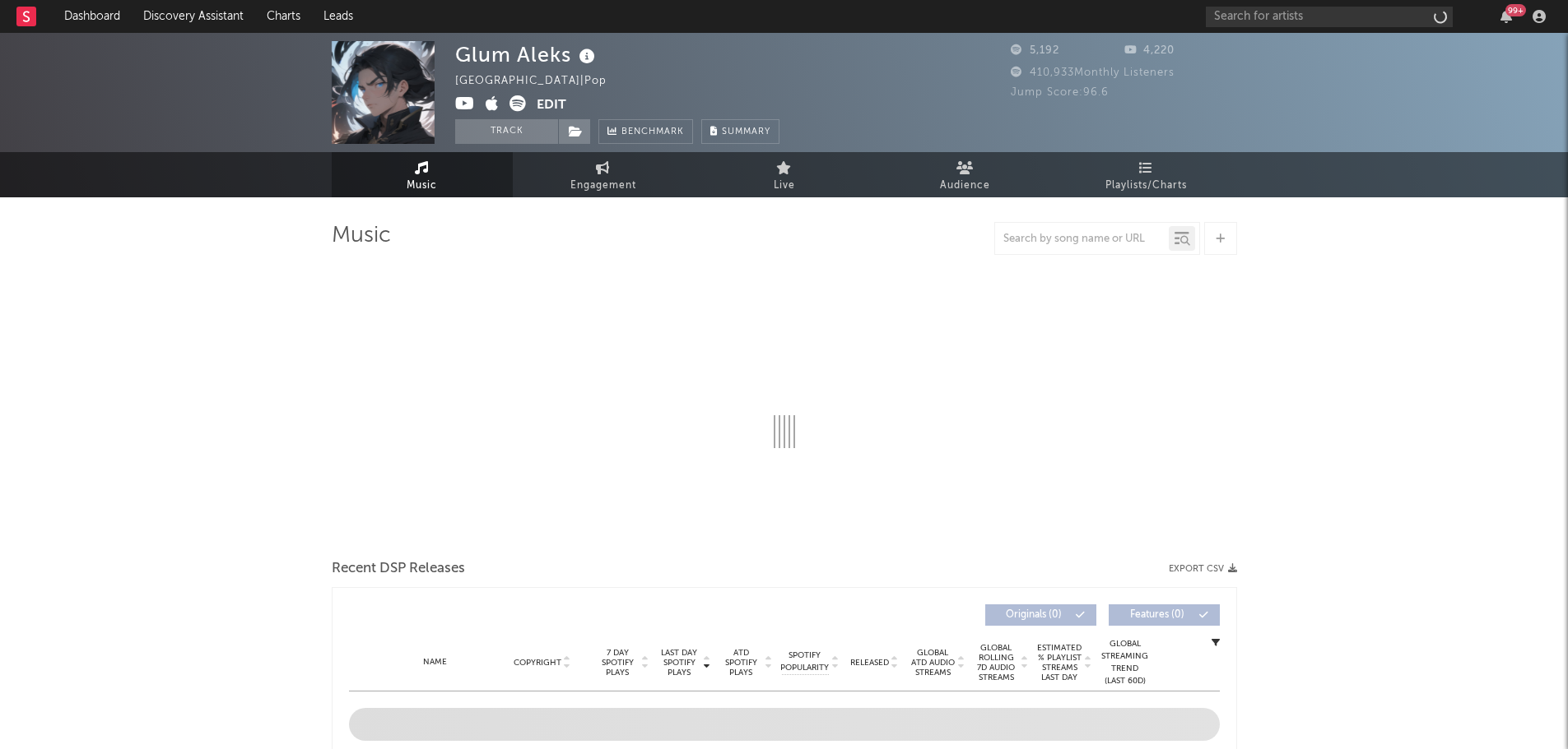
click at [592, 59] on icon at bounding box center [587, 57] width 24 height 23
select select "1w"
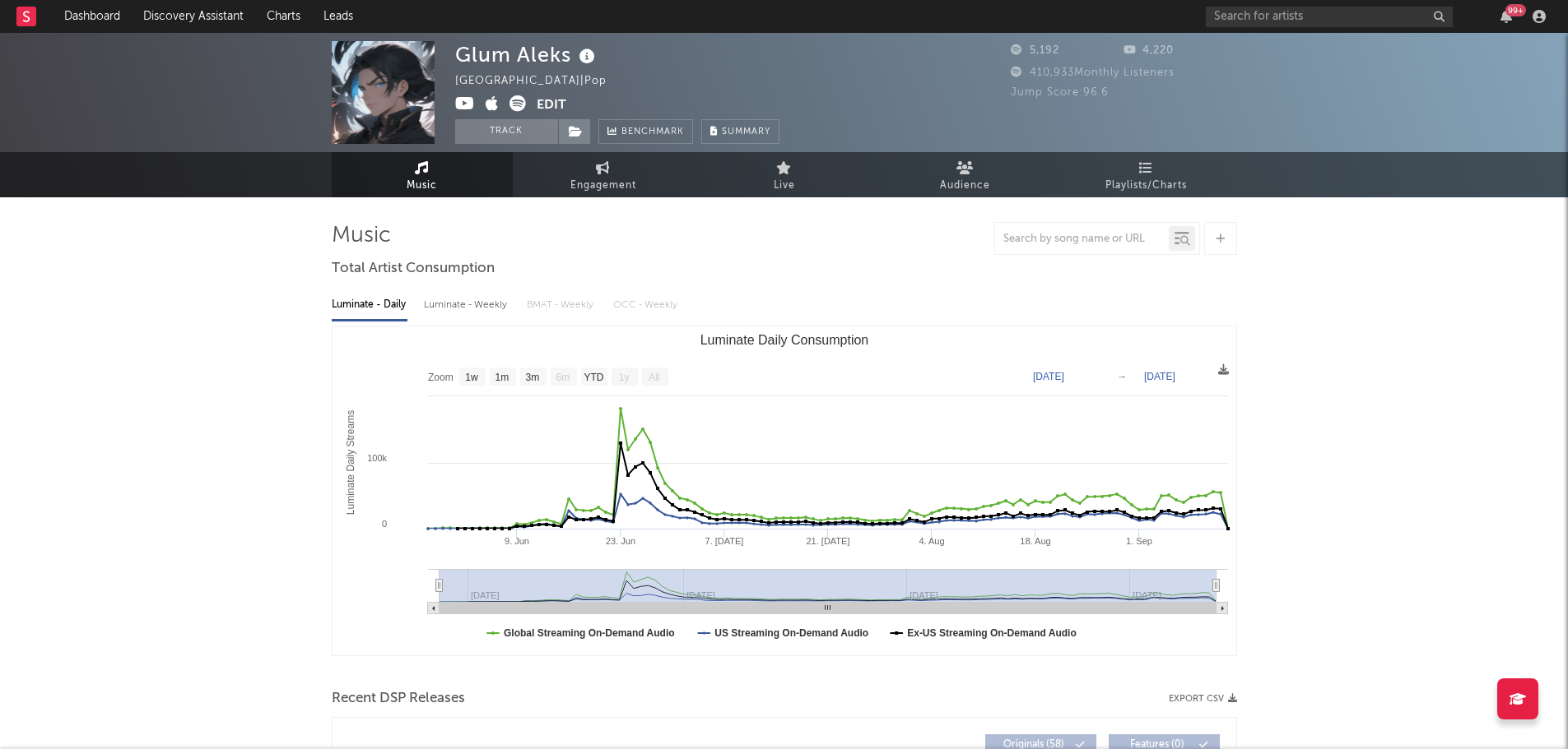
click at [591, 58] on icon at bounding box center [587, 57] width 24 height 23
